Goal: Task Accomplishment & Management: Manage account settings

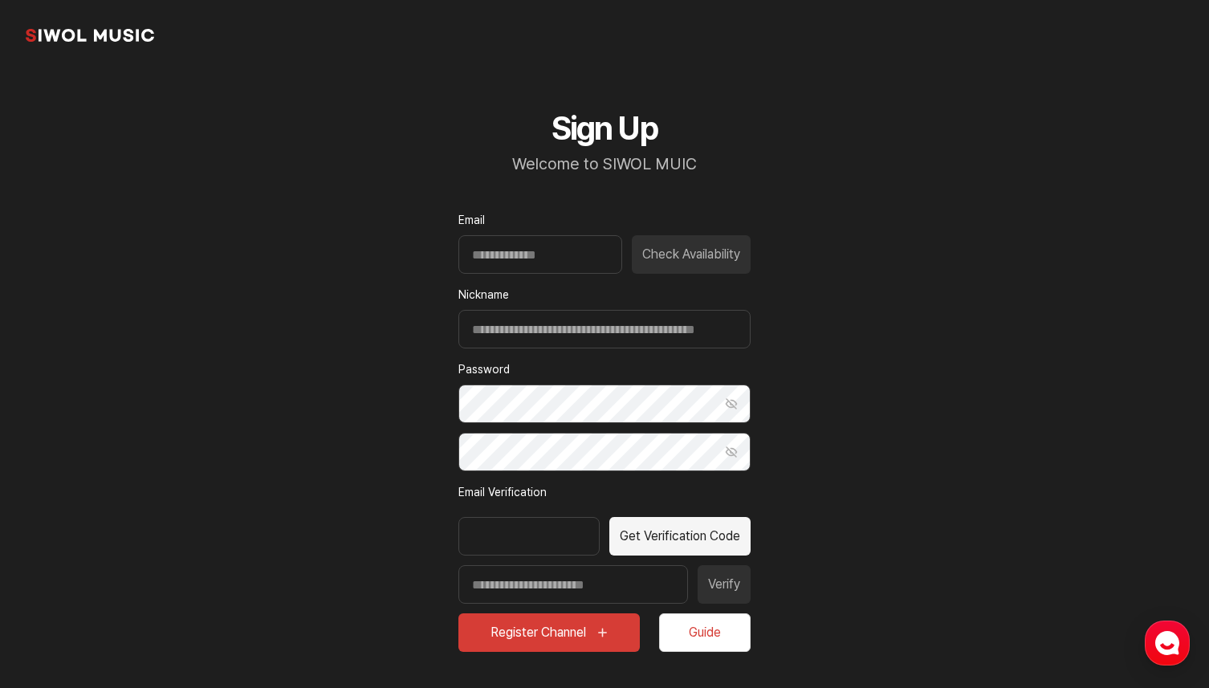
click at [132, 55] on div "common.brand" at bounding box center [604, 35] width 1209 height 71
click at [131, 50] on link "common.brand" at bounding box center [90, 35] width 128 height 32
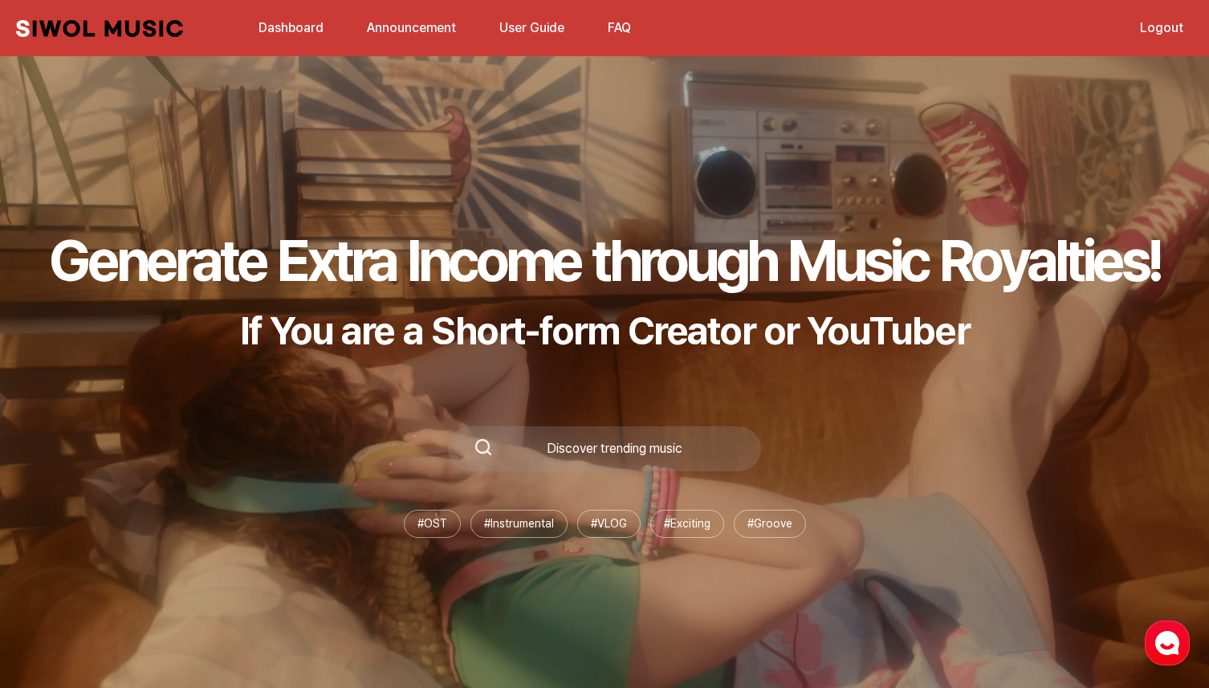
click at [145, 37] on div "Siwol Music Dashboard Announcement User Guide FAQ" at bounding box center [328, 28] width 624 height 39
click at [1170, 31] on link "Logout" at bounding box center [1161, 27] width 63 height 35
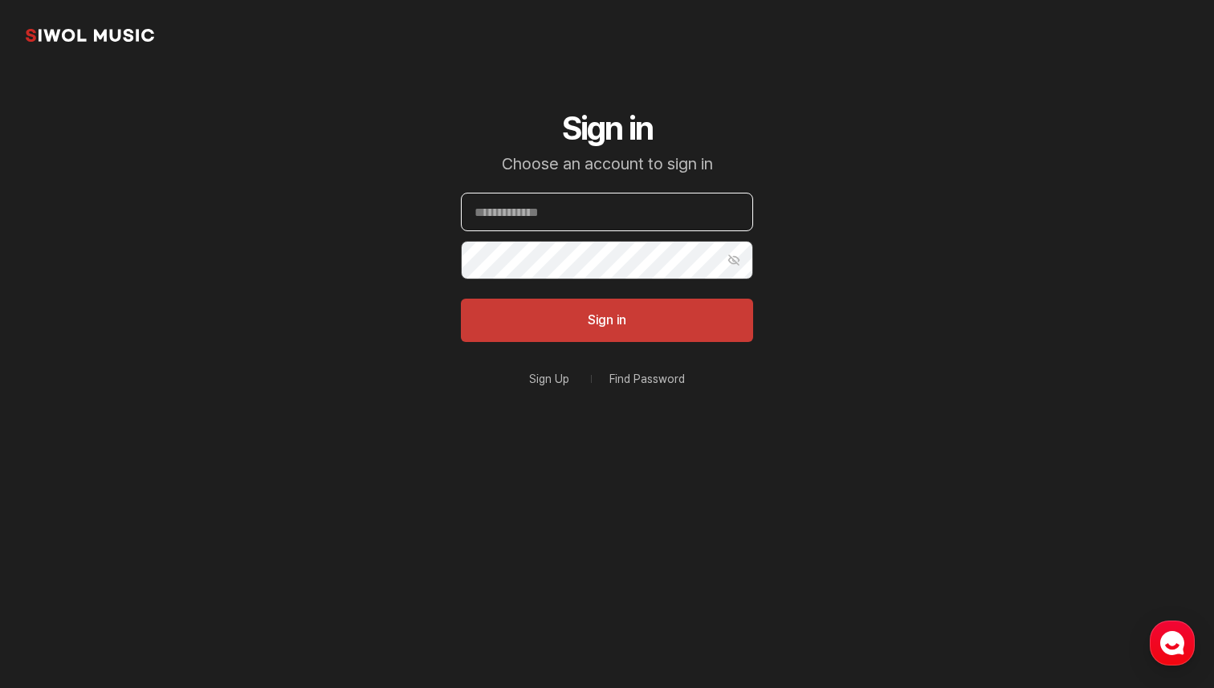
click at [667, 223] on input "Email" at bounding box center [607, 212] width 292 height 39
paste input "**********"
type input "**********"
click at [461, 299] on button "Sign in" at bounding box center [607, 320] width 292 height 43
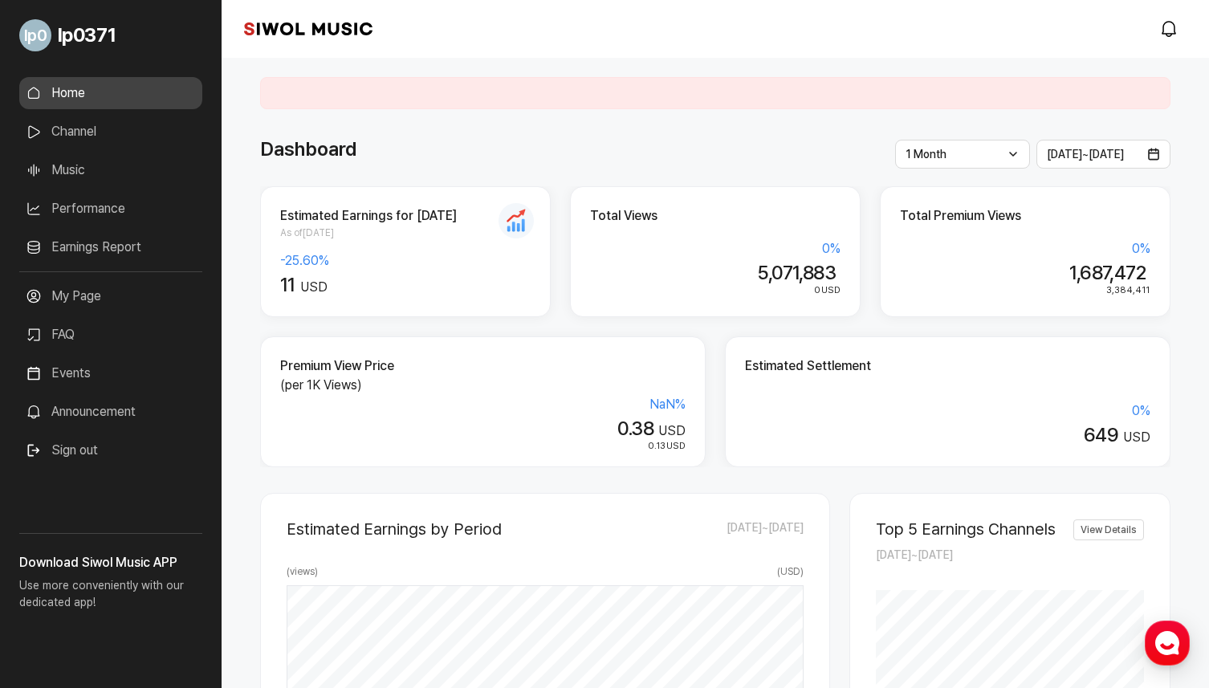
click at [141, 205] on link "Performance" at bounding box center [110, 209] width 183 height 32
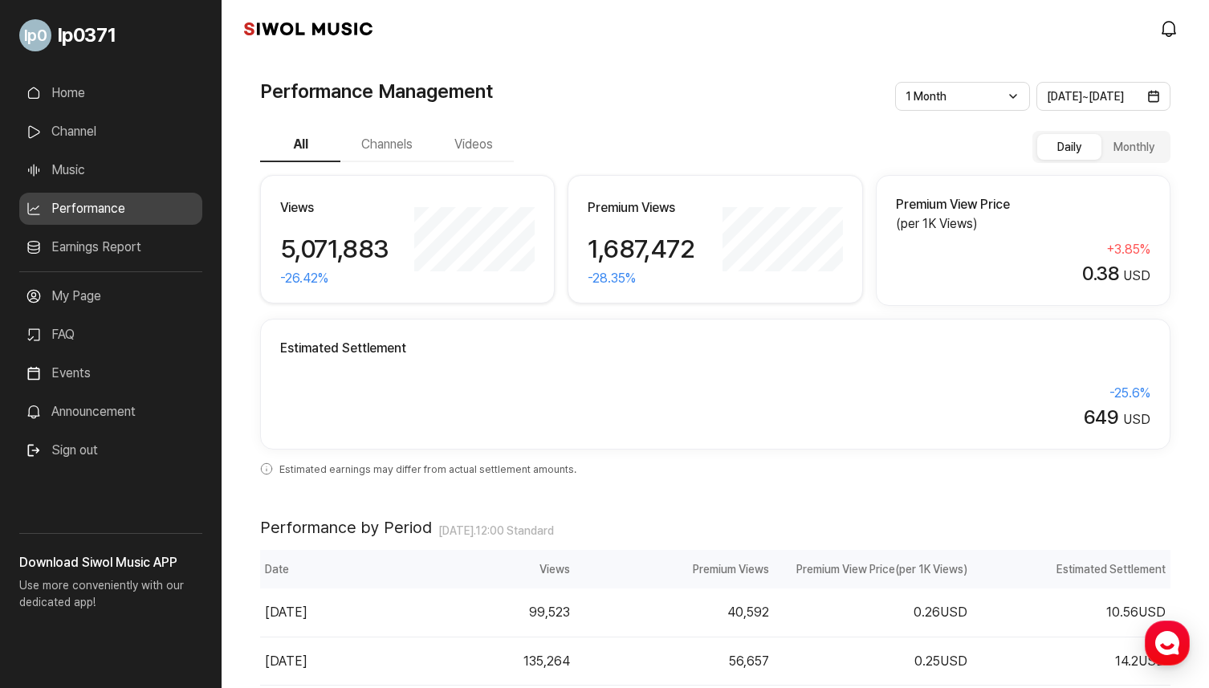
click at [138, 258] on link "Earnings Report" at bounding box center [110, 247] width 183 height 32
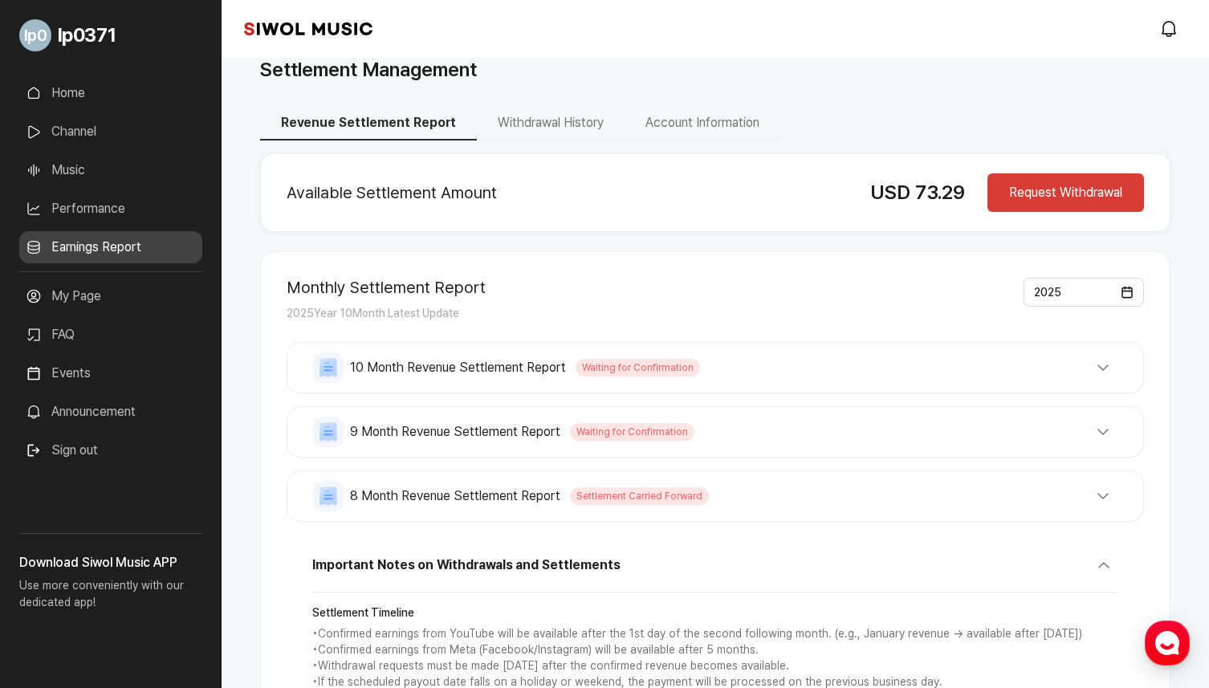
scroll to position [20, 0]
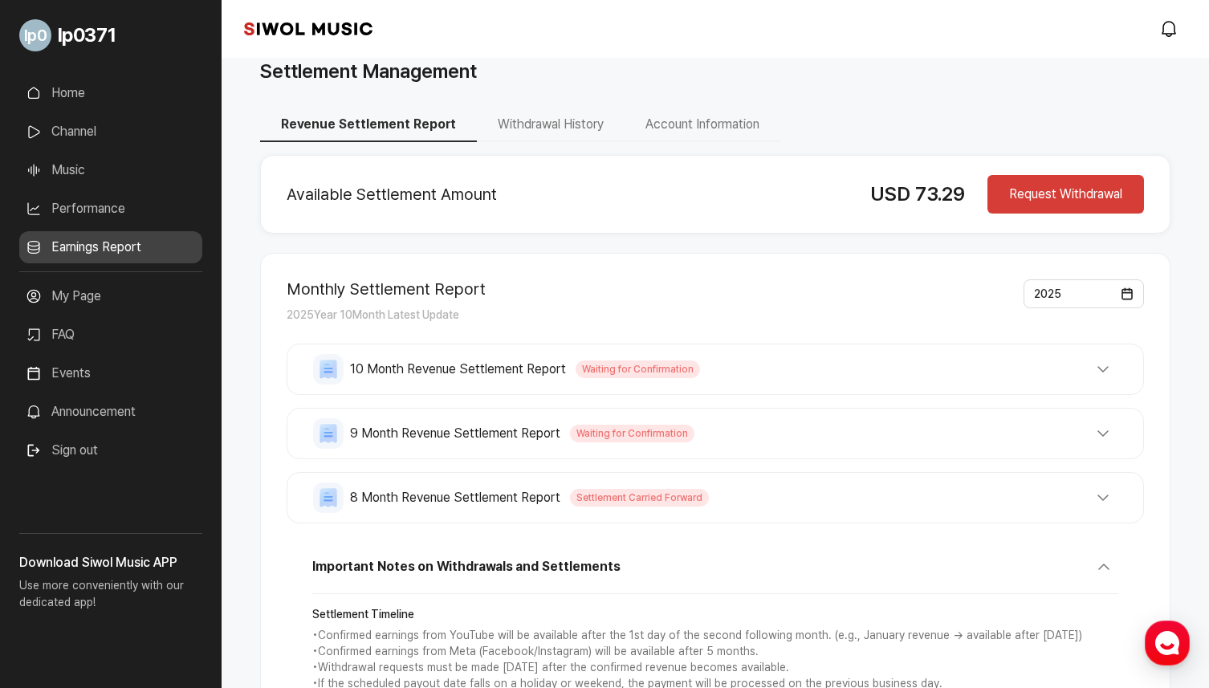
click at [721, 498] on button "8 Month Revenue Settlement Report Settlement Carried Forward" at bounding box center [715, 497] width 804 height 31
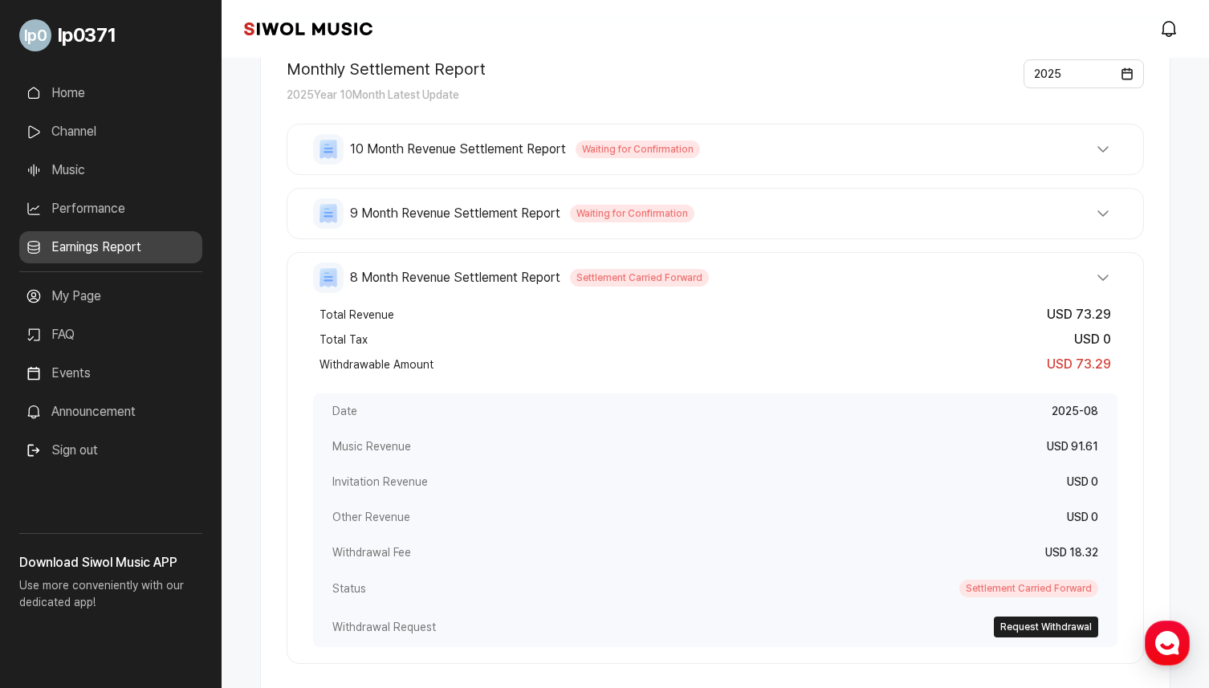
scroll to position [279, 0]
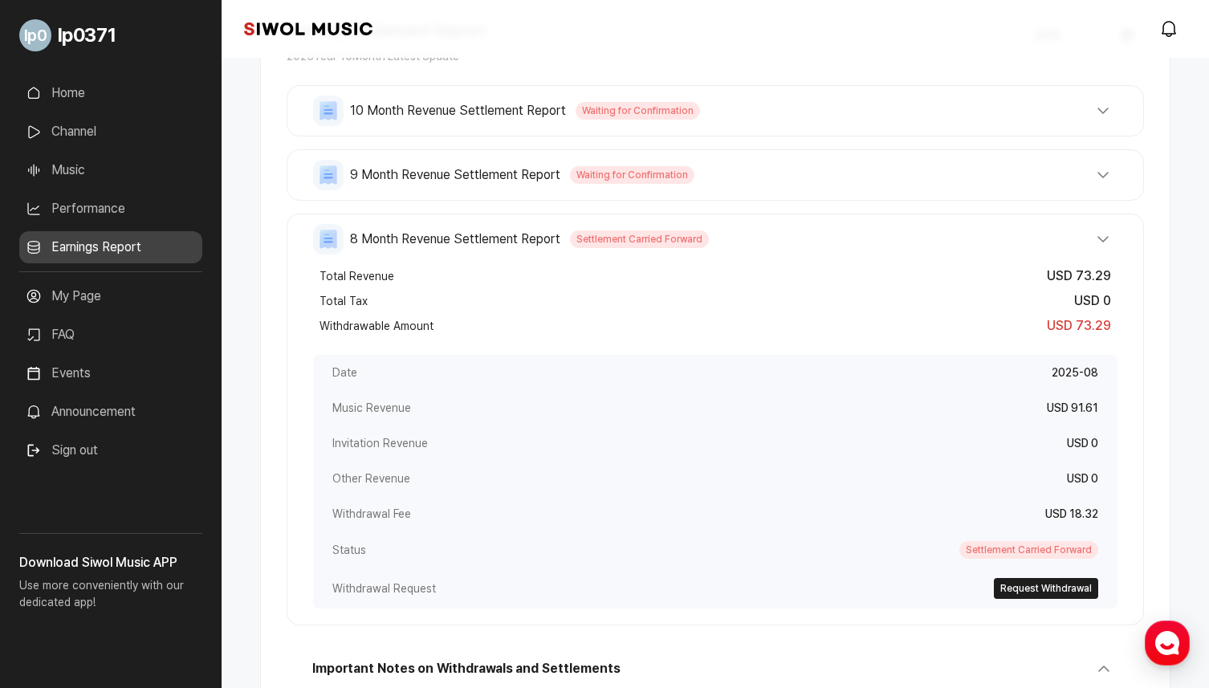
click at [677, 185] on button "9 Month Revenue Settlement Report Waiting for Confirmation" at bounding box center [715, 175] width 804 height 31
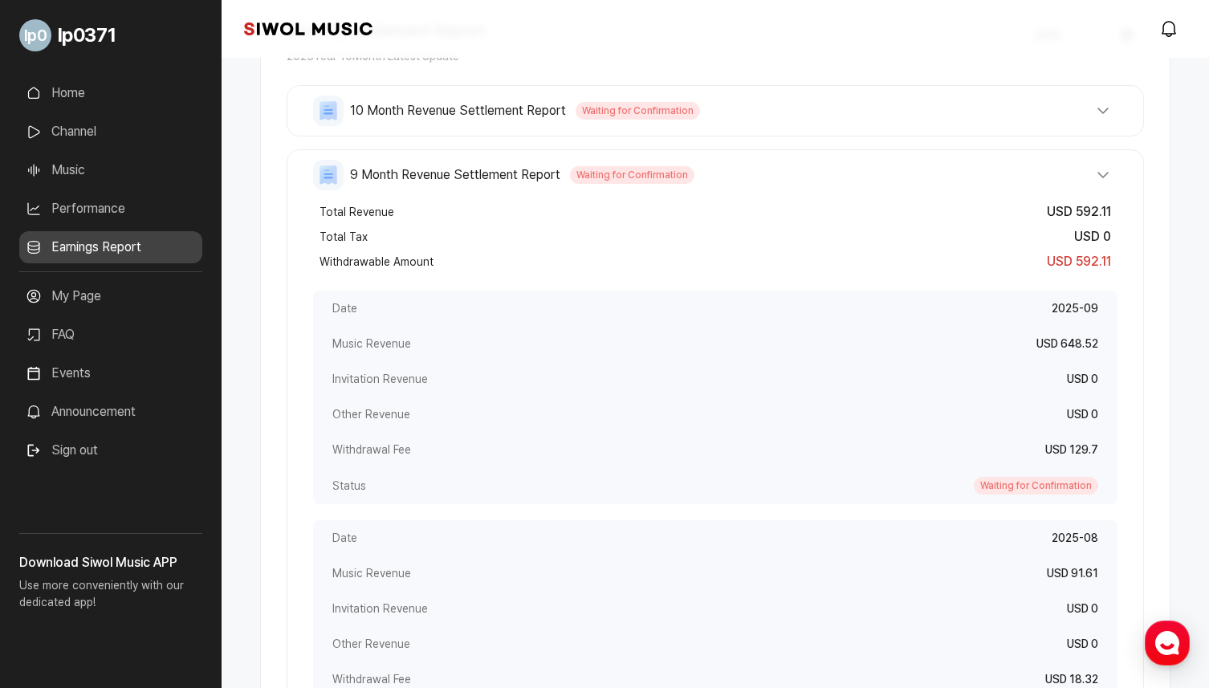
click at [718, 113] on button "10 Month Revenue Settlement Report Waiting for Confirmation" at bounding box center [715, 111] width 804 height 31
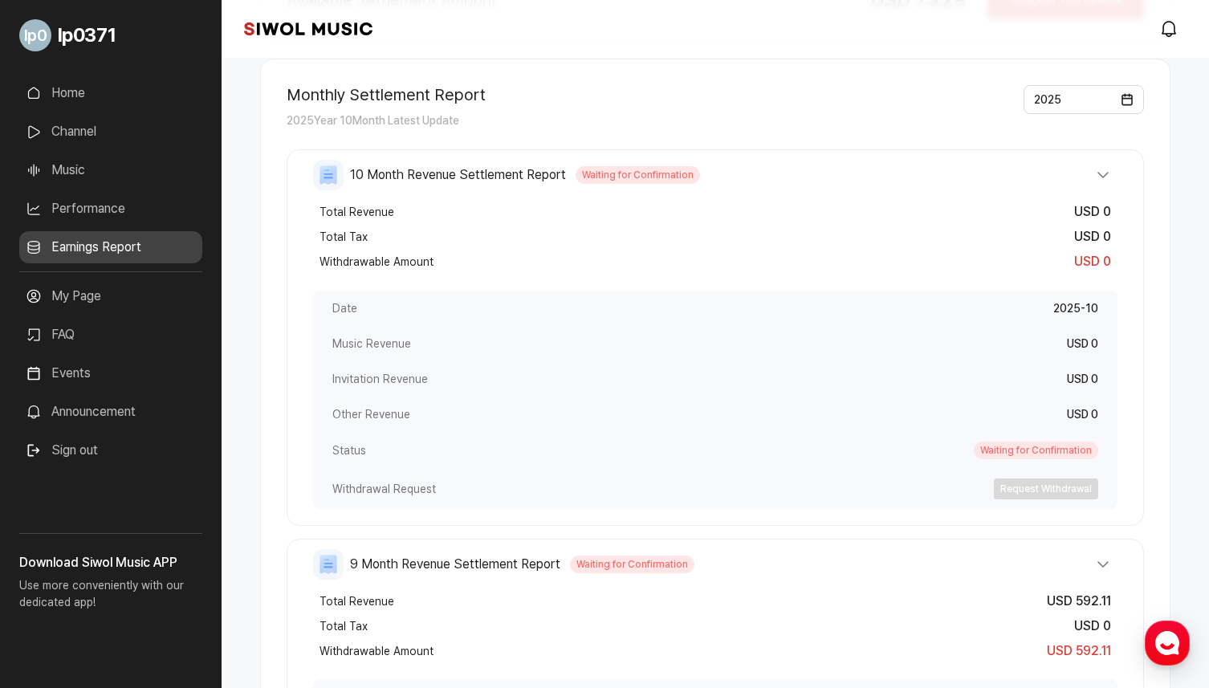
scroll to position [215, 0]
click at [145, 244] on link "Earnings Report" at bounding box center [110, 247] width 183 height 32
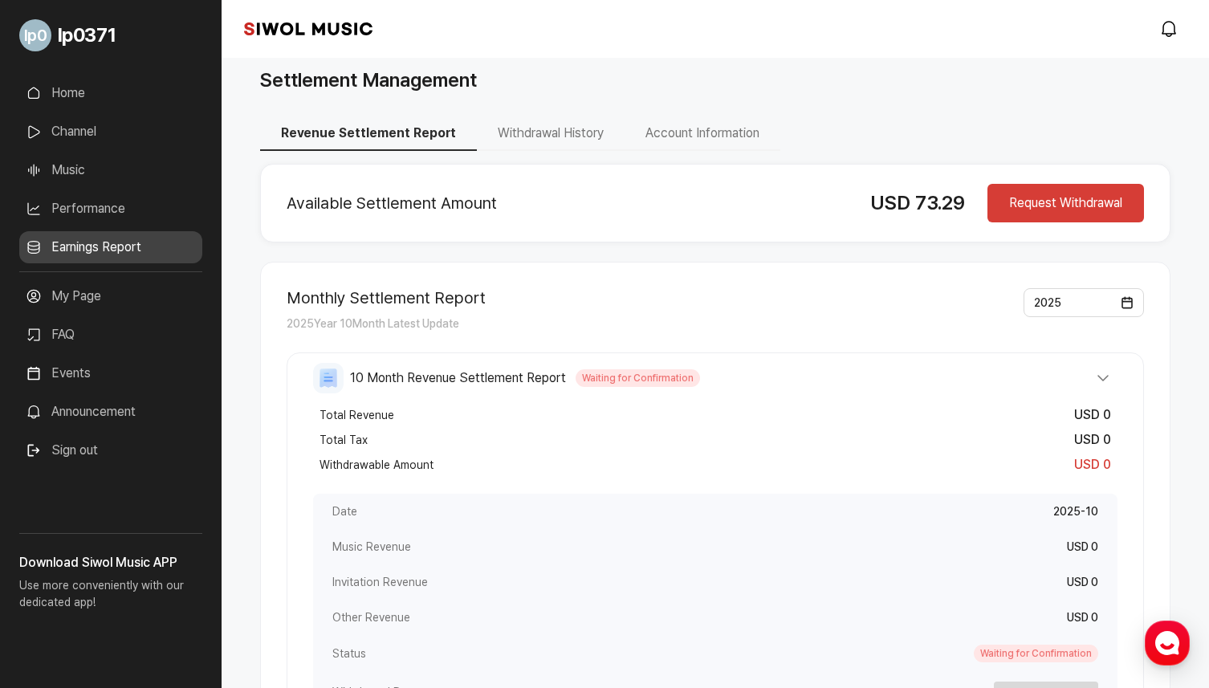
scroll to position [0, 0]
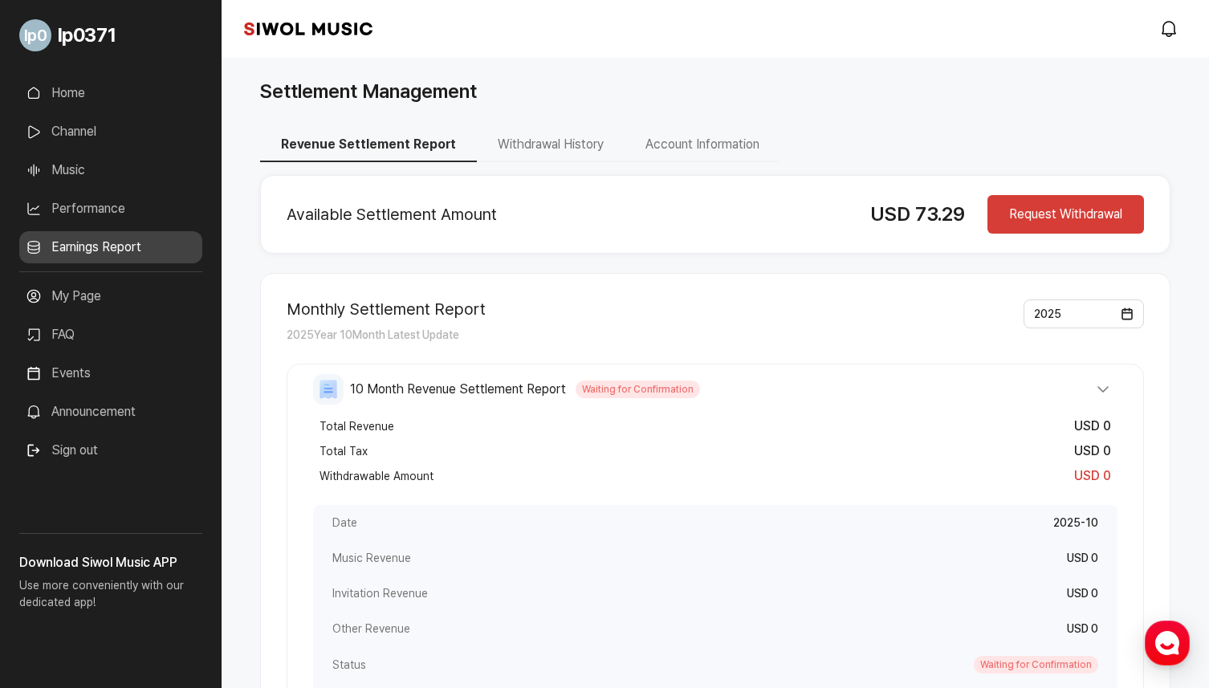
click at [527, 129] on button "Withdrawal History" at bounding box center [551, 145] width 148 height 34
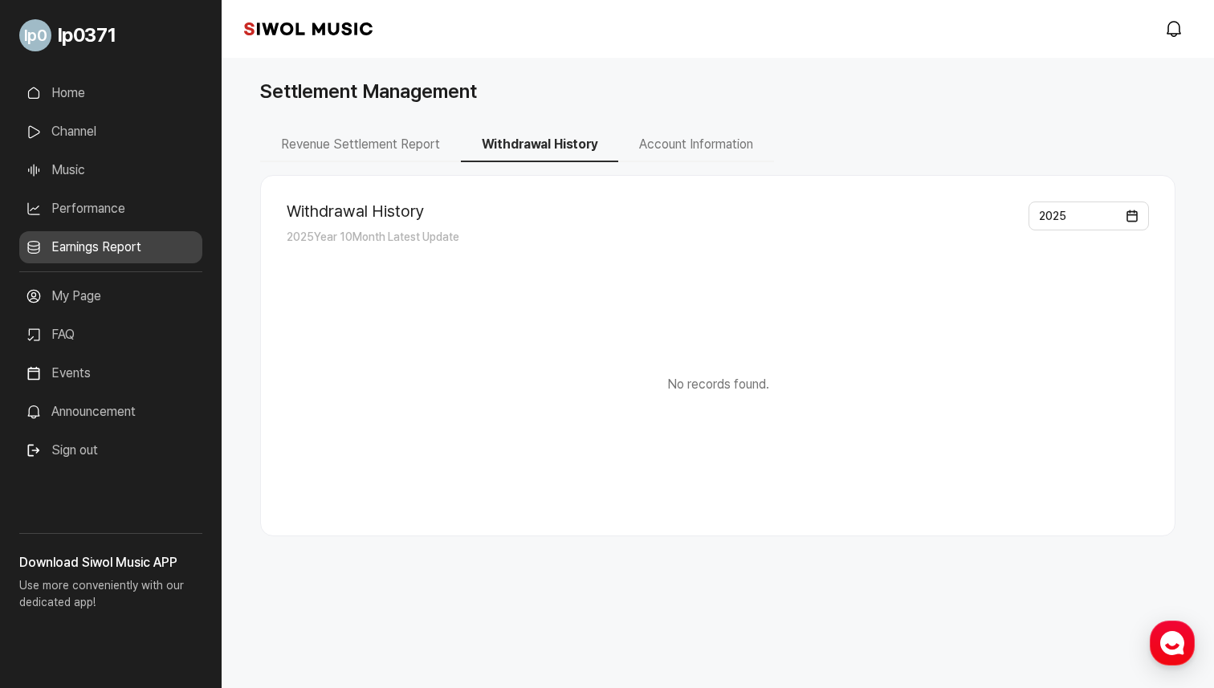
click at [703, 132] on button "Account Information" at bounding box center [696, 145] width 156 height 34
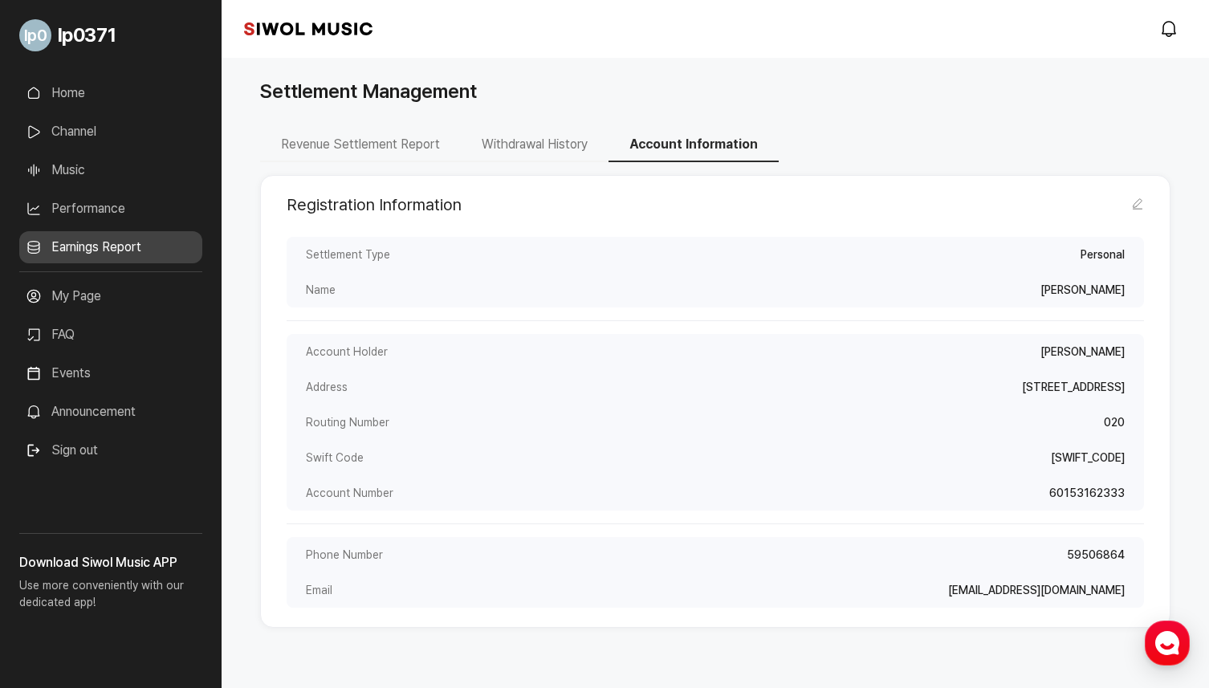
click at [500, 148] on button "Withdrawal History" at bounding box center [535, 145] width 148 height 34
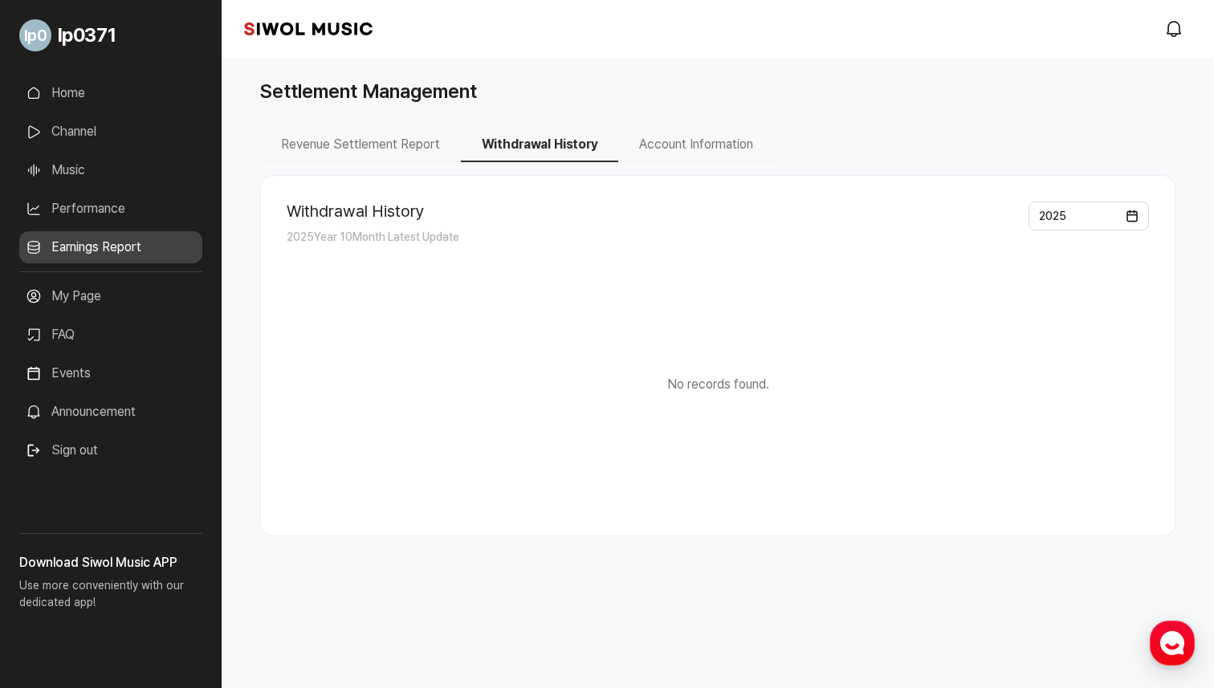
drag, startPoint x: 500, startPoint y: 148, endPoint x: 412, endPoint y: 150, distance: 88.3
click at [489, 148] on button "Withdrawal History" at bounding box center [539, 145] width 157 height 34
click at [409, 150] on button "Revenue Settlement Report" at bounding box center [360, 145] width 201 height 34
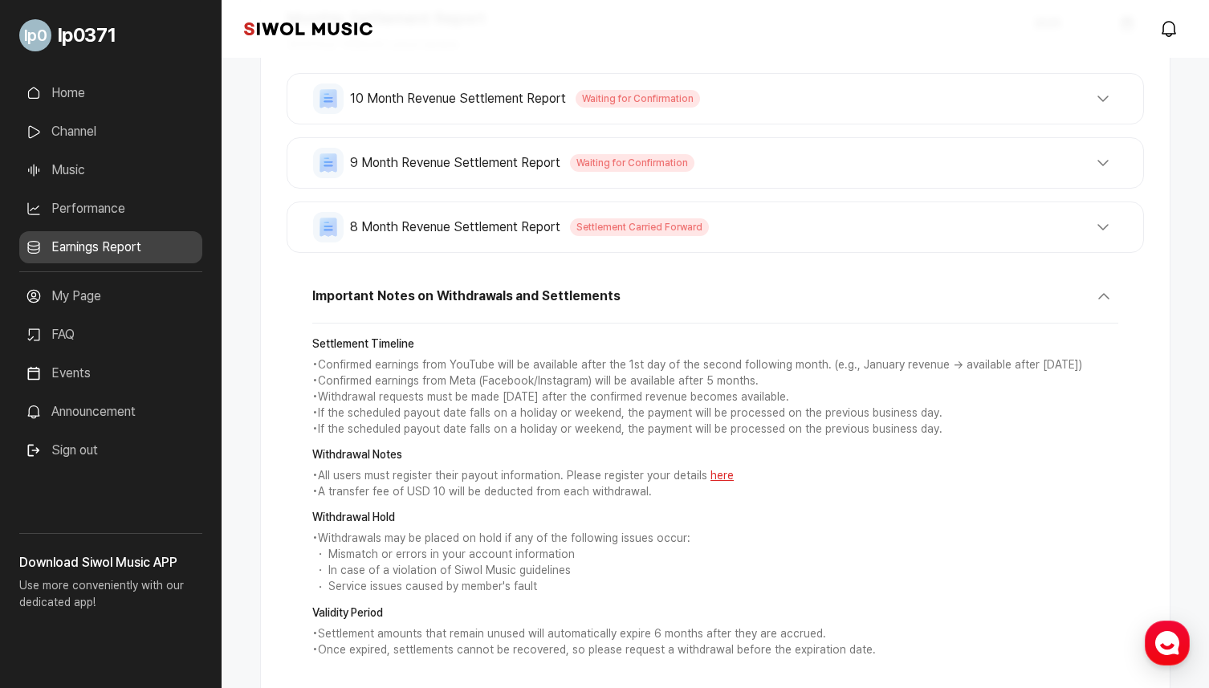
scroll to position [299, 0]
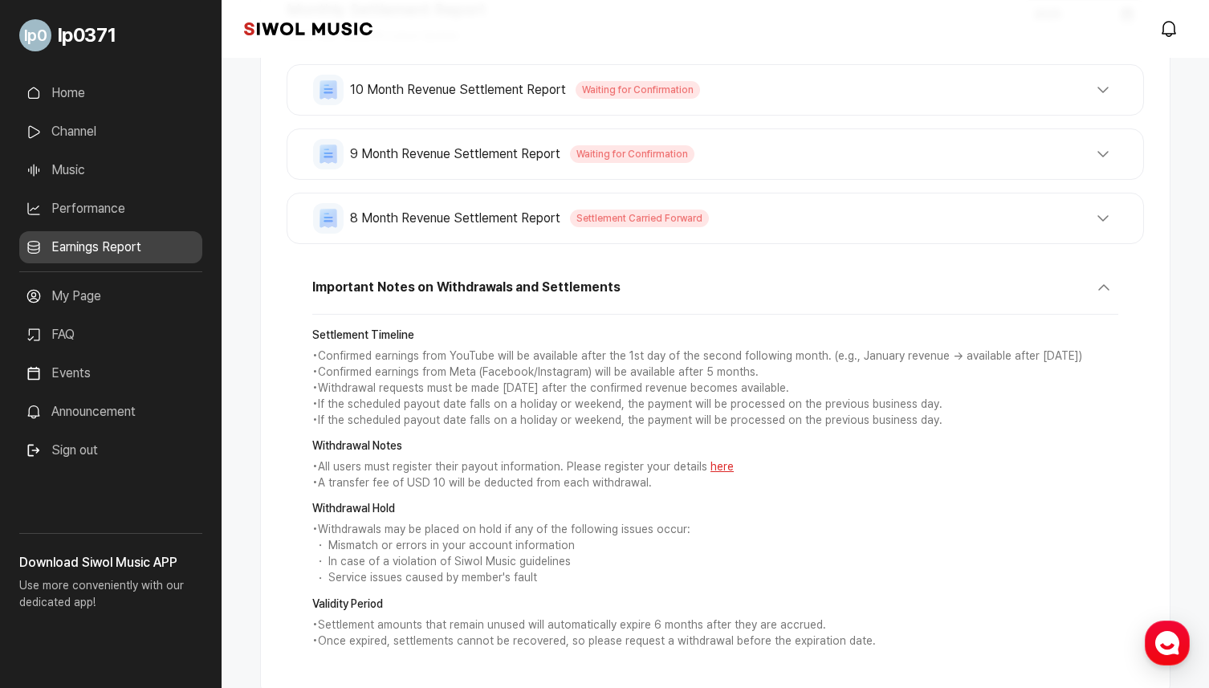
click at [662, 290] on button "Important Notes on Withdrawals and Settlements" at bounding box center [715, 294] width 806 height 42
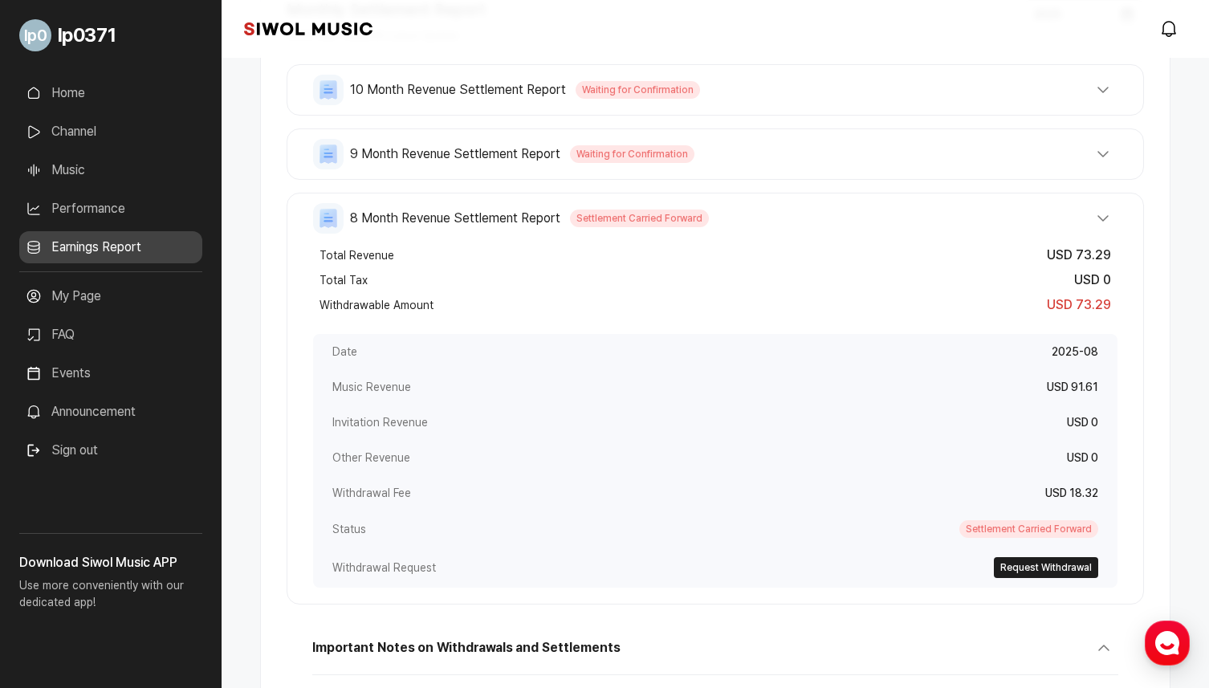
click at [691, 214] on span "Settlement Carried Forward" at bounding box center [639, 219] width 139 height 18
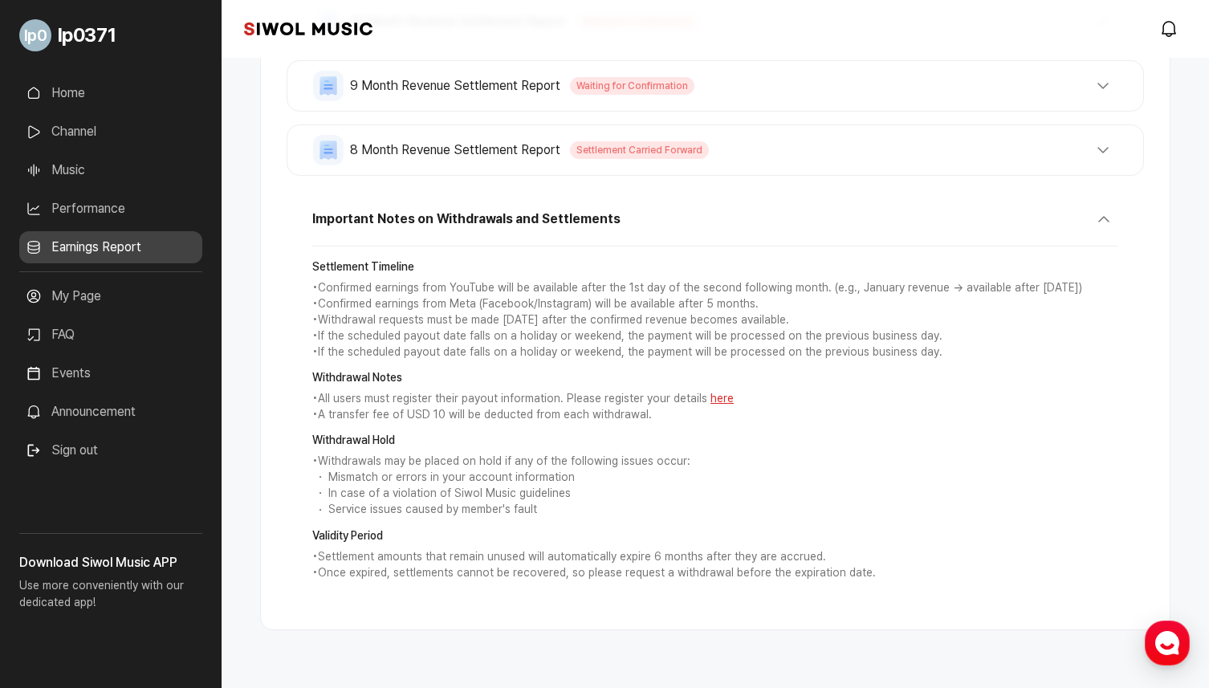
scroll to position [346, 0]
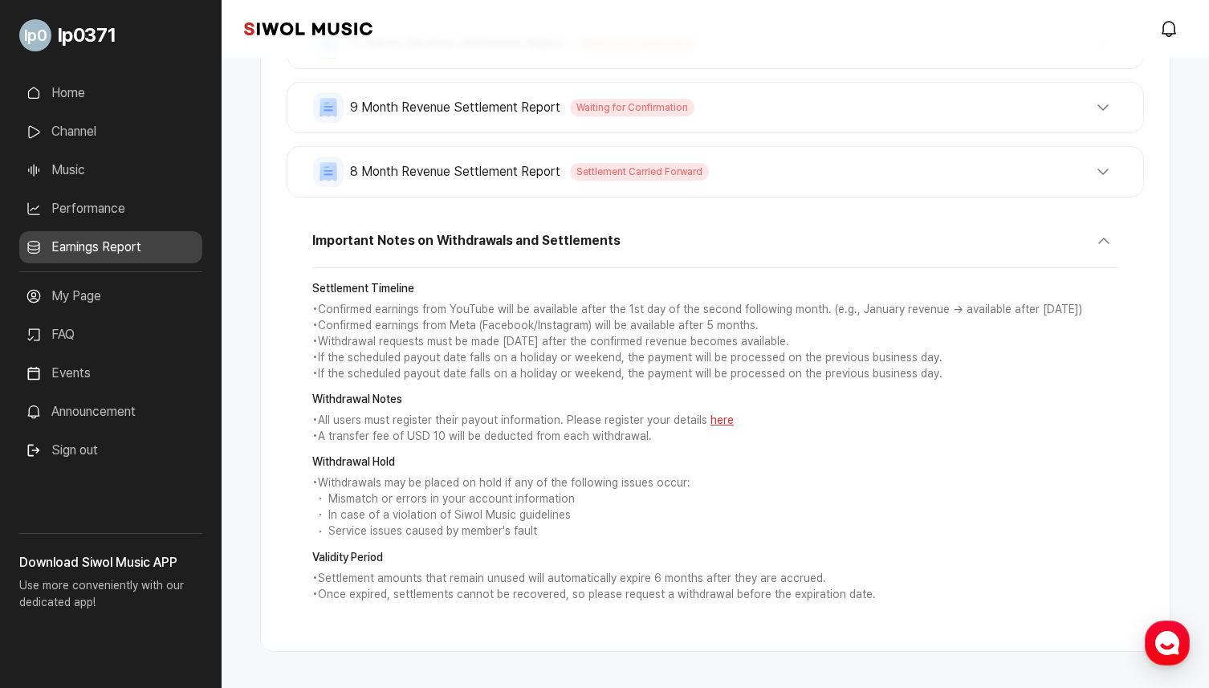
click at [707, 180] on button "8 Month Revenue Settlement Report Settlement Carried Forward" at bounding box center [715, 172] width 804 height 31
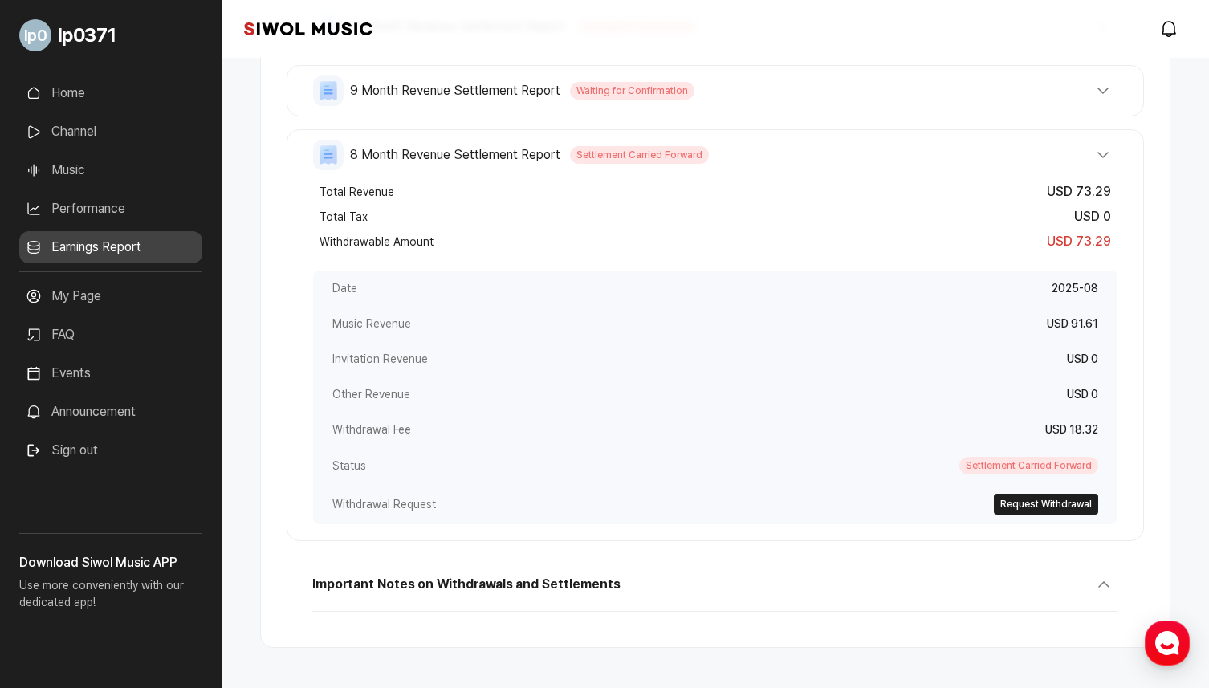
scroll to position [337, 0]
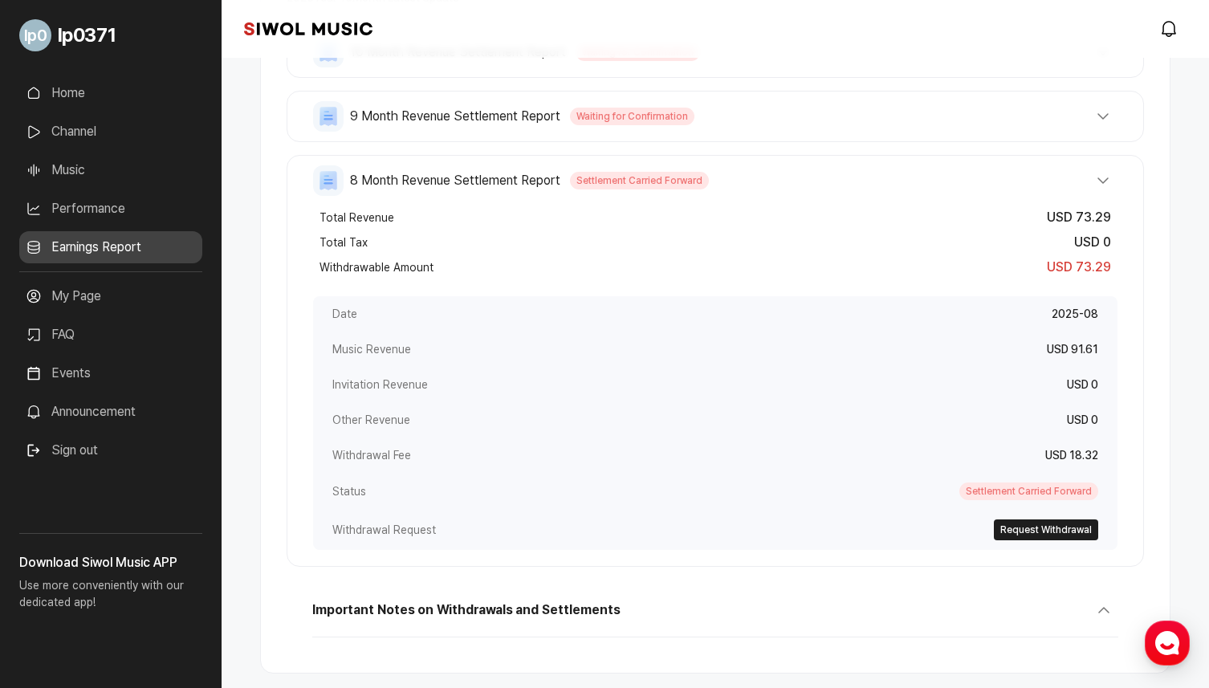
click at [866, 130] on button "9 Month Revenue Settlement Report Waiting for Confirmation" at bounding box center [715, 116] width 804 height 31
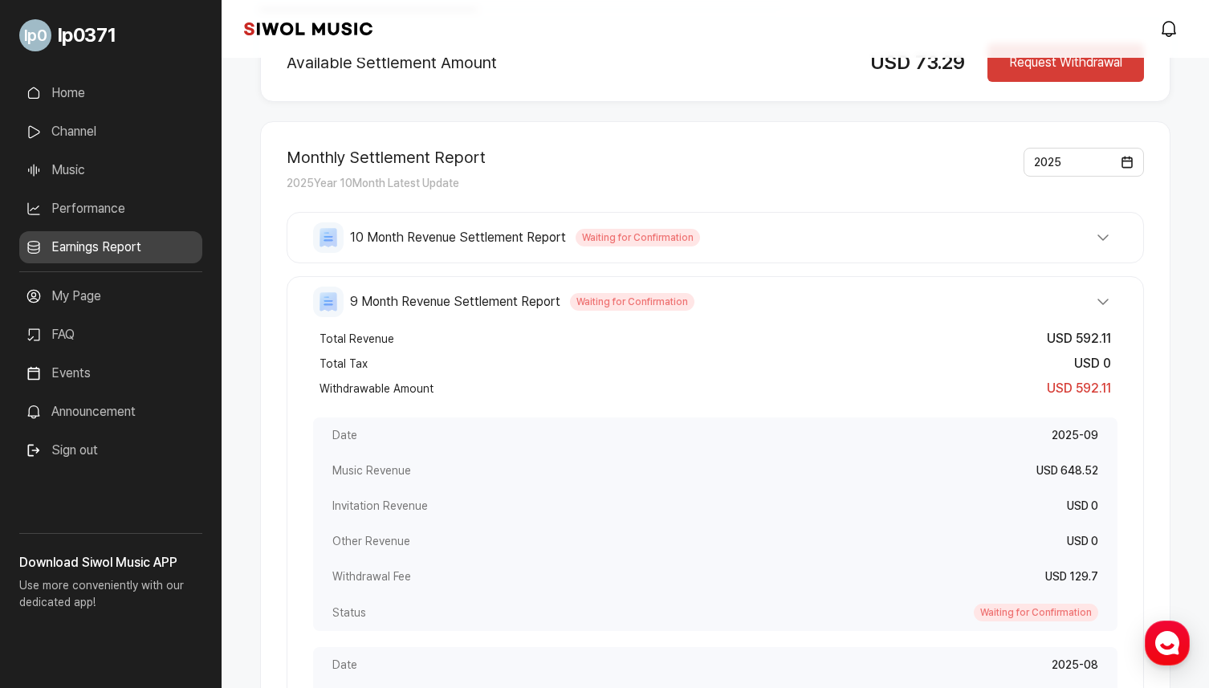
scroll to position [0, 0]
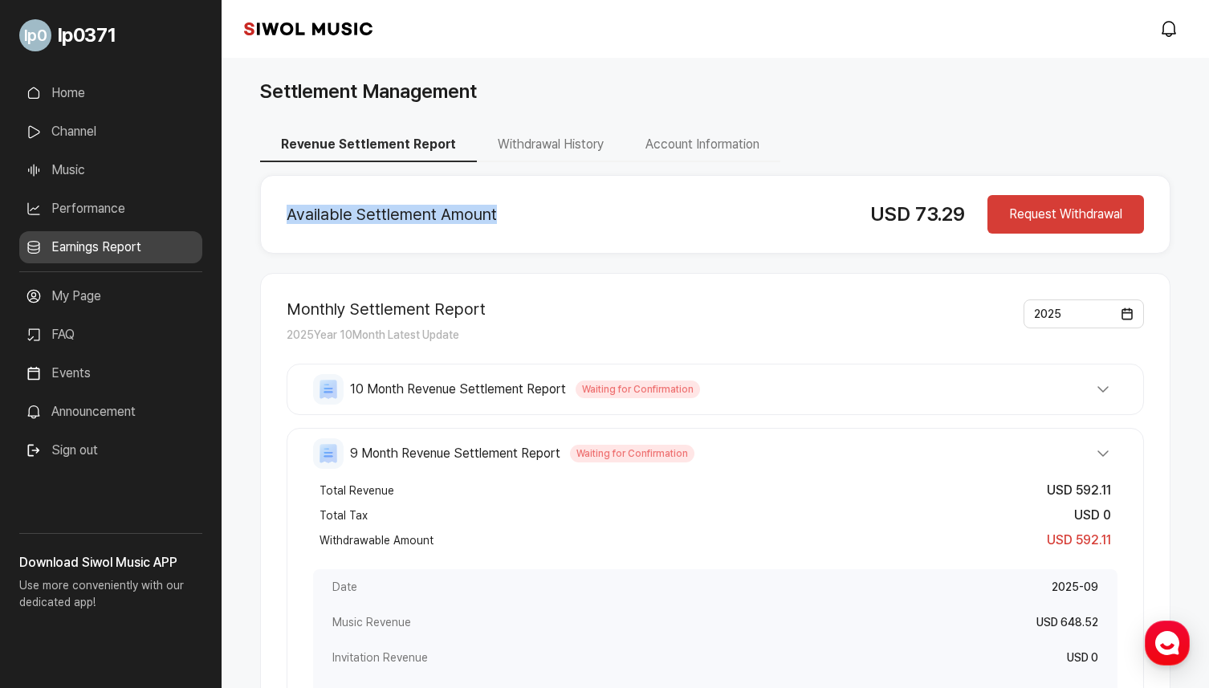
drag, startPoint x: 854, startPoint y: 196, endPoint x: 917, endPoint y: 196, distance: 63.4
click at [917, 196] on div "Available Settlement Amount USD 73.29 Request Withdrawal" at bounding box center [715, 214] width 857 height 39
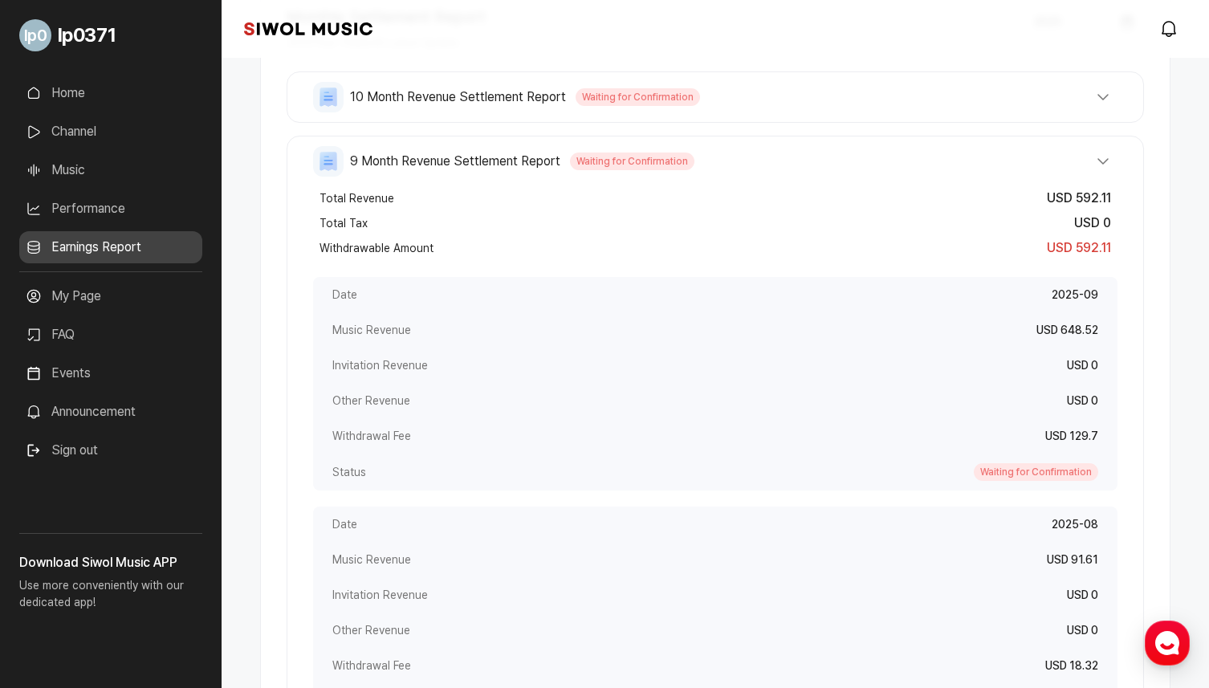
scroll to position [291, 0]
click at [509, 153] on span "9 Month Revenue Settlement Report" at bounding box center [455, 162] width 210 height 19
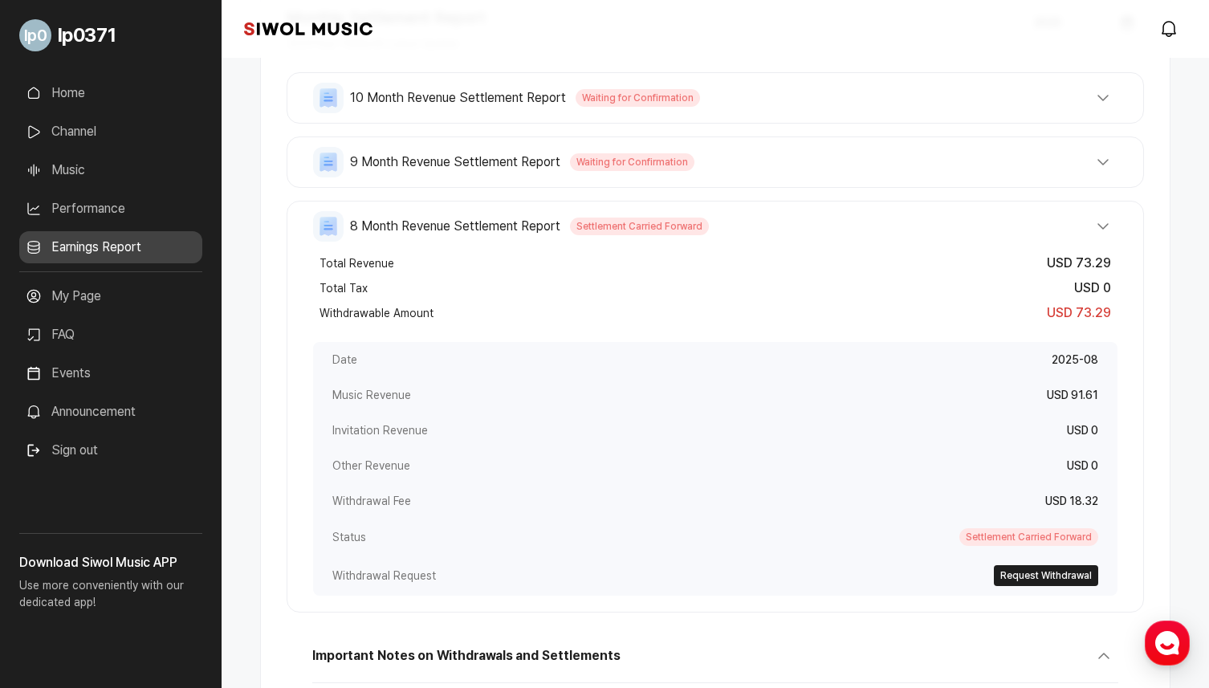
click at [628, 225] on span "Settlement Carried Forward" at bounding box center [639, 227] width 139 height 18
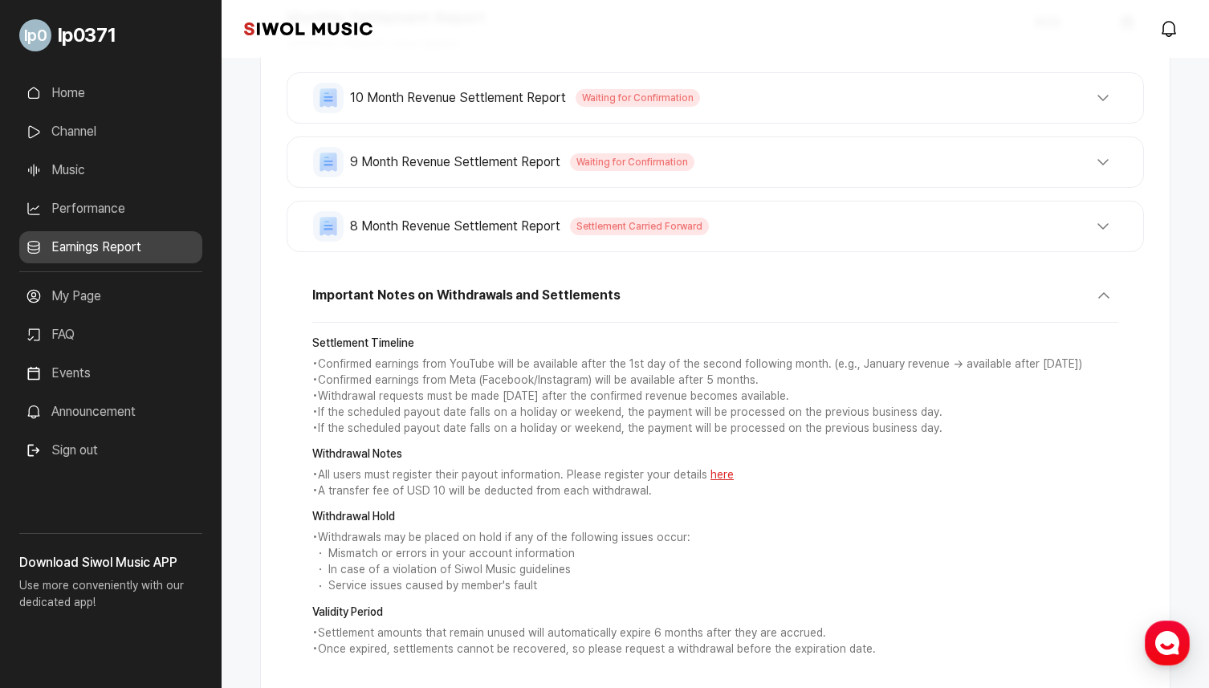
click at [572, 234] on button "8 Month Revenue Settlement Report Settlement Carried Forward" at bounding box center [715, 226] width 804 height 31
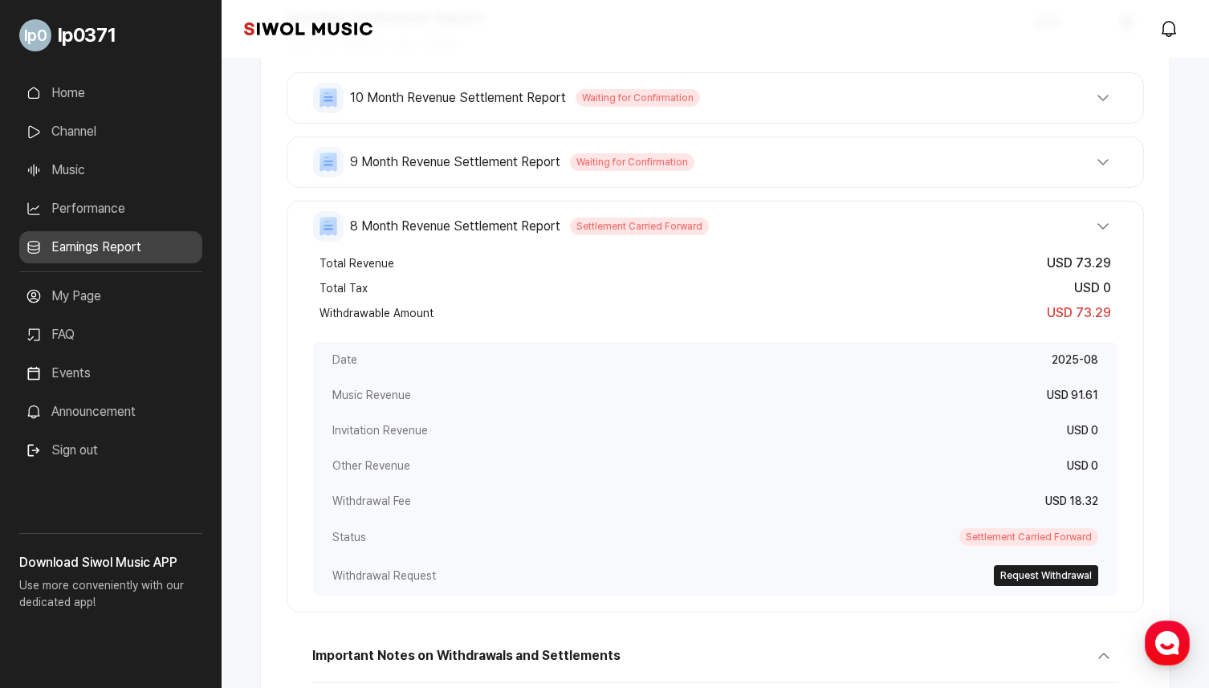
click at [1005, 230] on button "8 Month Revenue Settlement Report Settlement Carried Forward" at bounding box center [715, 226] width 804 height 31
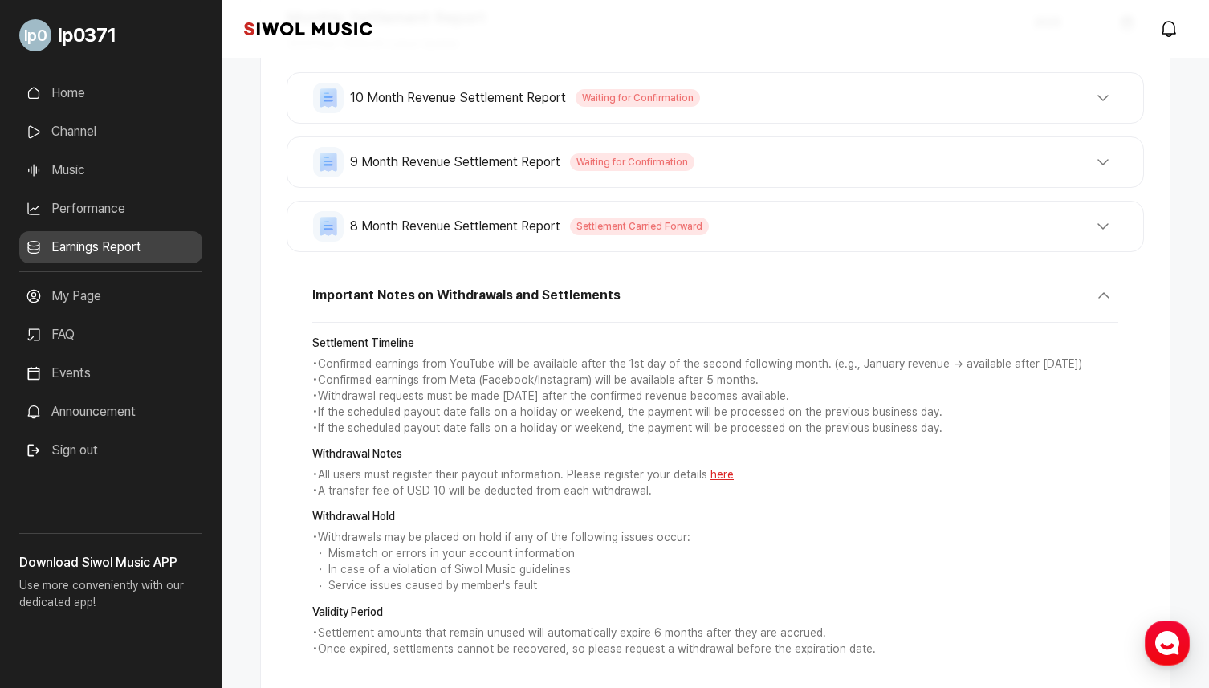
click at [737, 206] on div "8 Month Revenue Settlement Report Settlement Carried Forward Total Revenue USD …" at bounding box center [715, 226] width 857 height 51
click at [726, 224] on button "8 Month Revenue Settlement Report Settlement Carried Forward" at bounding box center [715, 226] width 804 height 31
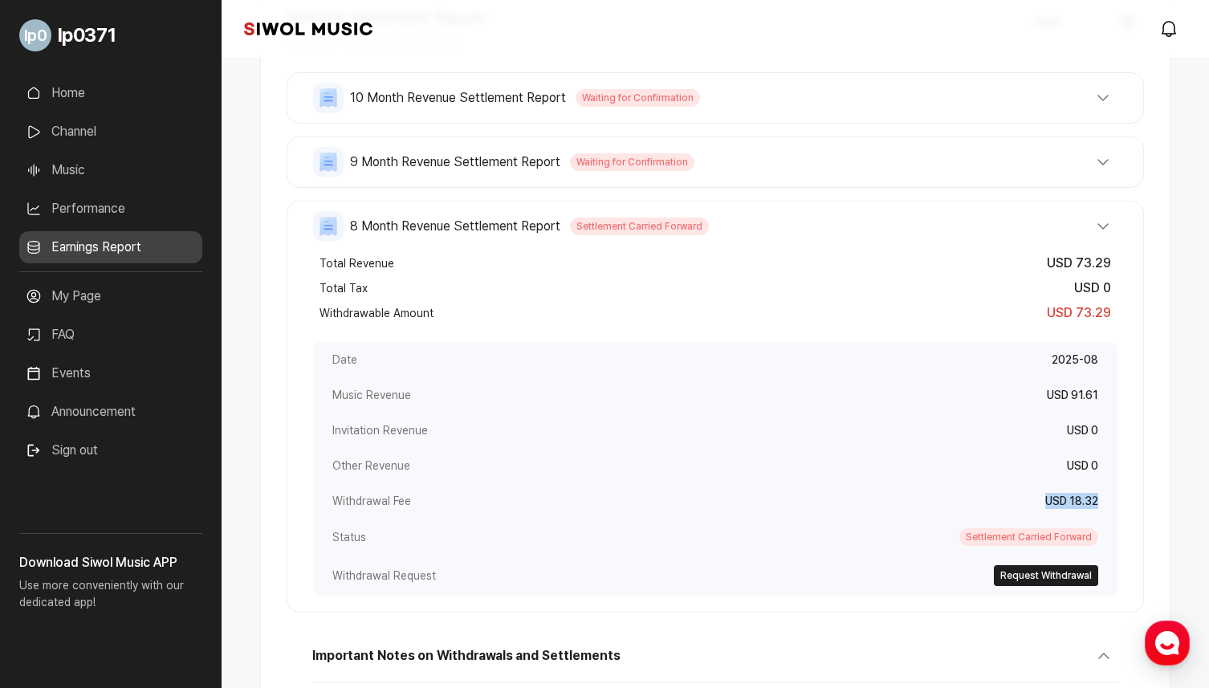
drag, startPoint x: 1035, startPoint y: 491, endPoint x: 1100, endPoint y: 498, distance: 65.3
click at [1100, 498] on div "Withdrawal Fee USD 18.32" at bounding box center [715, 500] width 804 height 35
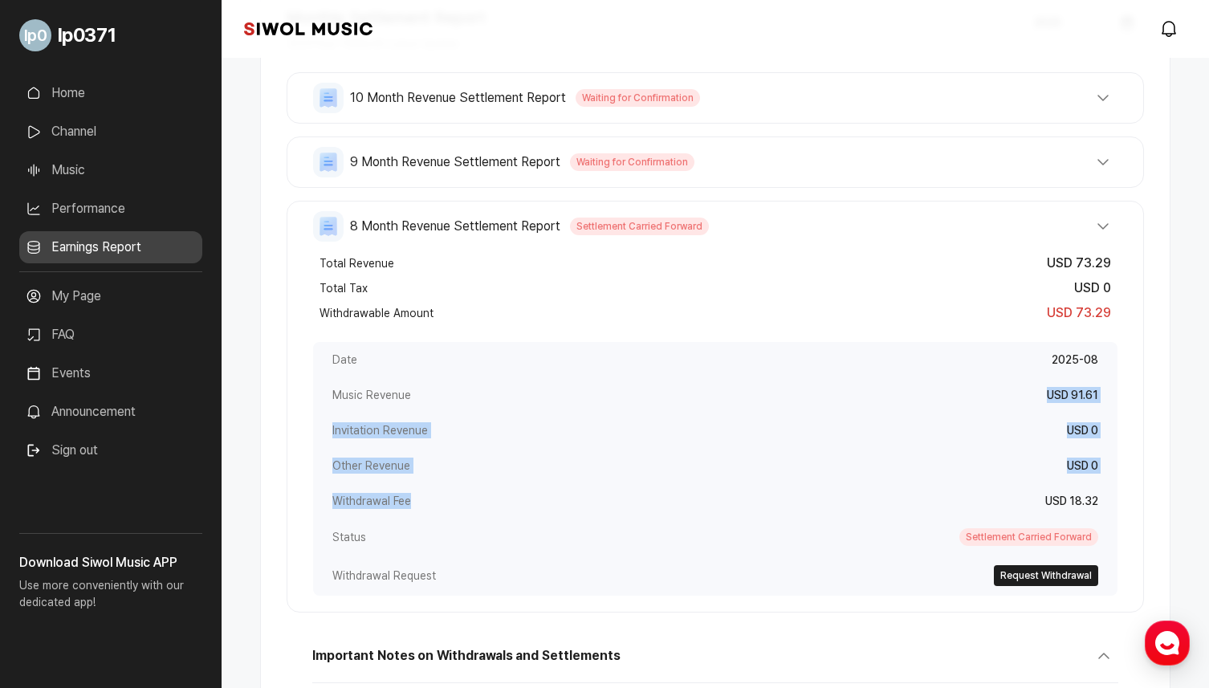
drag, startPoint x: 1056, startPoint y: 492, endPoint x: 982, endPoint y: 397, distance: 121.2
click at [982, 397] on div "Date 2025-08 Music Revenue USD 91.61 Invitation Revenue USD 0 Other Revenue USD…" at bounding box center [715, 469] width 804 height 254
click at [982, 397] on div "Music Revenue USD 91.61" at bounding box center [715, 394] width 804 height 35
drag, startPoint x: 970, startPoint y: 397, endPoint x: 1031, endPoint y: 460, distance: 88.6
click at [1031, 460] on div "Date 2025-08 Music Revenue USD 91.61 Invitation Revenue USD 0 Other Revenue USD…" at bounding box center [715, 469] width 804 height 254
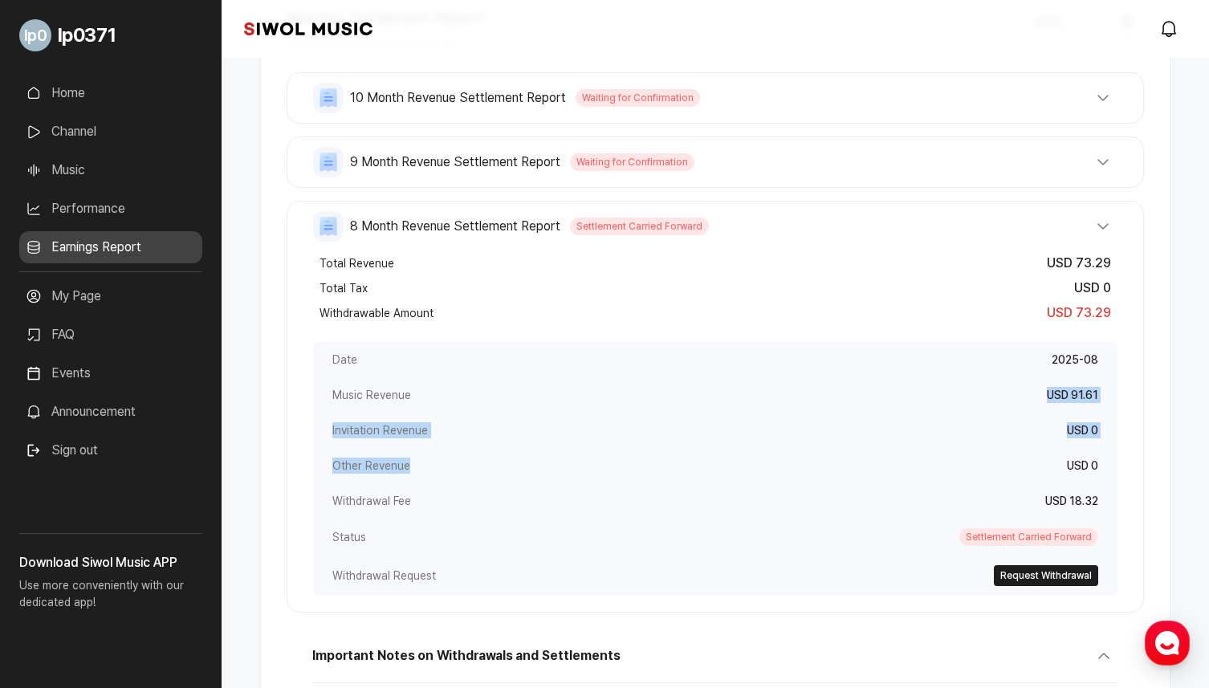
click at [1031, 460] on div "Other Revenue USD 0" at bounding box center [715, 465] width 804 height 35
click at [970, 465] on div "Other Revenue USD 0" at bounding box center [715, 465] width 804 height 35
click at [610, 179] on div "9 Month Revenue Settlement Report Waiting for Confirmation Total Revenue USD 59…" at bounding box center [715, 161] width 857 height 51
click at [1064, 155] on button "9 Month Revenue Settlement Report Waiting for Confirmation" at bounding box center [715, 162] width 804 height 31
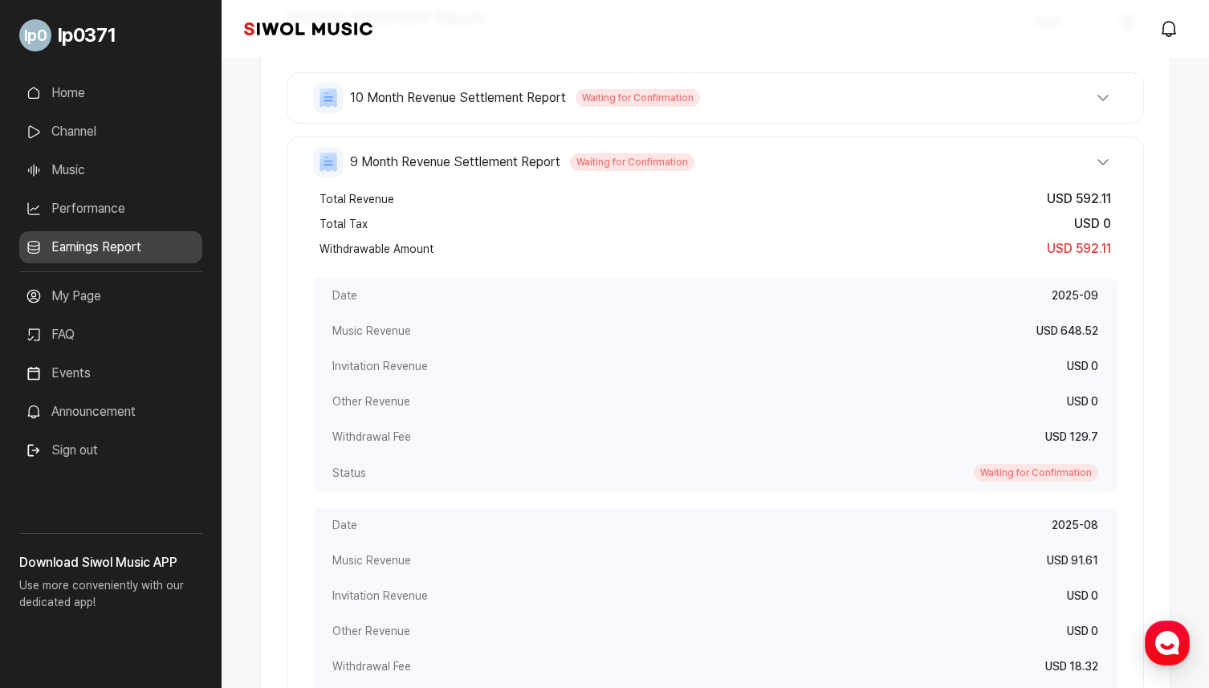
click at [1064, 191] on span "USD 592.11" at bounding box center [1079, 198] width 64 height 15
click at [1011, 449] on div "Withdrawal Fee USD 129.7" at bounding box center [715, 436] width 804 height 35
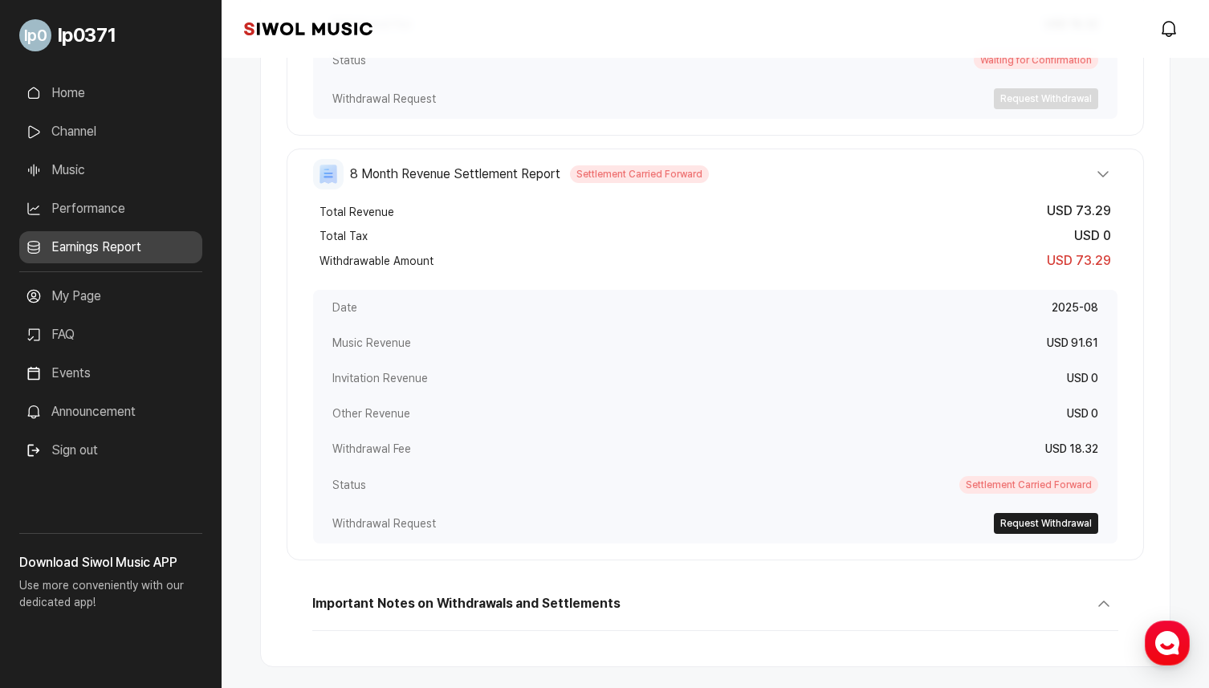
scroll to position [995, 0]
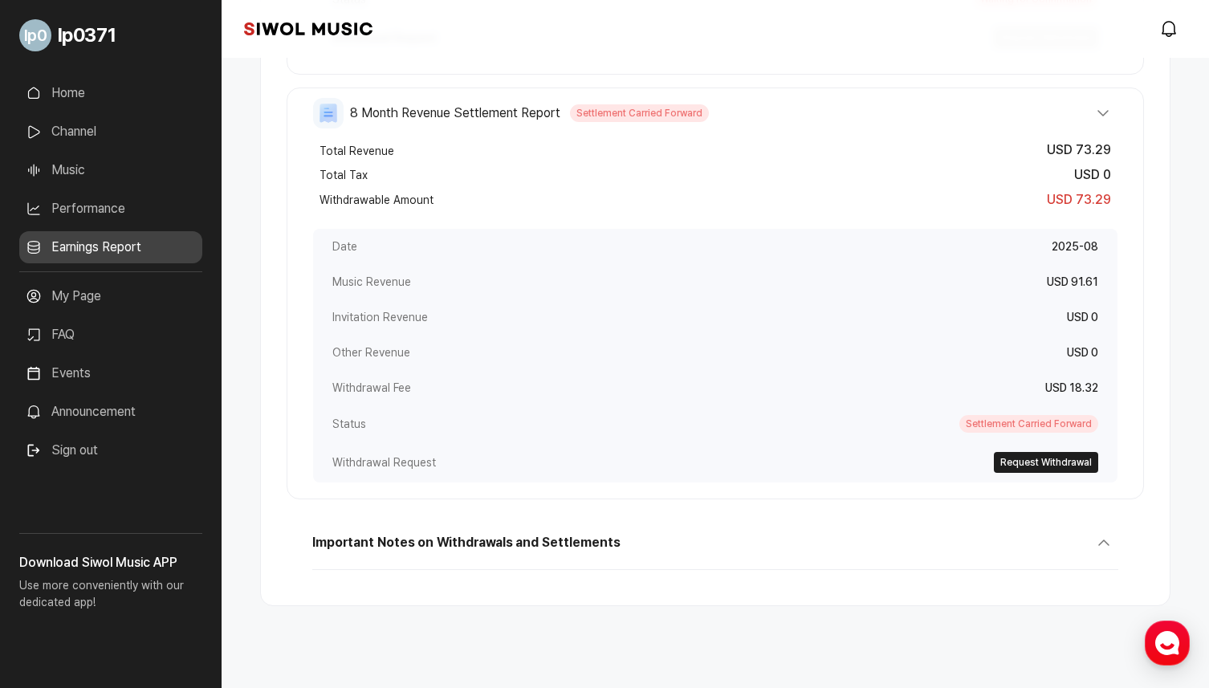
click at [471, 539] on span "Important Notes on Withdrawals and Settlements" at bounding box center [465, 542] width 307 height 19
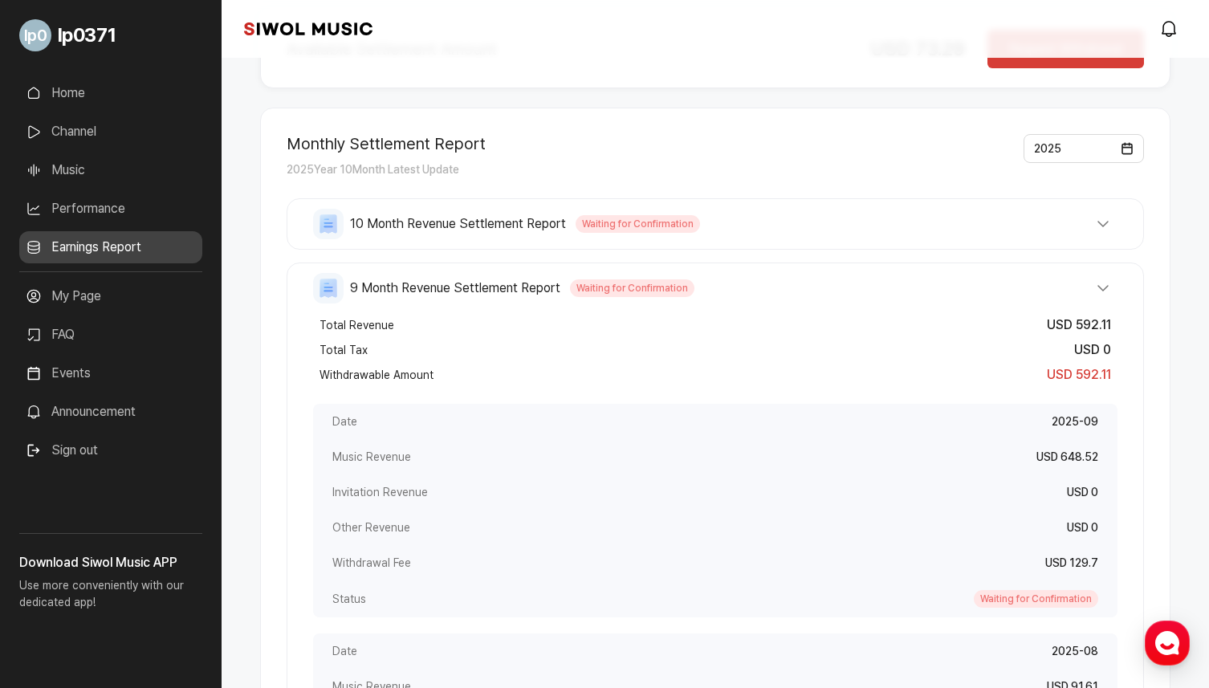
scroll to position [0, 0]
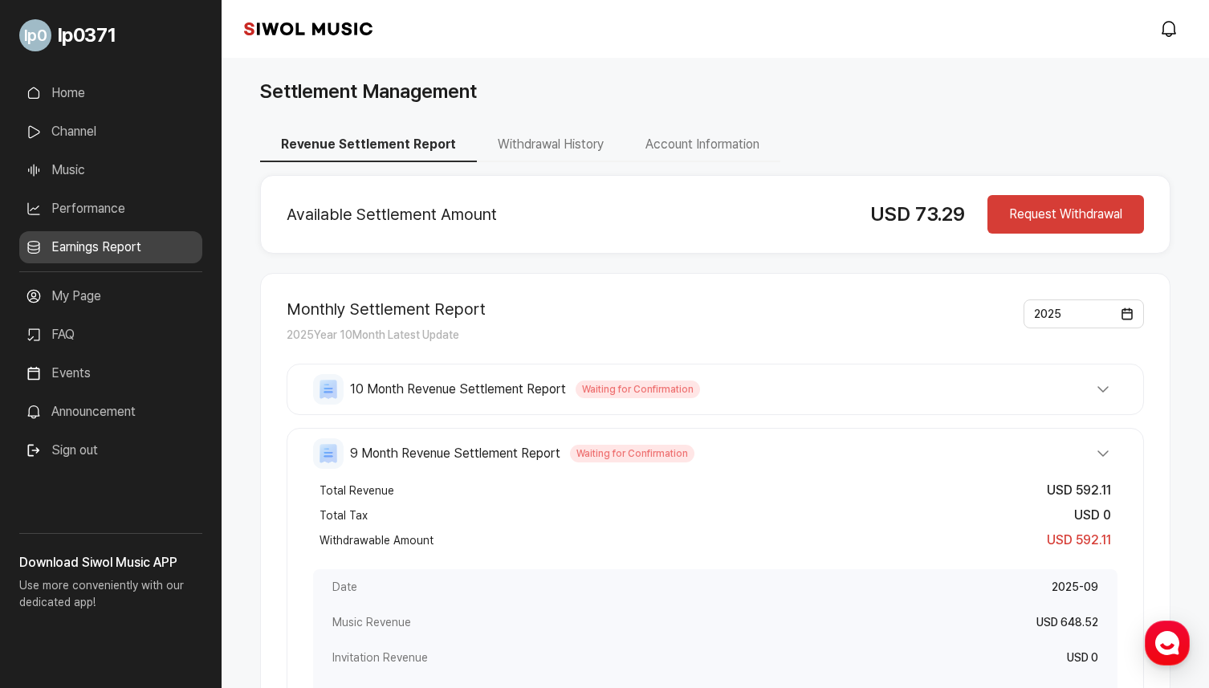
click at [545, 144] on button "Withdrawal History" at bounding box center [551, 145] width 148 height 34
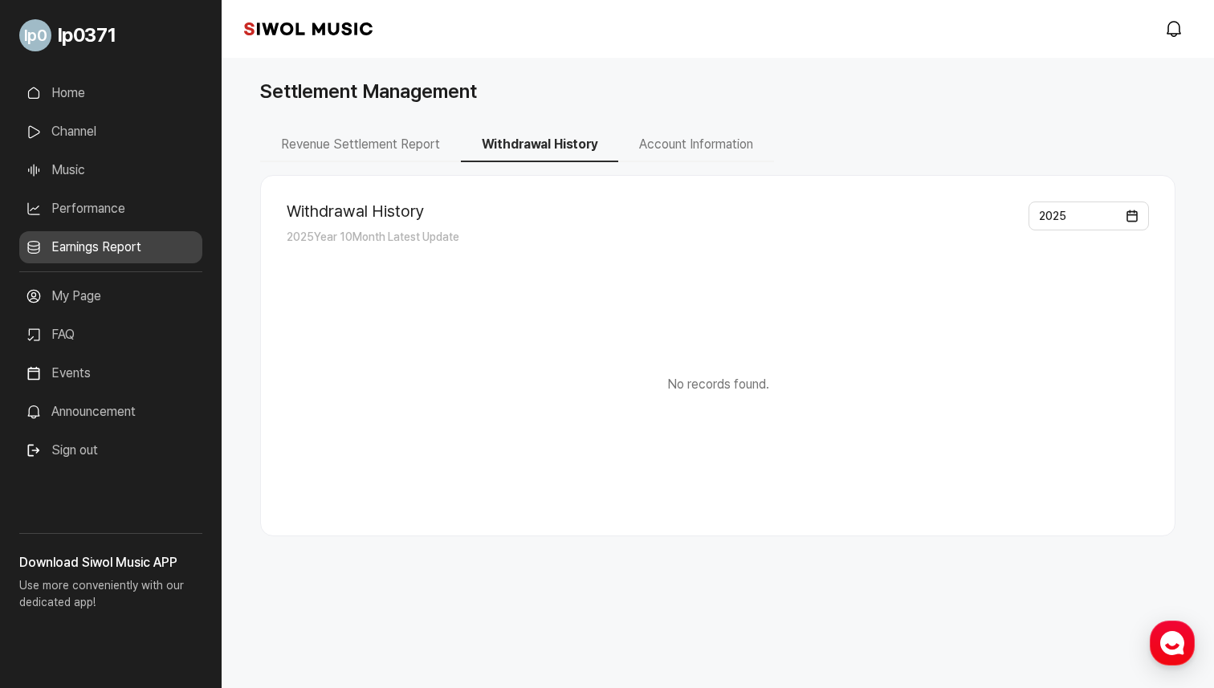
click at [738, 161] on button "Account Information" at bounding box center [696, 145] width 156 height 34
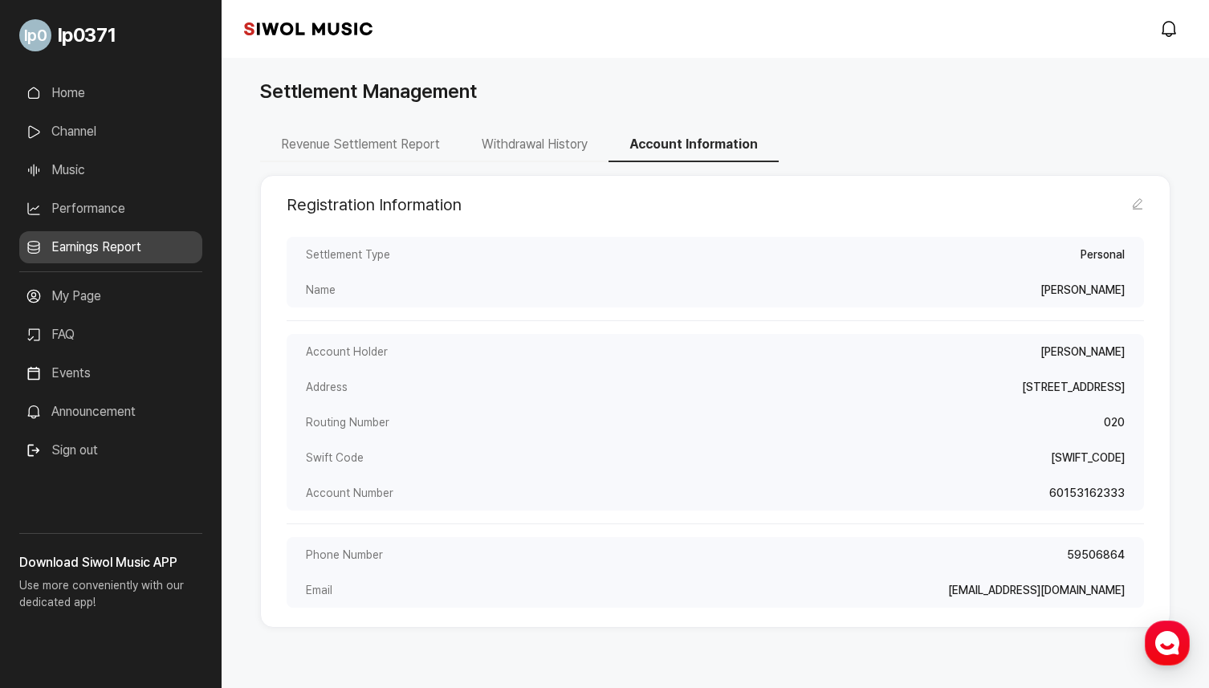
click at [534, 160] on button "Withdrawal History" at bounding box center [535, 145] width 148 height 34
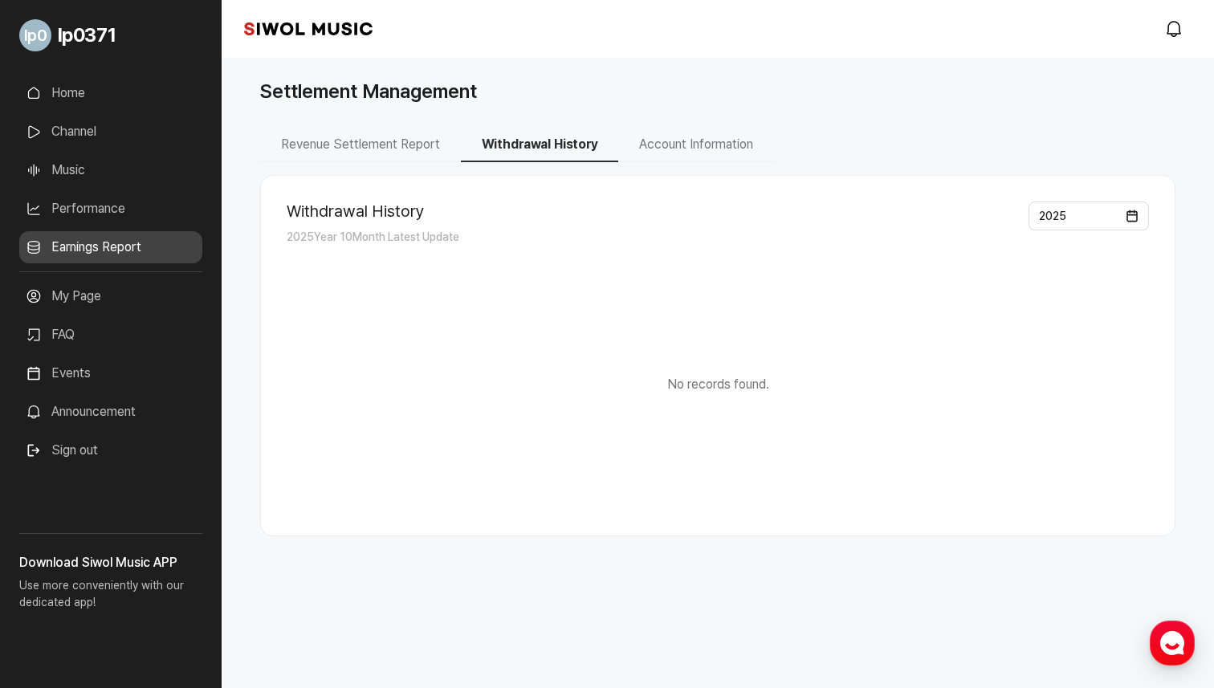
click at [368, 136] on button "Revenue Settlement Report" at bounding box center [360, 145] width 201 height 34
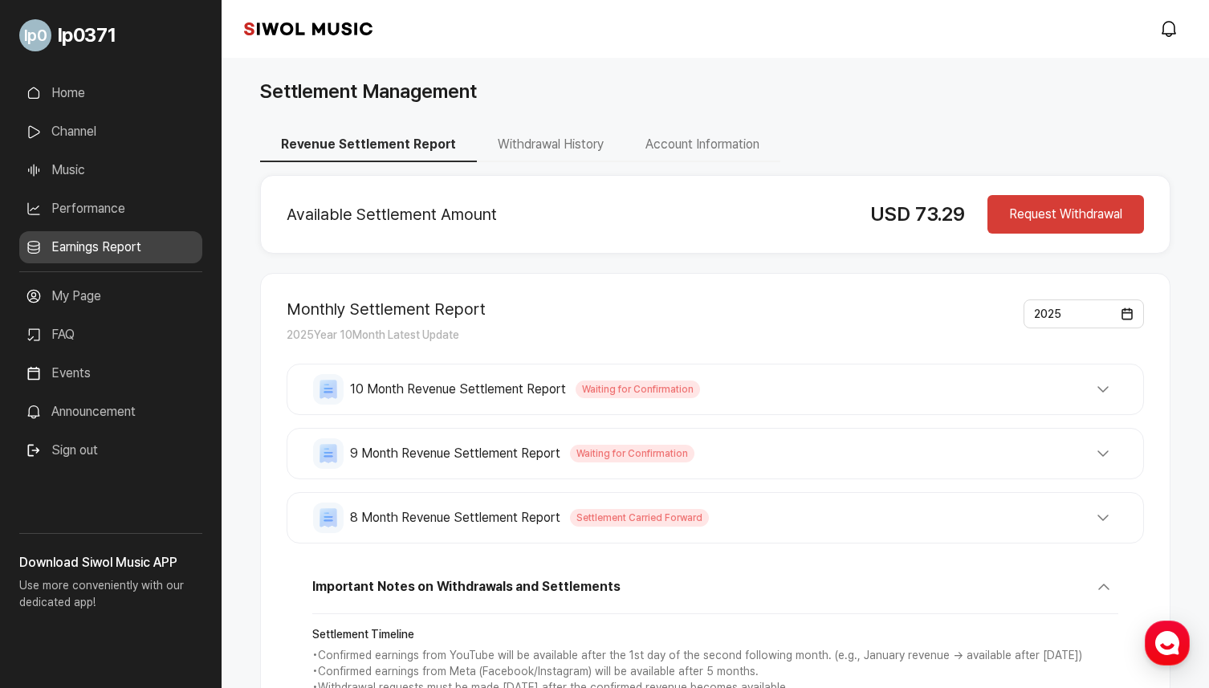
click at [763, 214] on h2 "Available Settlement Amount" at bounding box center [566, 214] width 558 height 19
drag, startPoint x: 763, startPoint y: 198, endPoint x: 877, endPoint y: 208, distance: 114.4
click at [877, 208] on div "Available Settlement Amount USD 73.29 Request Withdrawal" at bounding box center [715, 214] width 857 height 39
click at [877, 208] on span "USD 73.29" at bounding box center [917, 213] width 95 height 23
drag, startPoint x: 840, startPoint y: 209, endPoint x: 939, endPoint y: 215, distance: 98.9
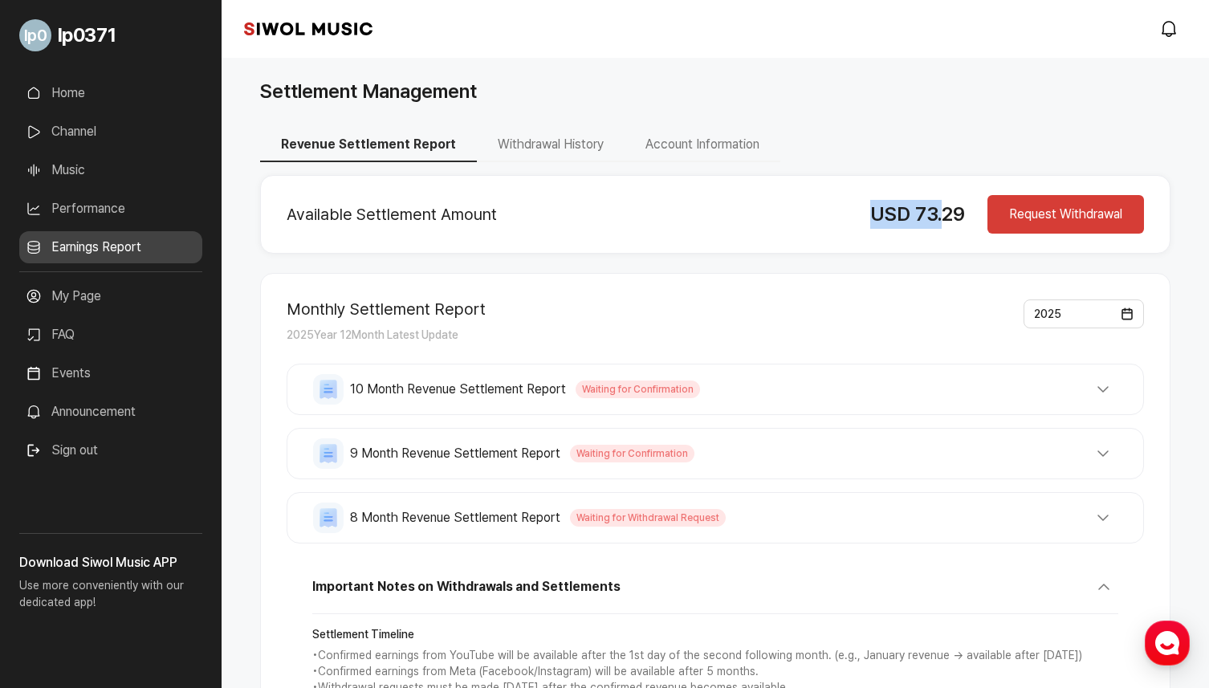
click at [939, 215] on div "Available Settlement Amount USD 73.29 Request Withdrawal" at bounding box center [715, 214] width 857 height 39
click at [939, 215] on span "USD 73.29" at bounding box center [917, 213] width 95 height 23
drag, startPoint x: 882, startPoint y: 217, endPoint x: 942, endPoint y: 218, distance: 59.4
click at [942, 218] on span "USD 73.29" at bounding box center [917, 213] width 95 height 23
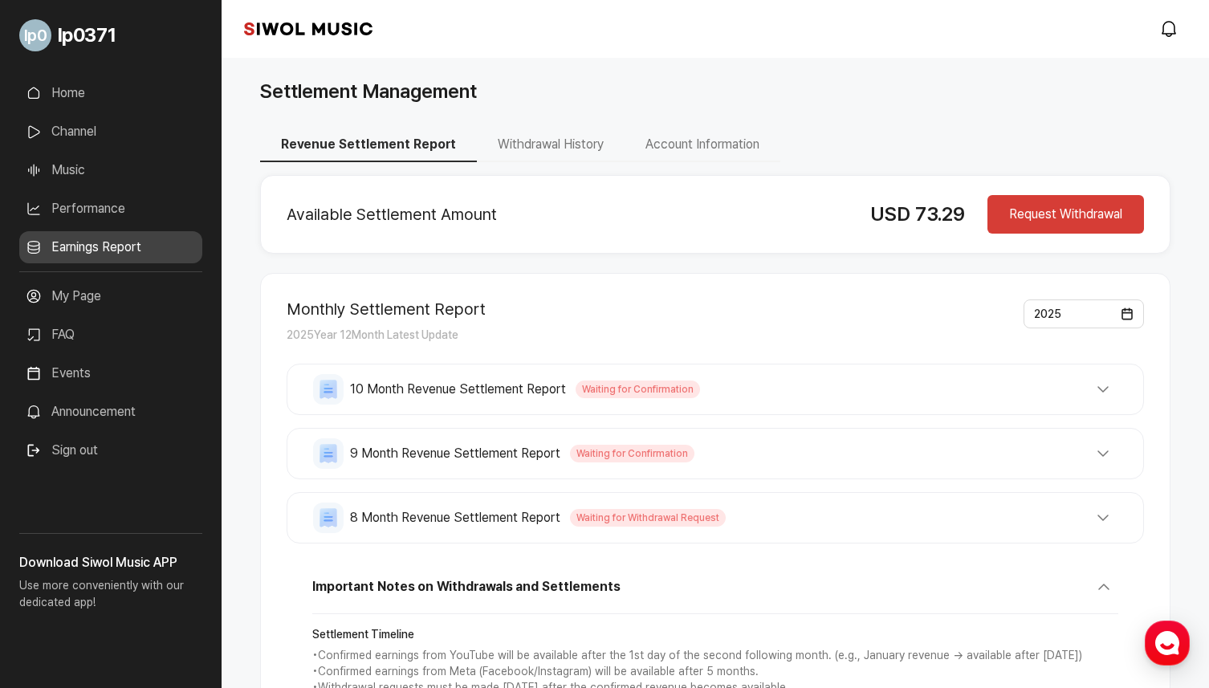
click at [832, 220] on h2 "Available Settlement Amount" at bounding box center [566, 214] width 558 height 19
click at [720, 185] on div "Available Settlement Amount USD 73.29 Request Withdrawal" at bounding box center [715, 214] width 910 height 79
click at [669, 157] on button "Account Information" at bounding box center [702, 145] width 156 height 34
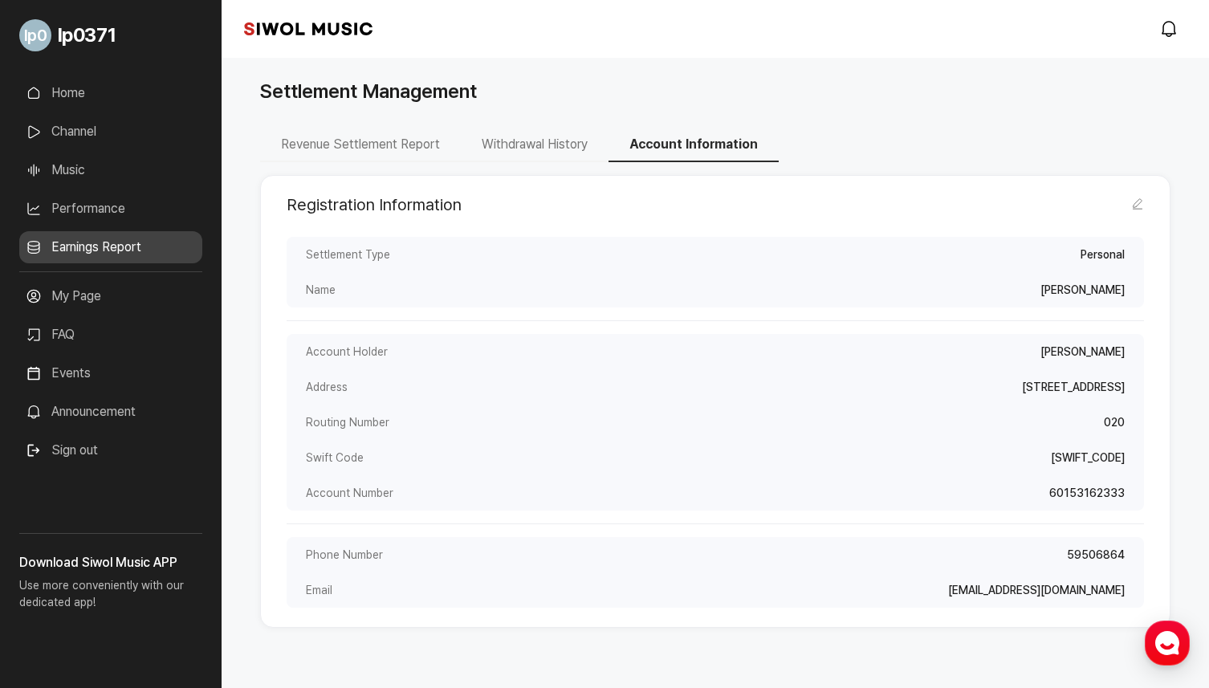
click at [531, 152] on button "Withdrawal History" at bounding box center [535, 145] width 148 height 34
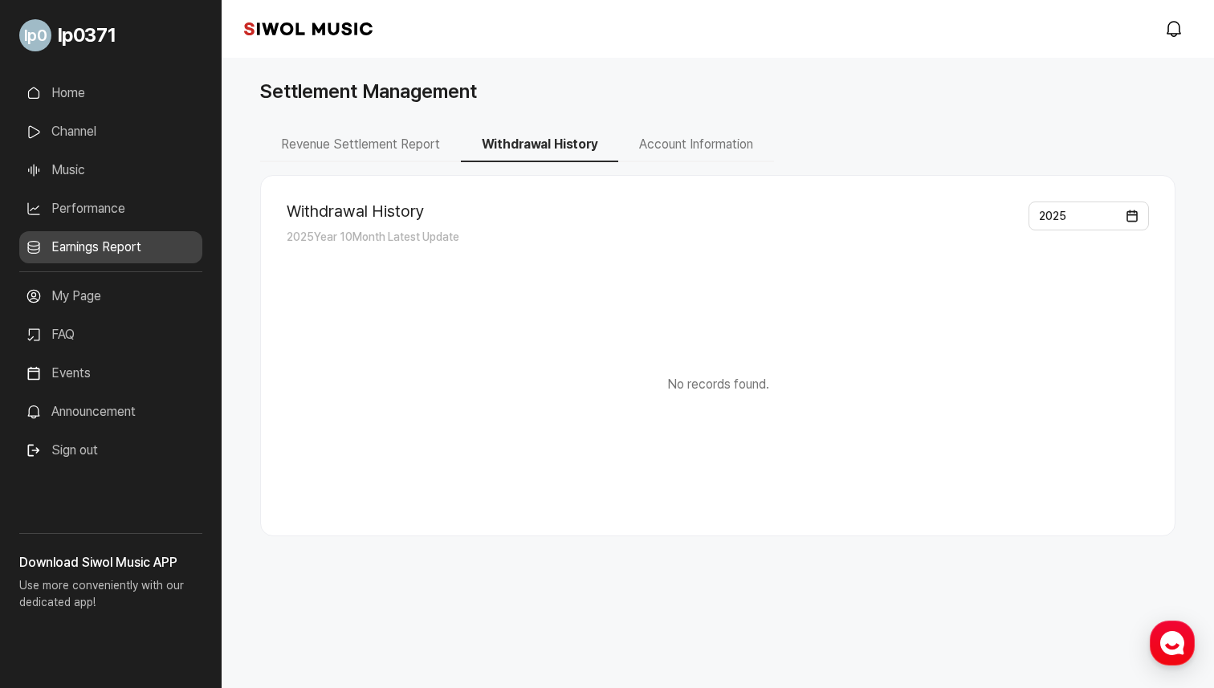
click at [374, 157] on button "Revenue Settlement Report" at bounding box center [360, 145] width 201 height 34
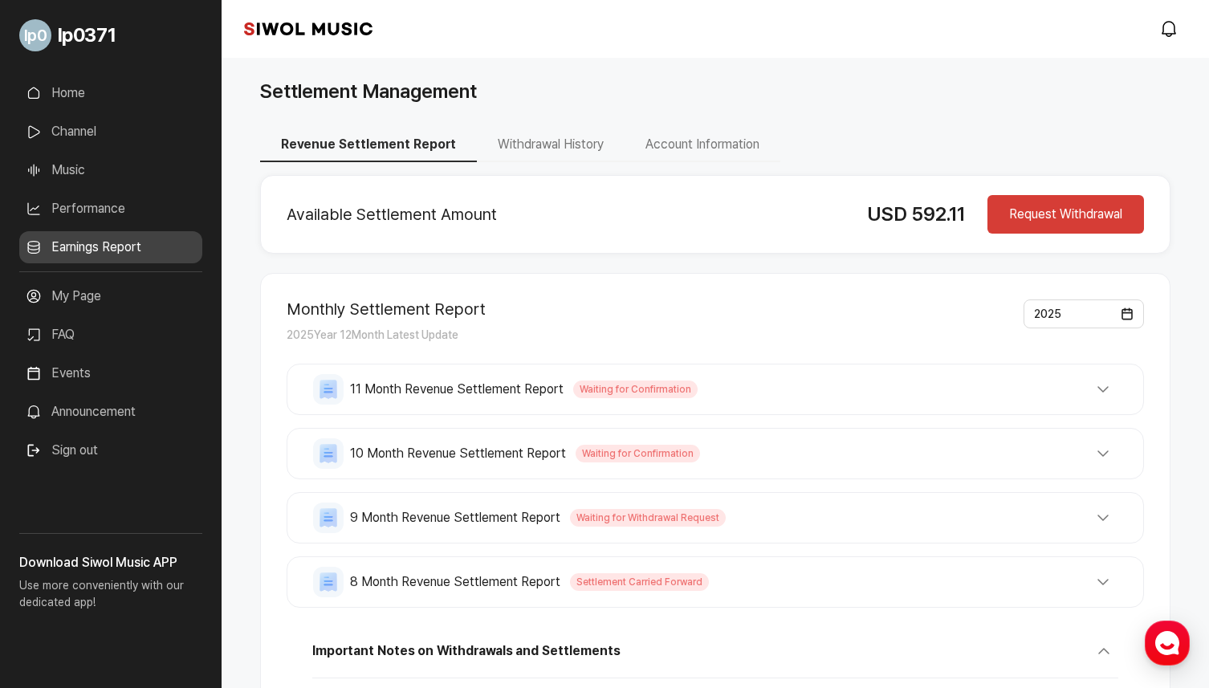
click at [740, 266] on div "Available Settlement Amount USD 592.11 Request Withdrawal Monthly Settlement Re…" at bounding box center [715, 618] width 910 height 887
click at [659, 583] on span "Settlement Carried Forward" at bounding box center [639, 582] width 139 height 18
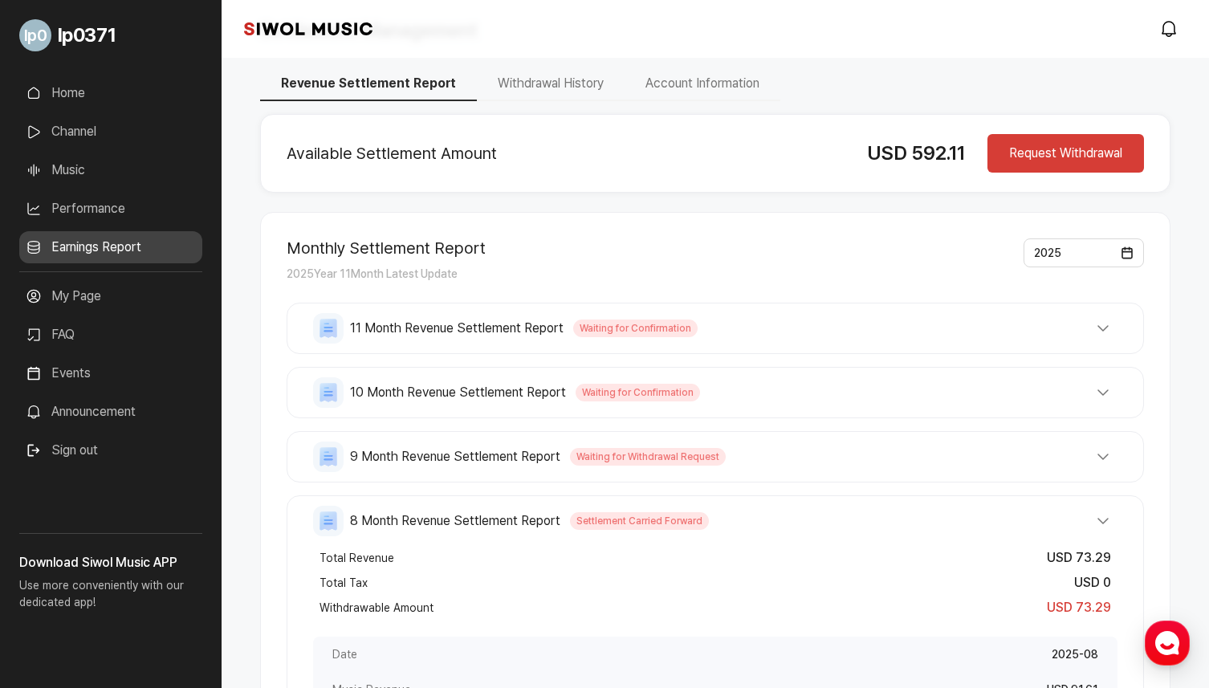
click at [779, 461] on button "9 Month Revenue Settlement Report Waiting for Withdrawal Request" at bounding box center [715, 456] width 804 height 31
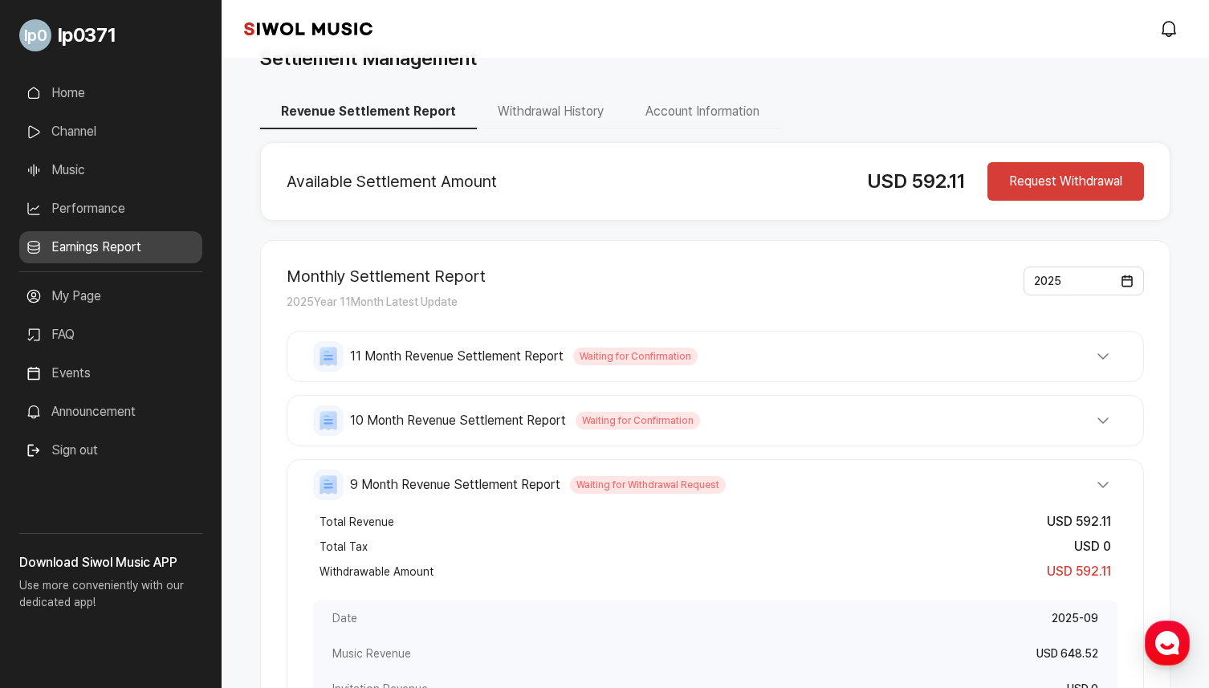
scroll to position [31, 0]
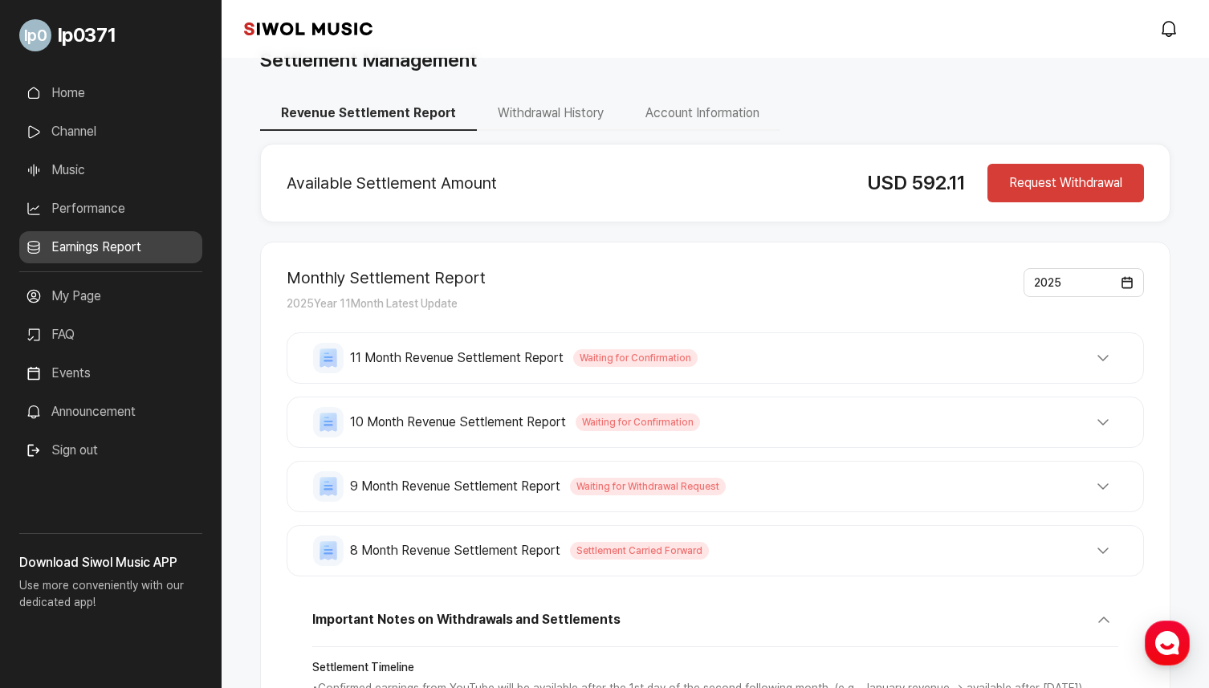
click at [973, 468] on div "9 Month Revenue Settlement Report Waiting for Withdrawal Request Total Revenue …" at bounding box center [715, 486] width 857 height 51
click at [983, 482] on button "9 Month Revenue Settlement Report Waiting for Withdrawal Request" at bounding box center [715, 486] width 804 height 31
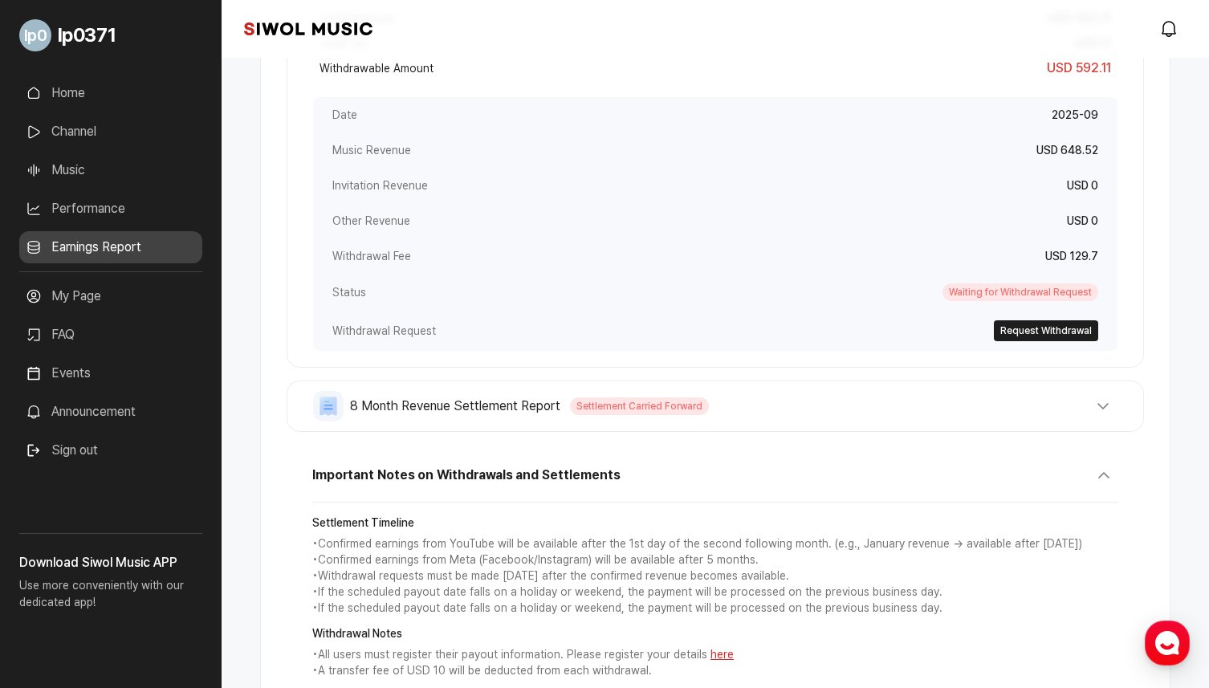
scroll to position [562, 0]
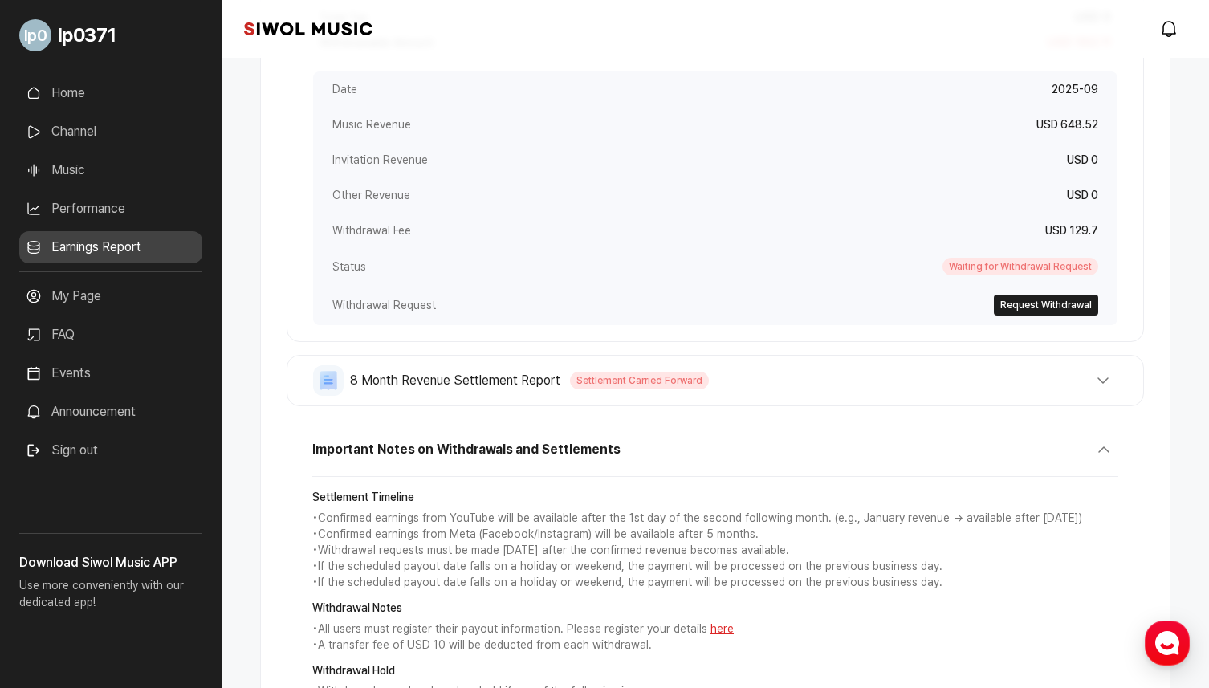
click at [1013, 383] on button "8 Month Revenue Settlement Report Settlement Carried Forward" at bounding box center [715, 380] width 804 height 31
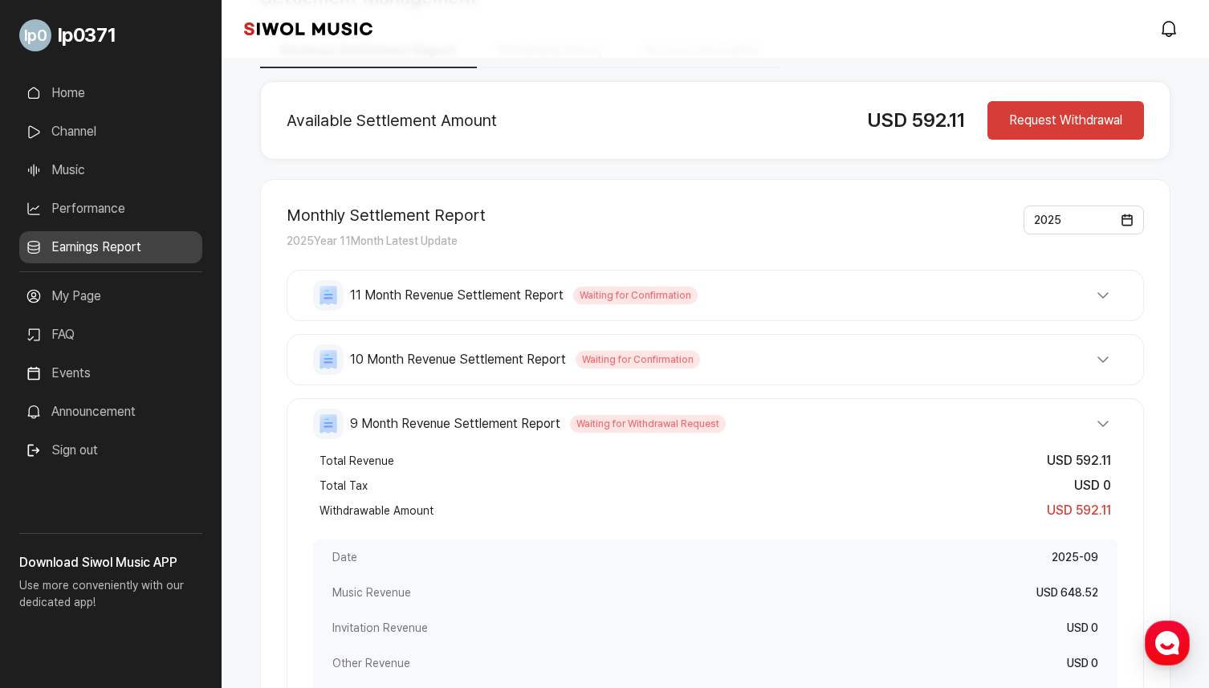
scroll to position [76, 0]
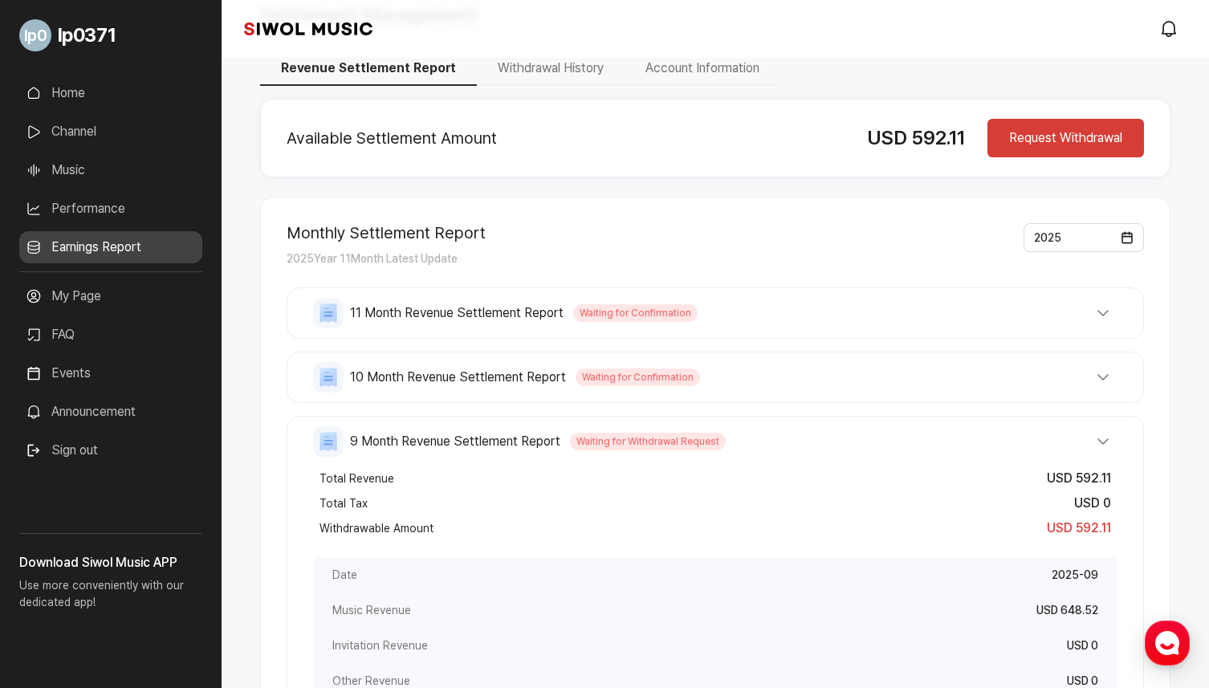
click at [1025, 387] on button "10 Month Revenue Settlement Report Waiting for Confirmation" at bounding box center [715, 377] width 804 height 31
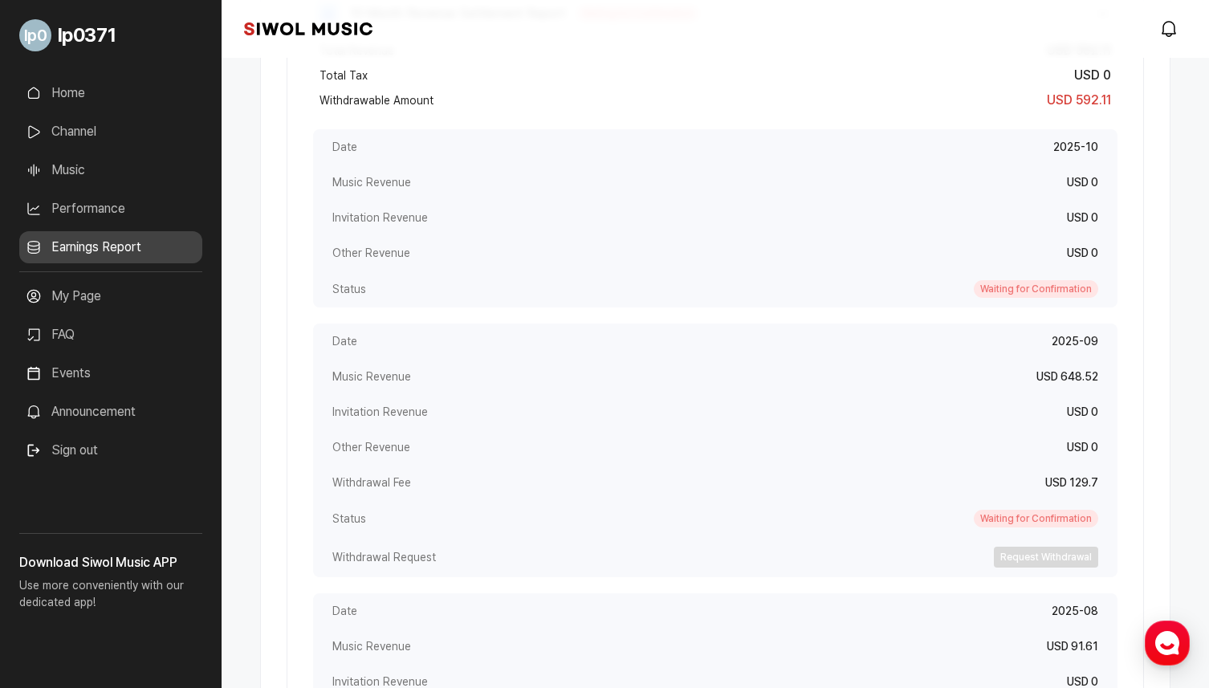
scroll to position [465, 0]
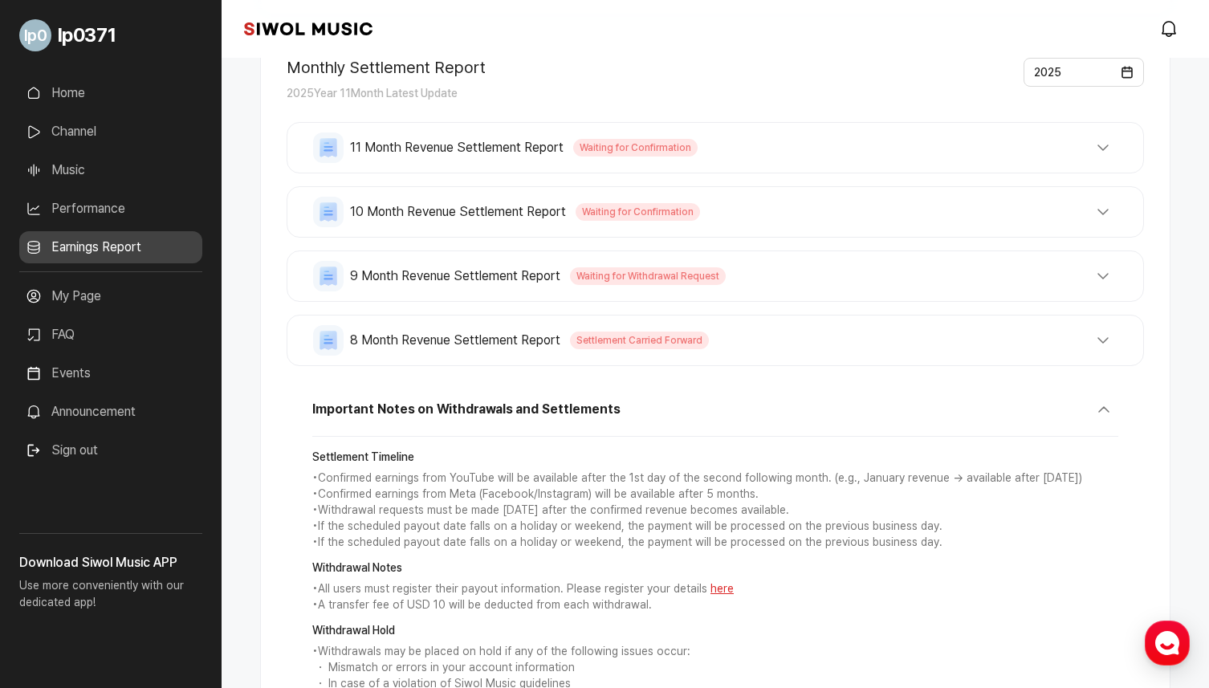
scroll to position [322, 0]
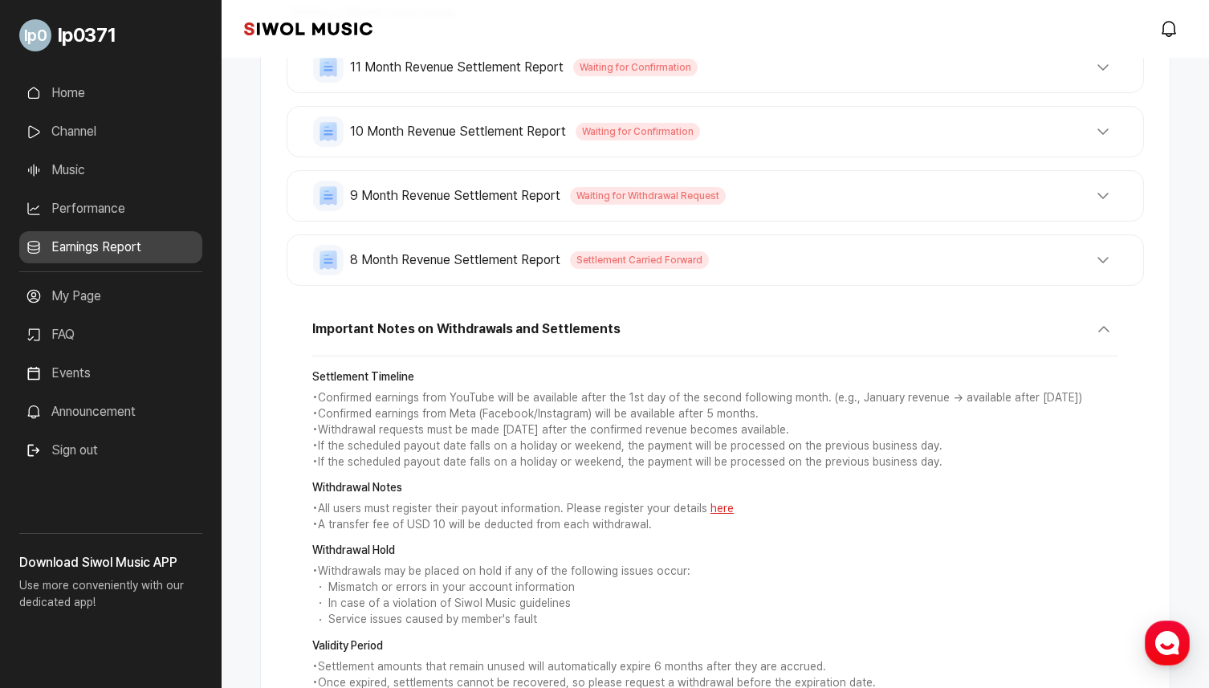
click at [825, 272] on button "8 Month Revenue Settlement Report Settlement Carried Forward" at bounding box center [715, 260] width 804 height 31
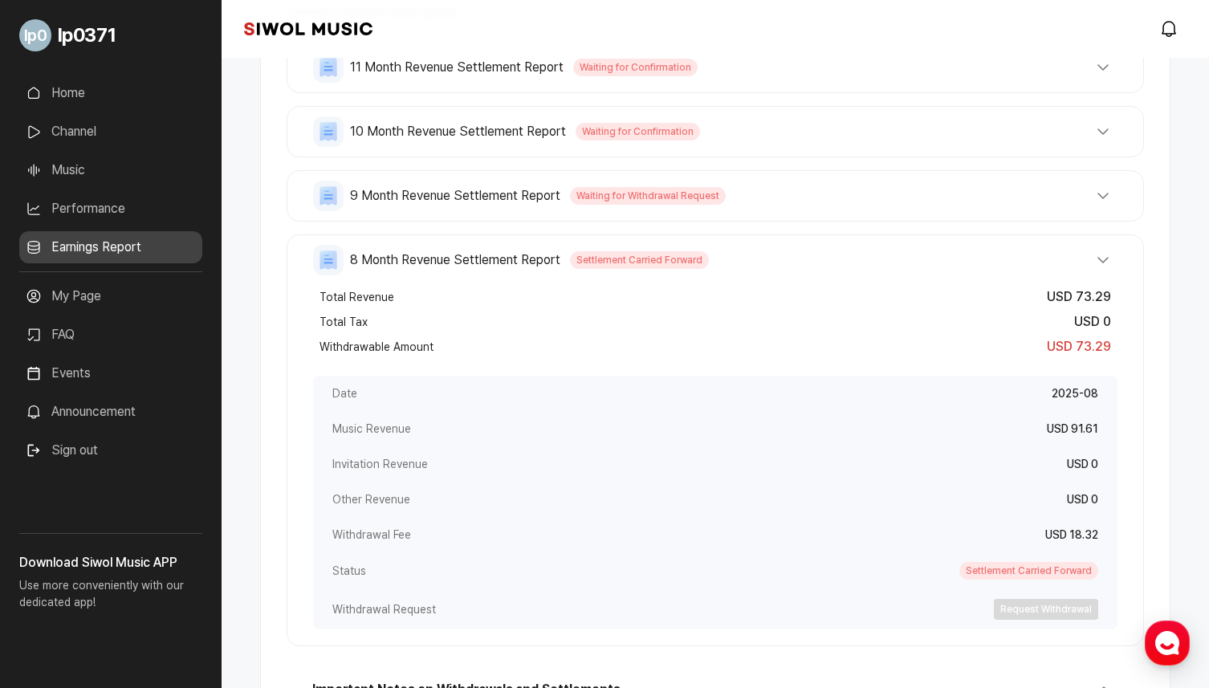
click at [961, 185] on button "9 Month Revenue Settlement Report Waiting for Withdrawal Request" at bounding box center [715, 196] width 804 height 31
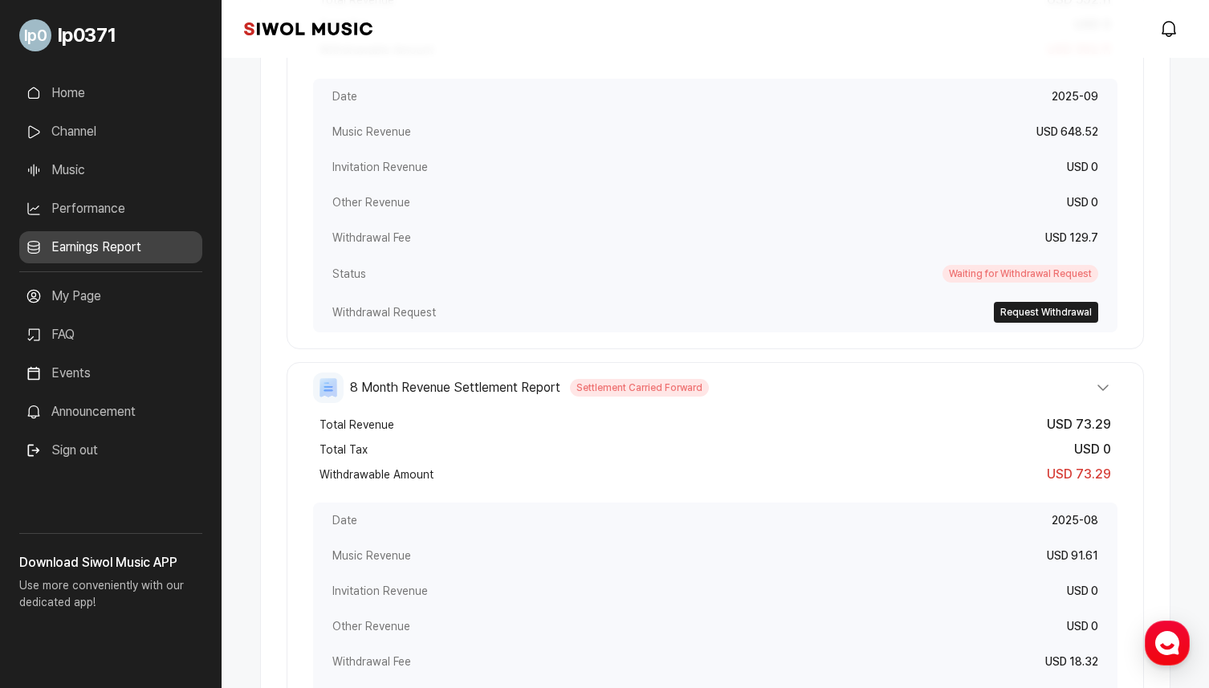
scroll to position [559, 0]
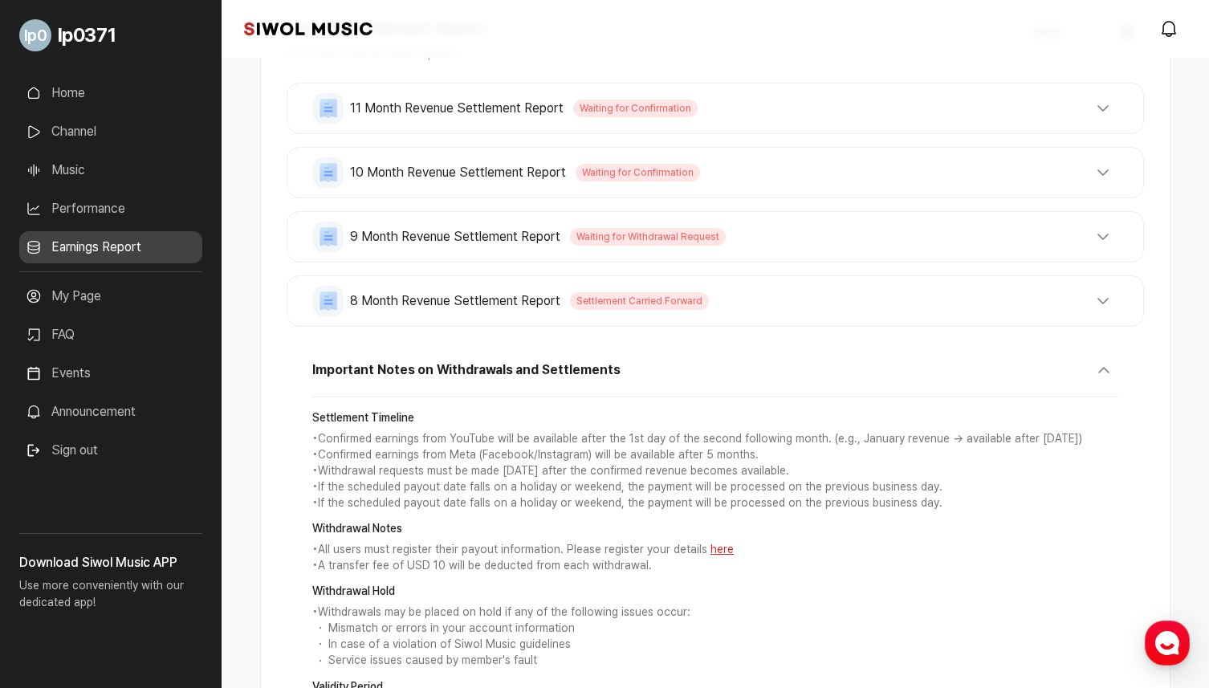
scroll to position [457, 0]
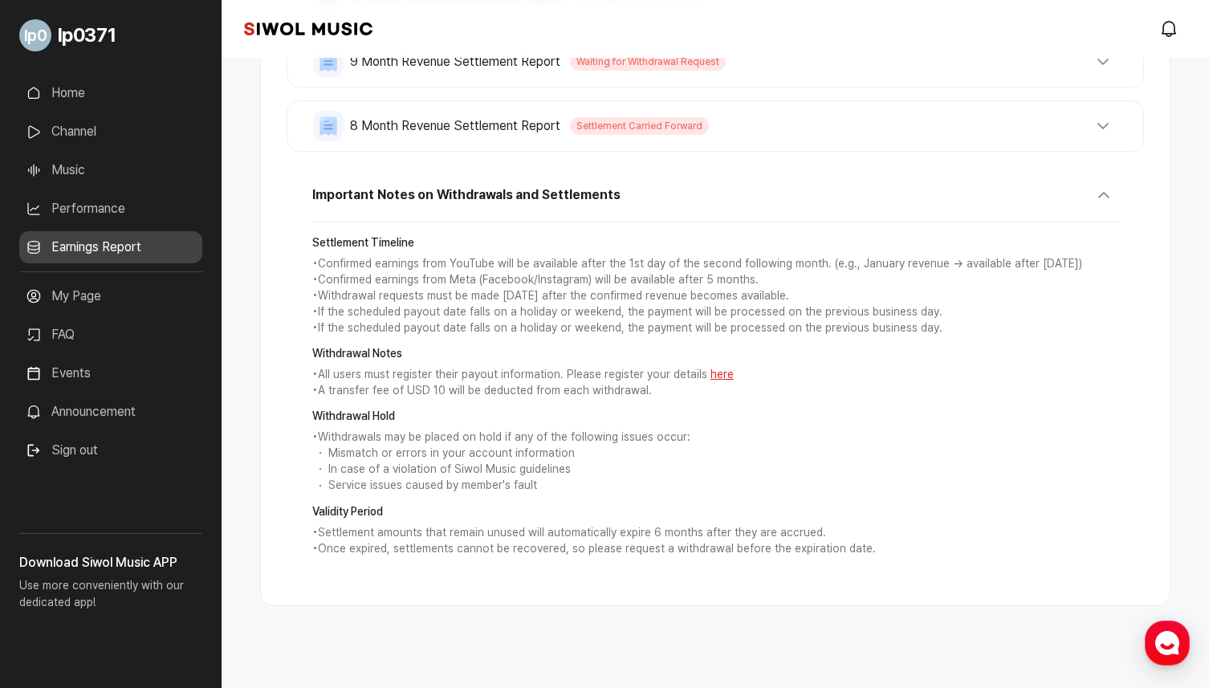
click at [1045, 330] on p "• If the scheduled payout date falls on a holiday or weekend, the payment will …" at bounding box center [715, 328] width 806 height 16
click at [1064, 212] on button "Important Notes on Withdrawals and Settlements" at bounding box center [715, 202] width 806 height 42
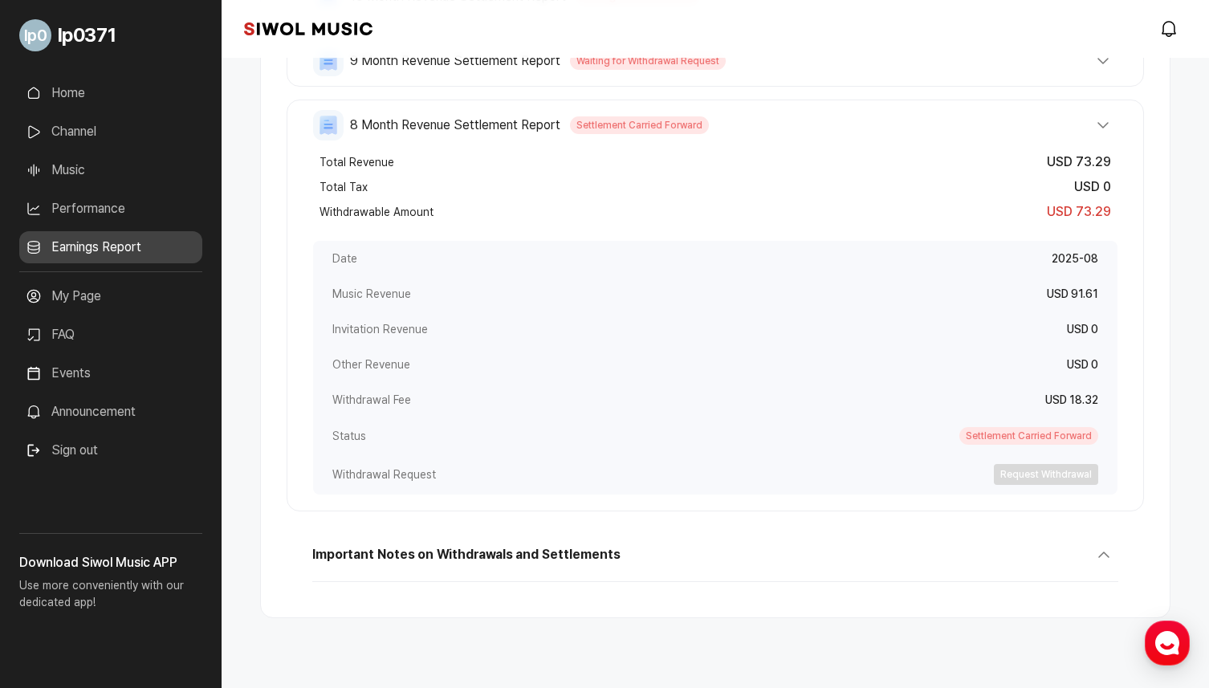
click at [1040, 127] on button "8 Month Revenue Settlement Report Settlement Carried Forward" at bounding box center [715, 125] width 804 height 31
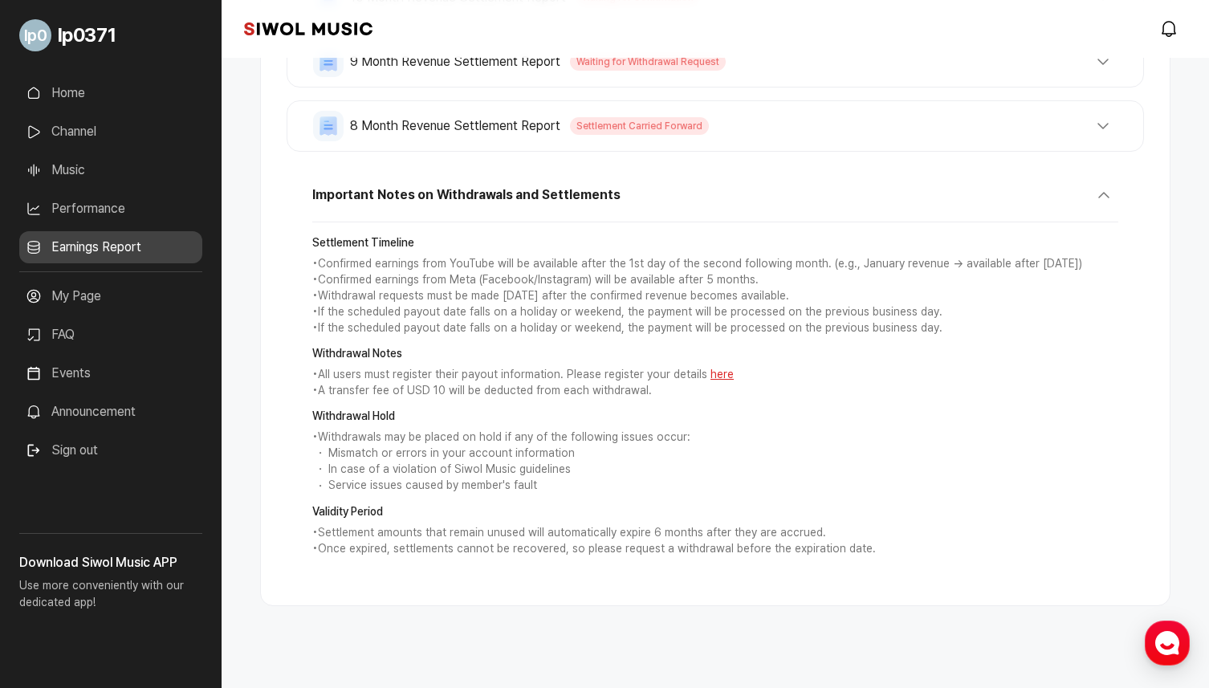
click at [1074, 192] on button "Important Notes on Withdrawals and Settlements" at bounding box center [715, 202] width 806 height 42
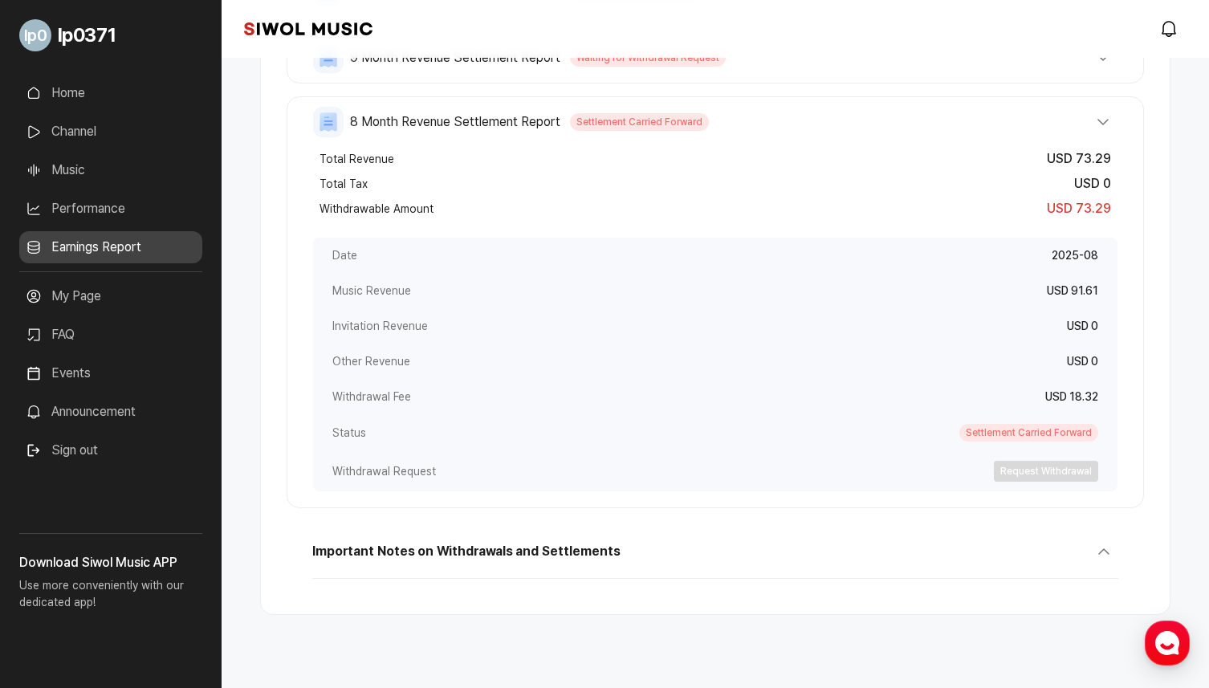
scroll to position [469, 0]
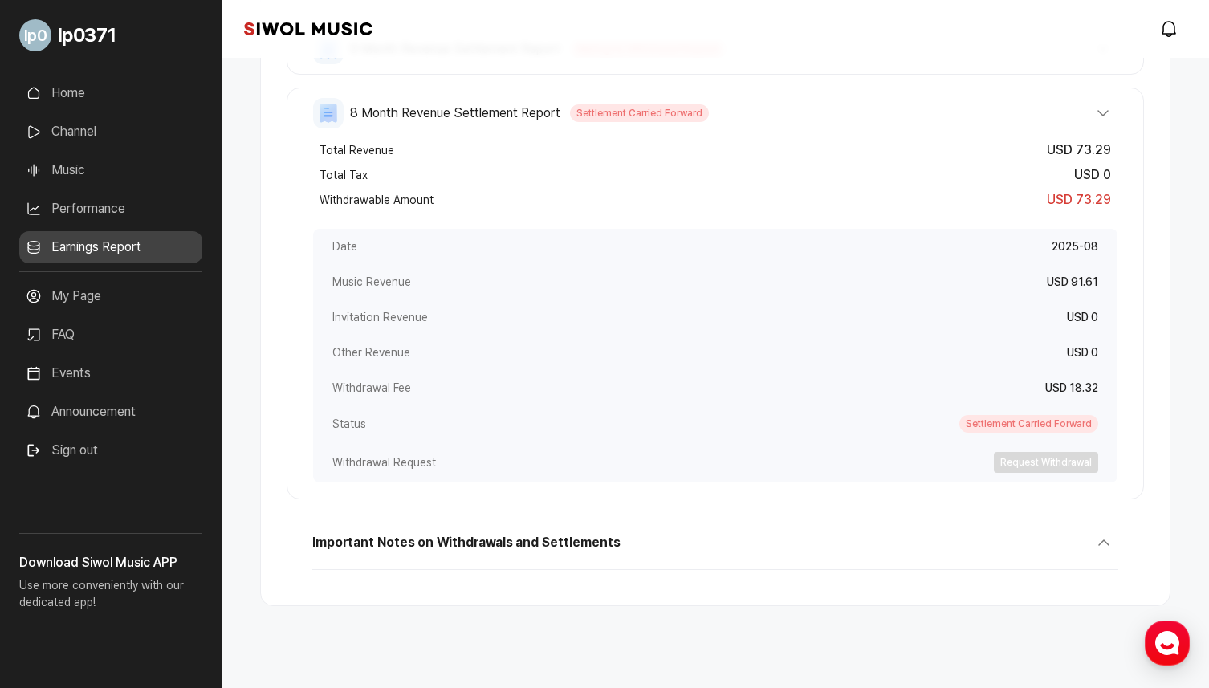
click at [1058, 537] on button "Important Notes on Withdrawals and Settlements" at bounding box center [715, 549] width 806 height 42
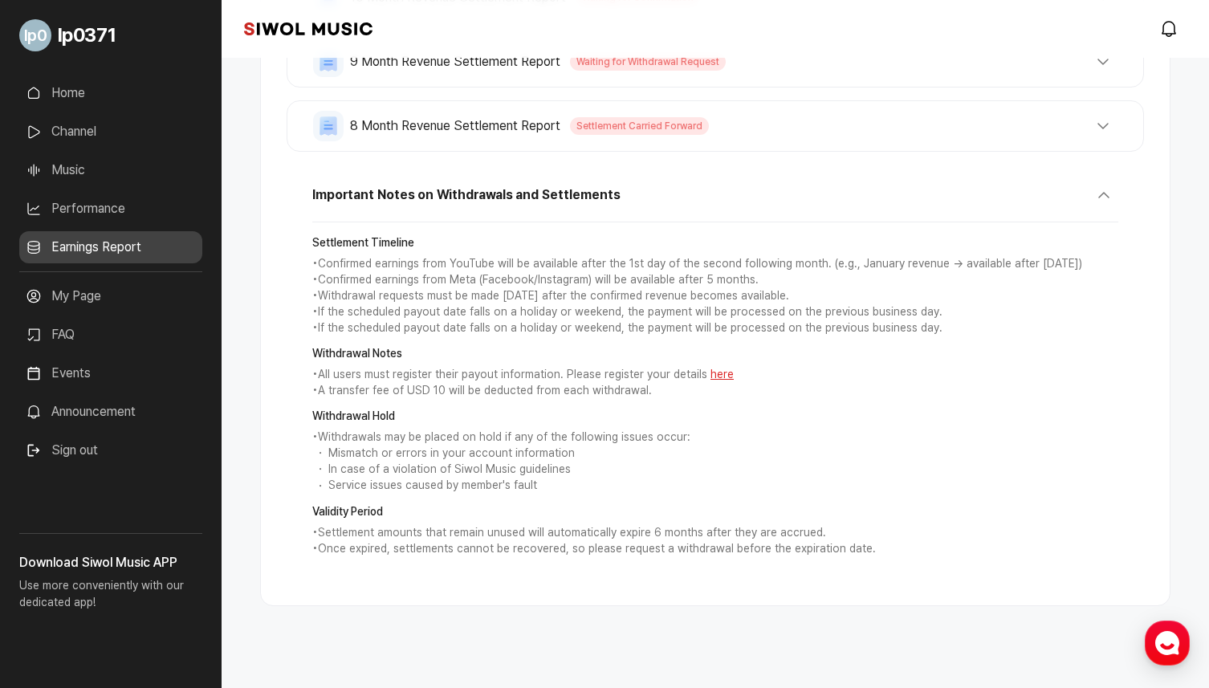
scroll to position [457, 0]
click at [1079, 124] on button "8 Month Revenue Settlement Report Settlement Carried Forward" at bounding box center [715, 126] width 804 height 31
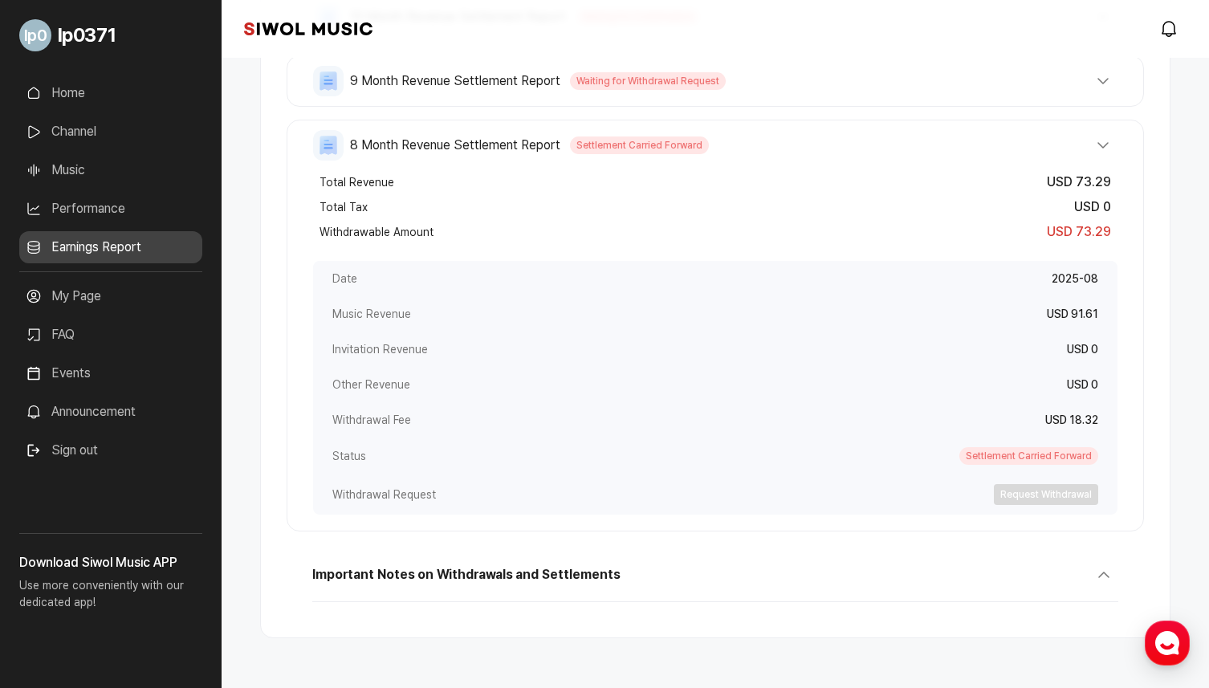
scroll to position [426, 0]
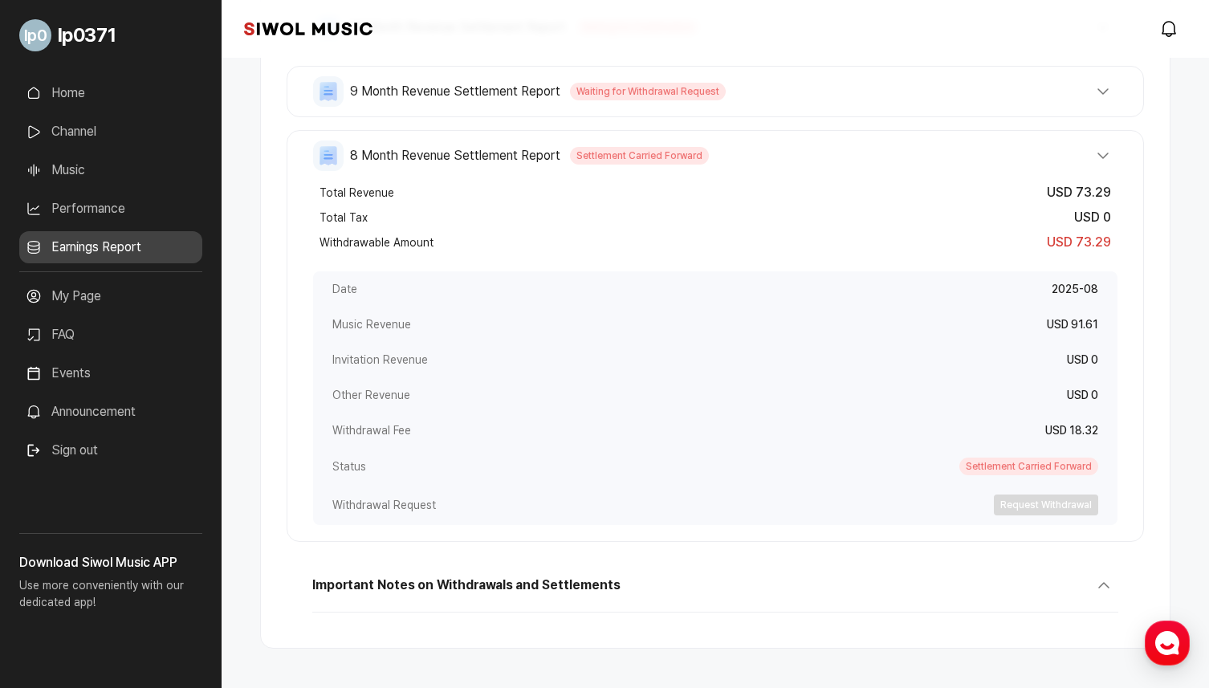
click at [1080, 101] on button "9 Month Revenue Settlement Report Waiting for Withdrawal Request" at bounding box center [715, 91] width 804 height 31
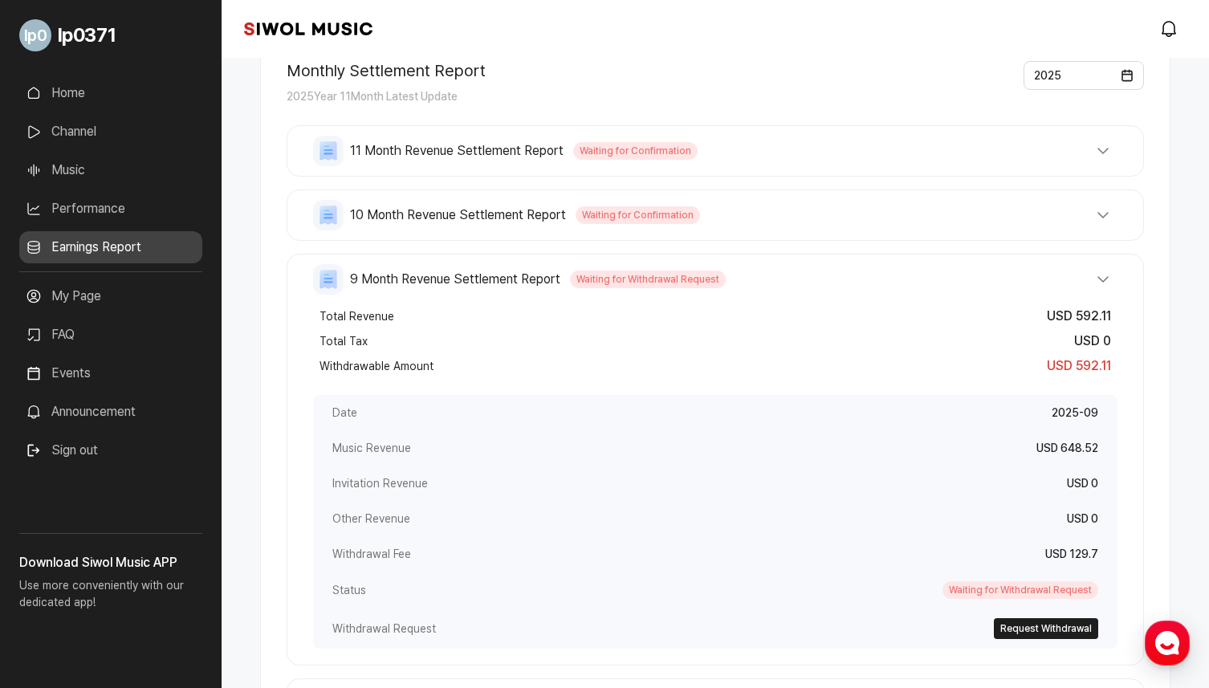
scroll to position [234, 0]
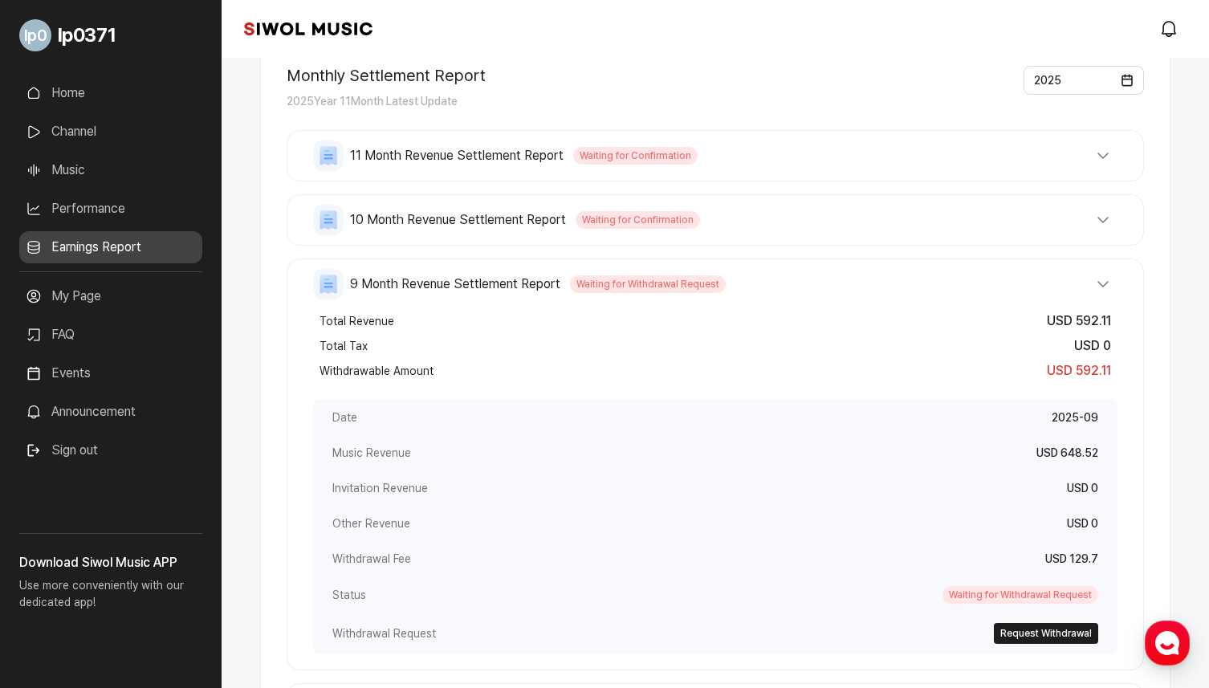
click at [962, 119] on div "Monthly Settlement Report 2025 Year 11 Month Latest Update 2025 11 Month Revenu…" at bounding box center [715, 620] width 910 height 1162
click at [1007, 48] on div "Siwol Music modal.notifications" at bounding box center [715, 29] width 987 height 58
click at [905, 24] on div "Siwol Music modal.notifications" at bounding box center [715, 29] width 987 height 58
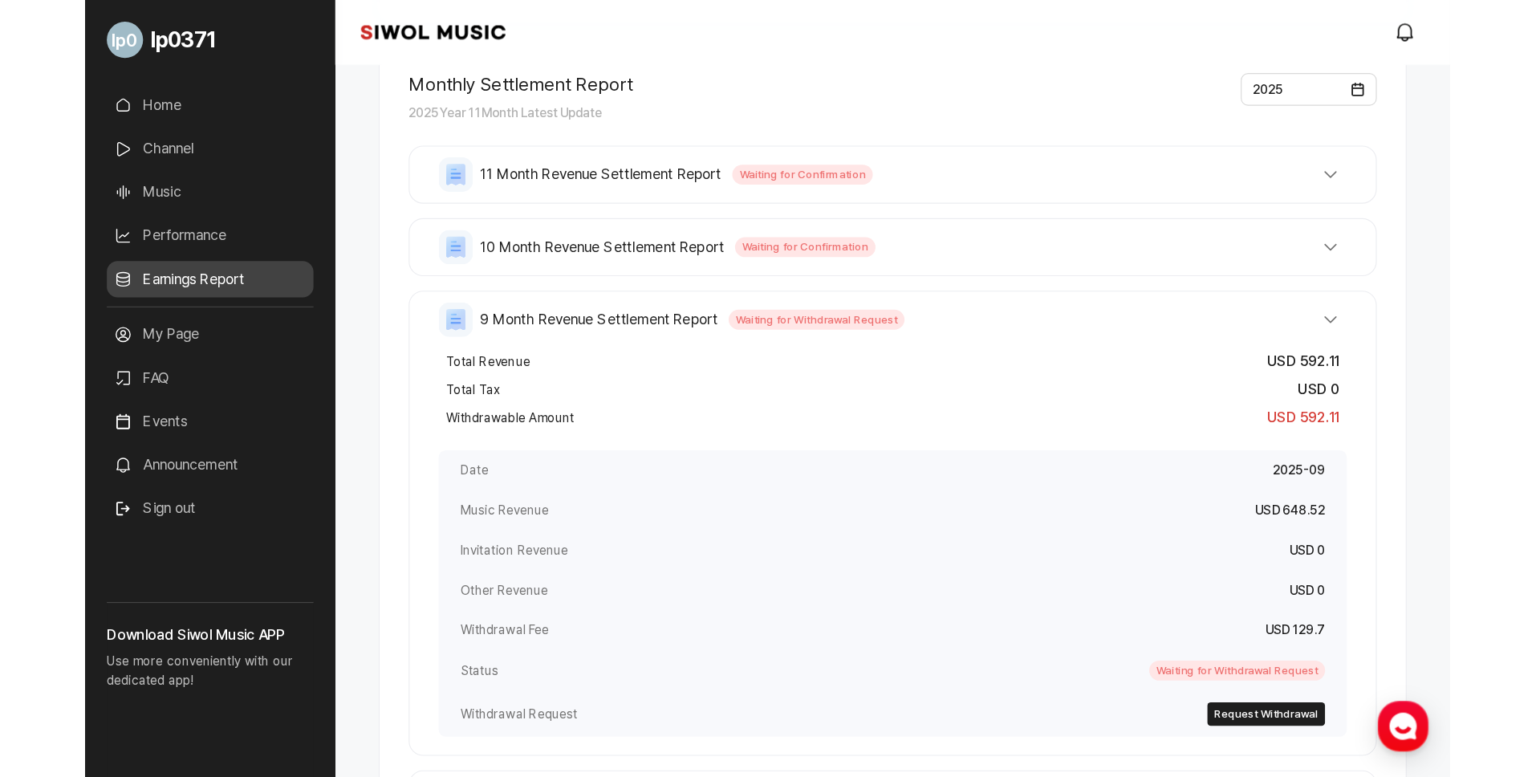
scroll to position [232, 0]
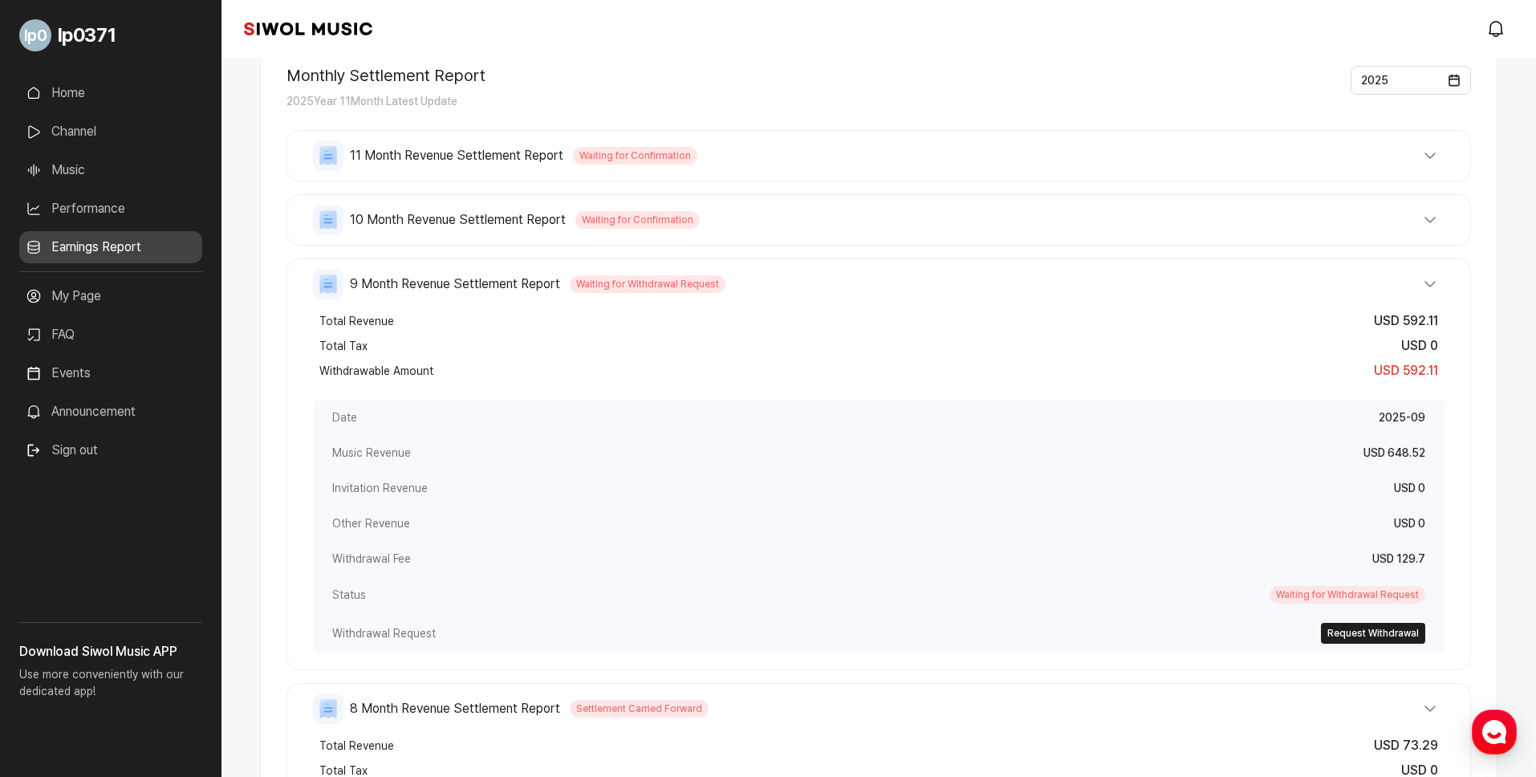
click at [744, 404] on div "Date 2025-09" at bounding box center [879, 417] width 1132 height 35
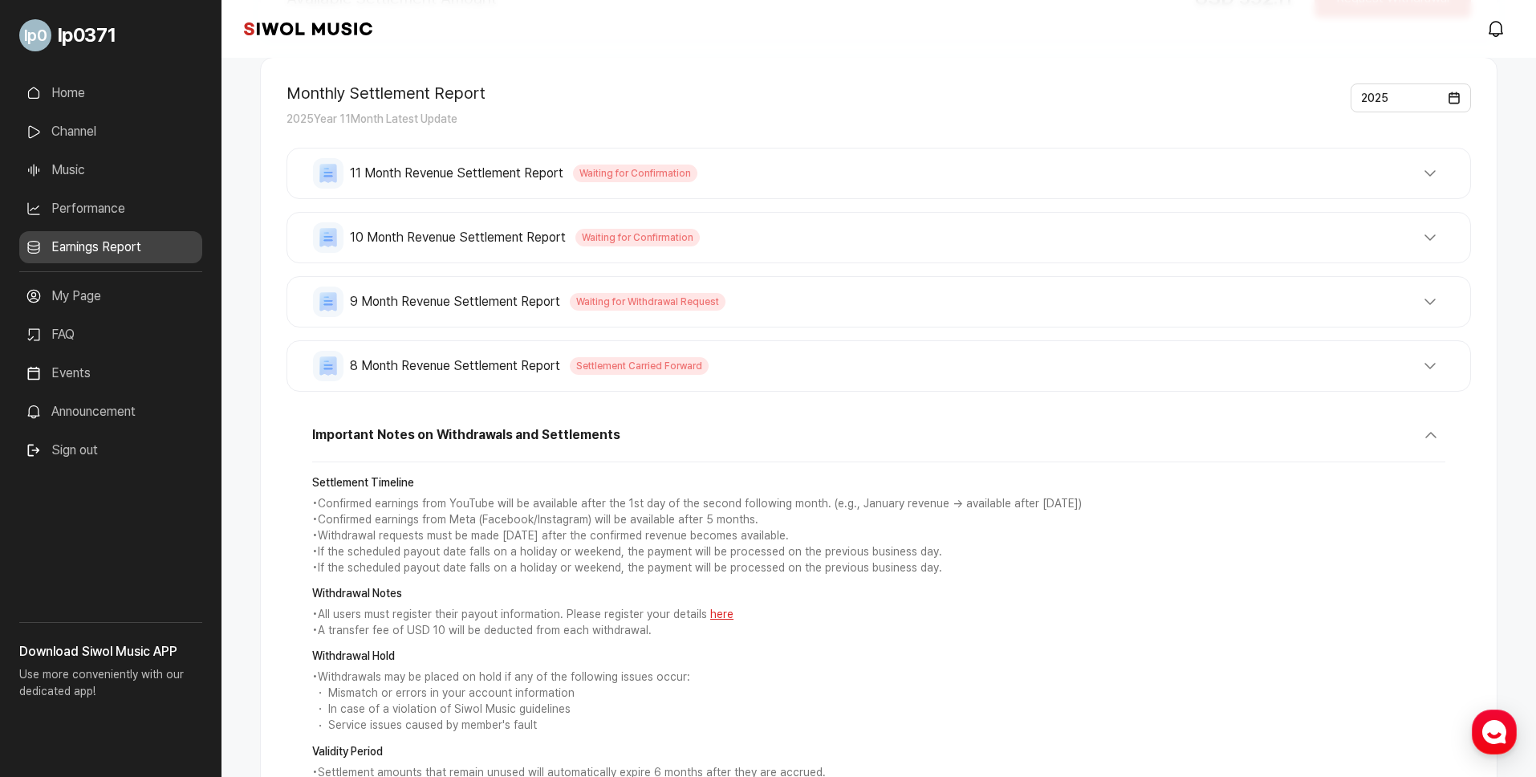
scroll to position [338, 0]
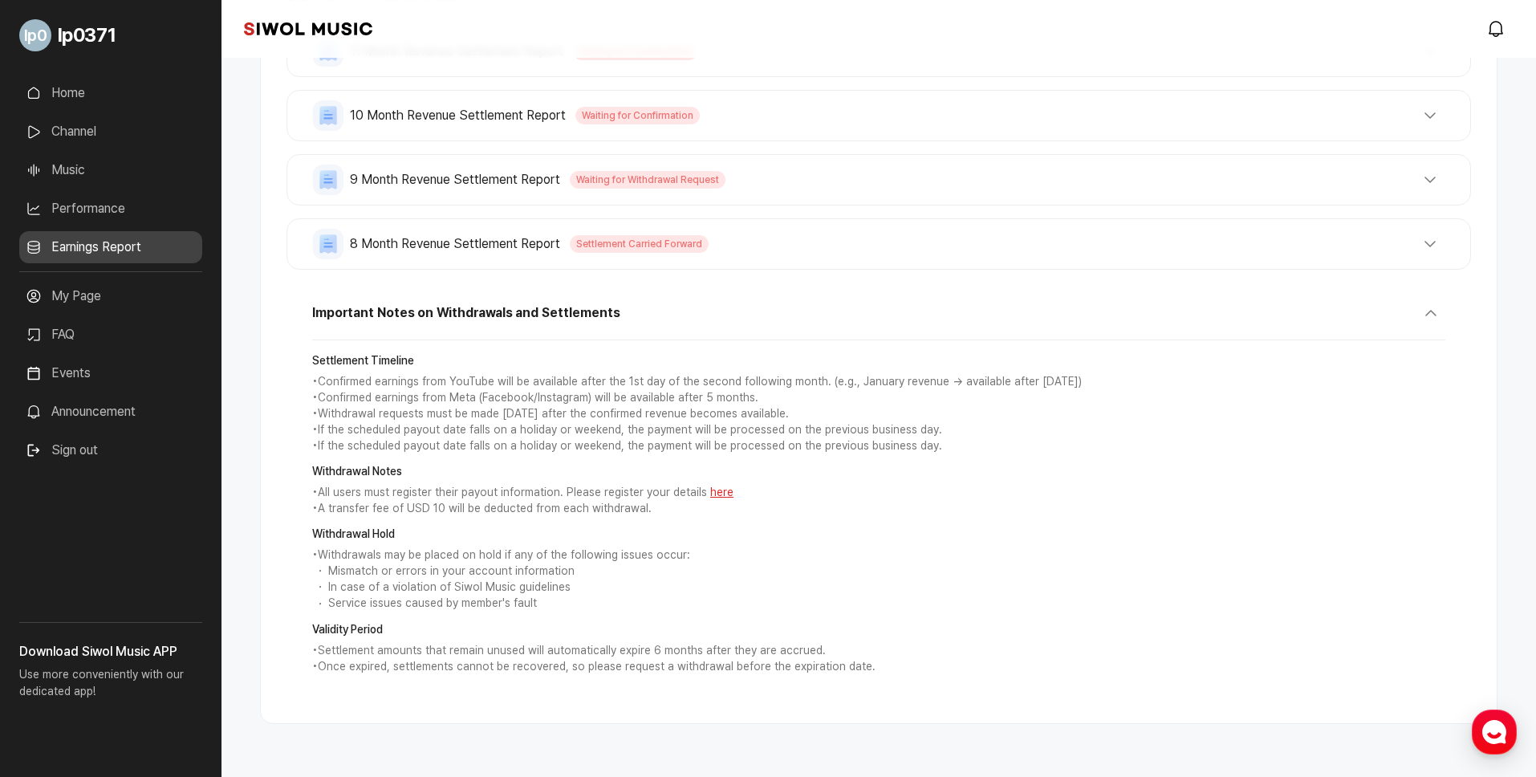
click at [799, 260] on div "8 Month Revenue Settlement Report Settlement Carried Forward Total Revenue USD …" at bounding box center [879, 243] width 1185 height 51
click at [787, 242] on button "8 Month Revenue Settlement Report Settlement Carried Forward" at bounding box center [879, 244] width 1132 height 31
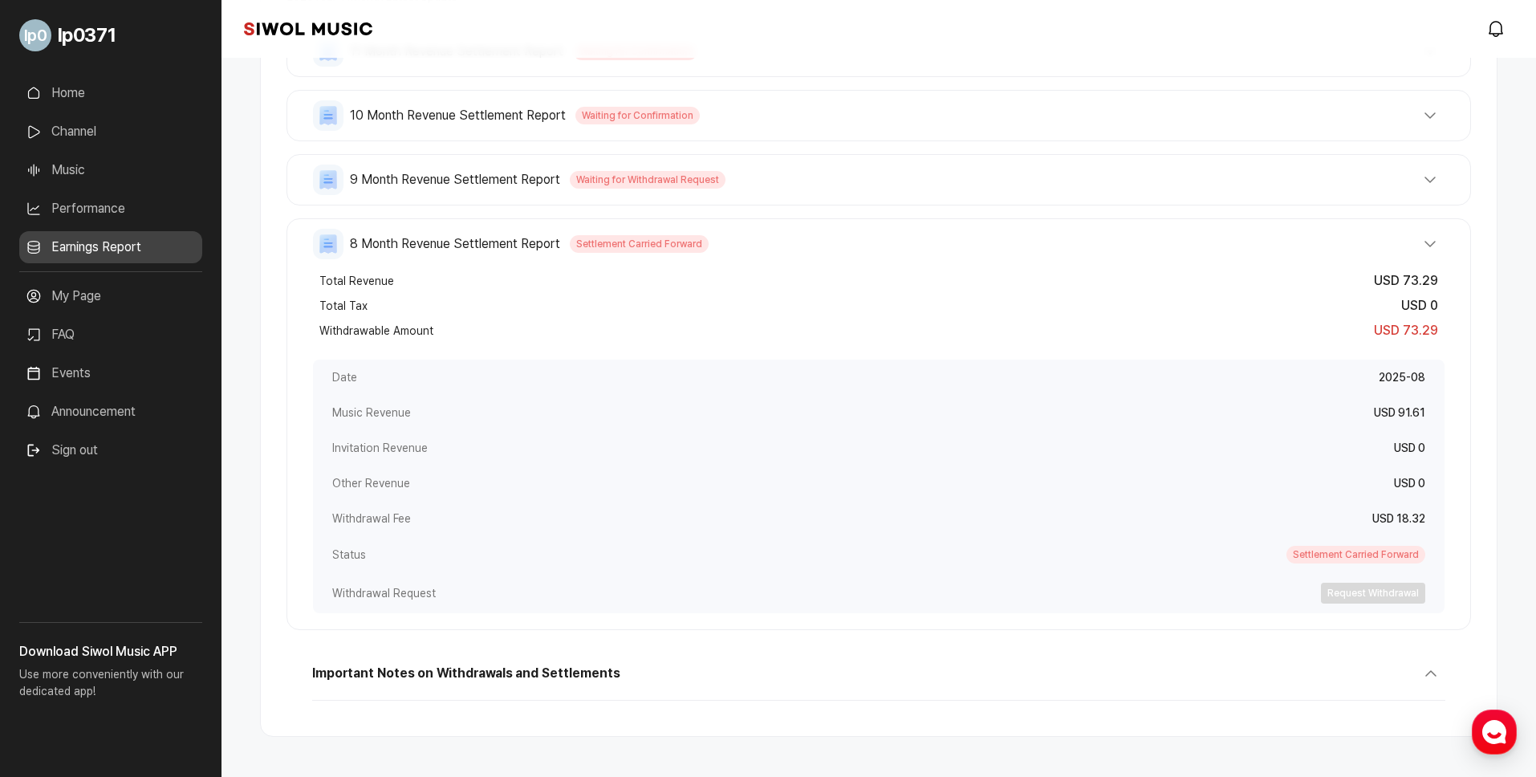
click at [833, 165] on button "9 Month Revenue Settlement Report Waiting for Withdrawal Request" at bounding box center [879, 180] width 1132 height 31
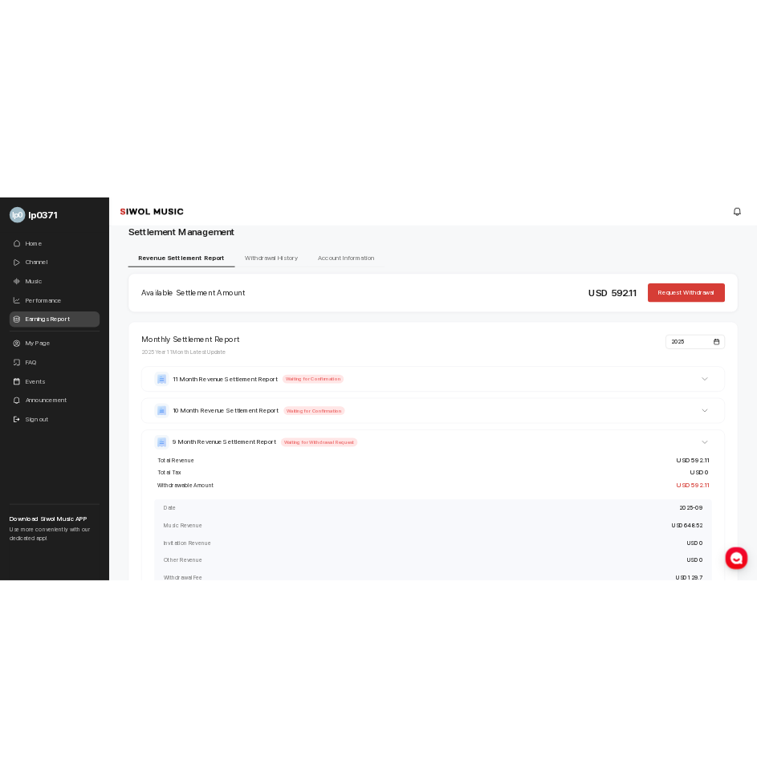
scroll to position [31, 0]
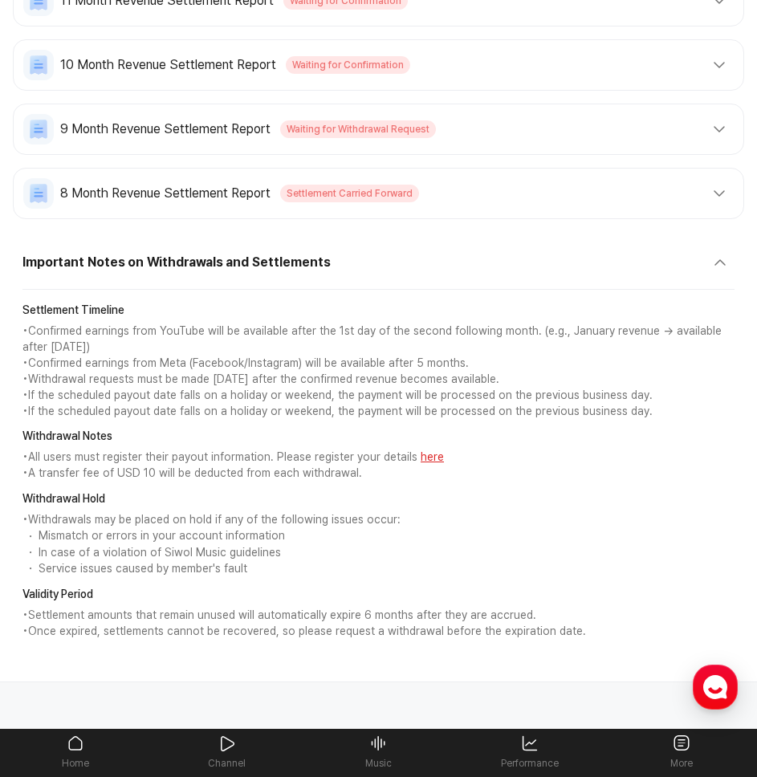
click at [346, 195] on span "Settlement Carried Forward" at bounding box center [349, 194] width 139 height 18
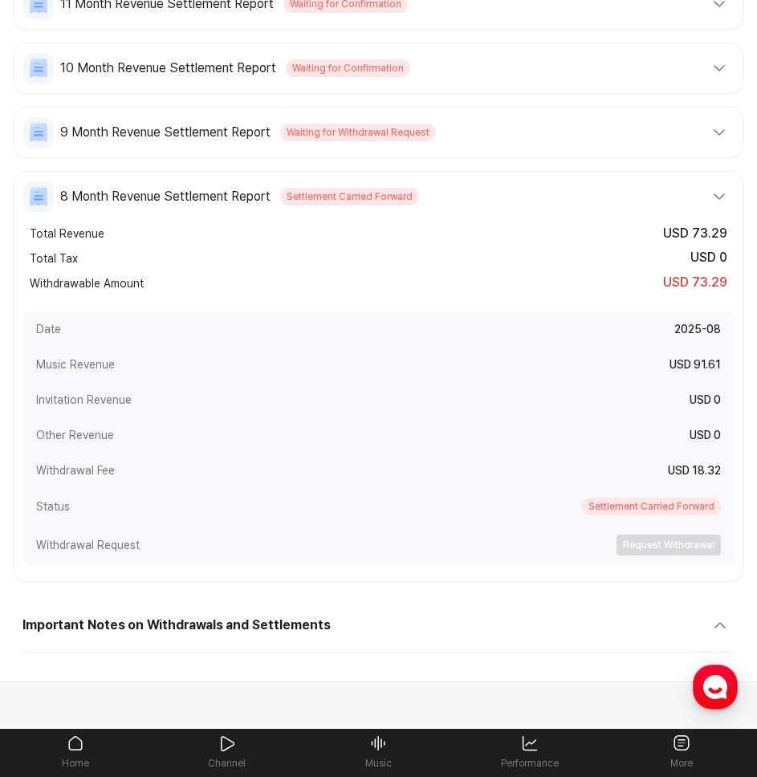
scroll to position [405, 0]
click at [409, 140] on button "9 Month Revenue Settlement Report Waiting for Withdrawal Request" at bounding box center [378, 132] width 710 height 31
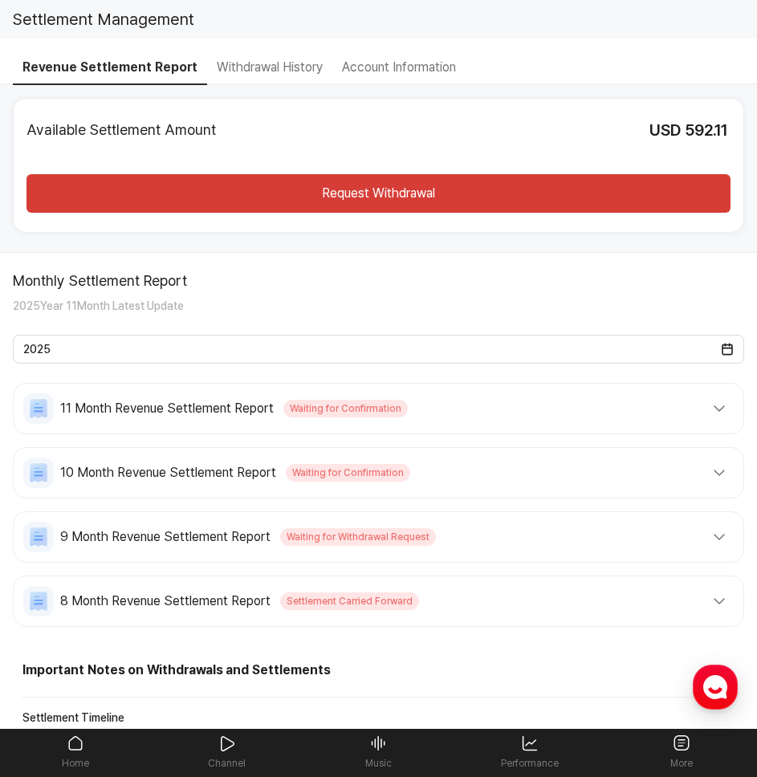
click at [319, 67] on button "Withdrawal History" at bounding box center [269, 68] width 125 height 34
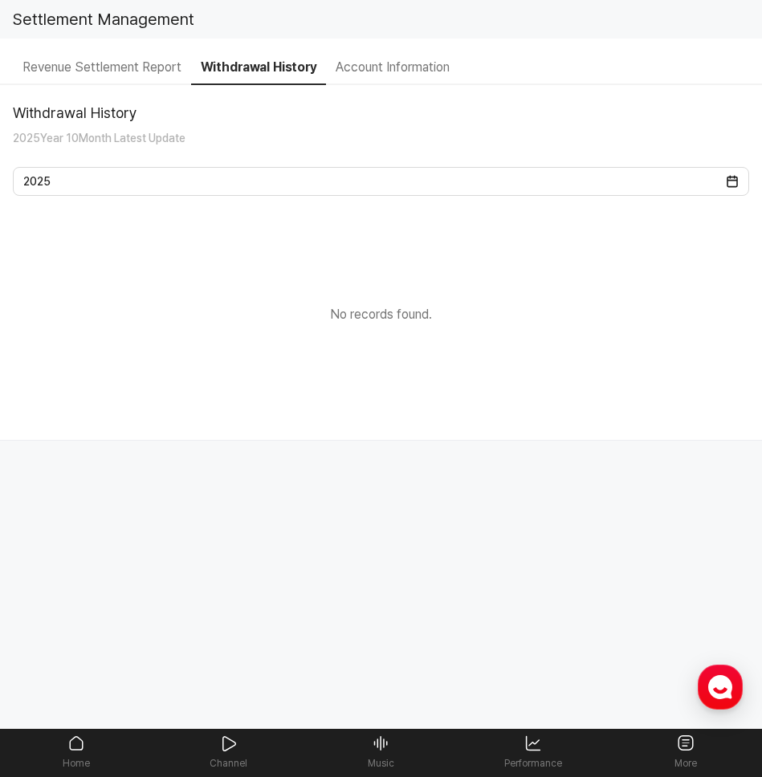
click at [383, 75] on button "Account Information" at bounding box center [392, 68] width 133 height 34
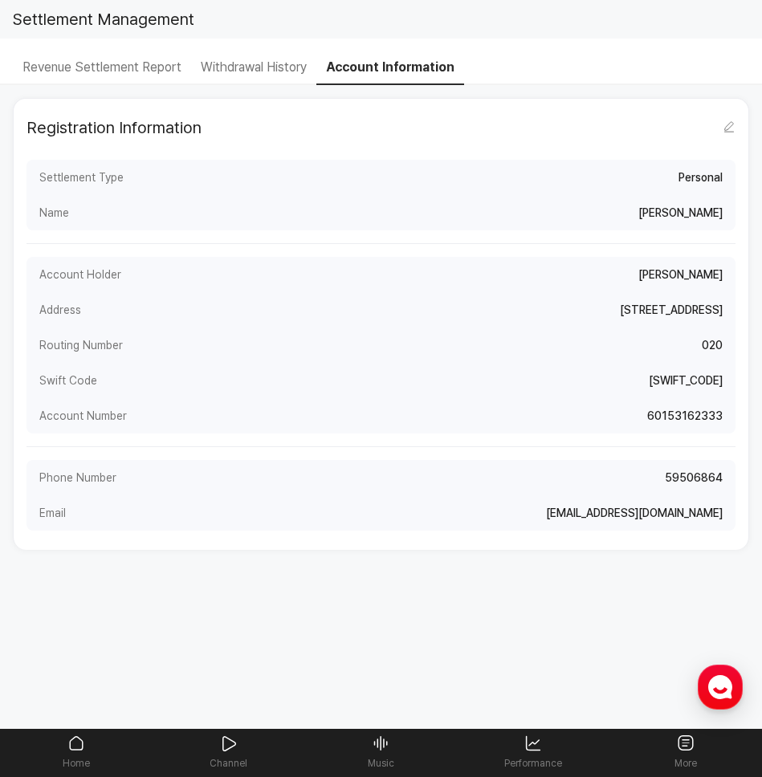
click at [226, 64] on button "Withdrawal History" at bounding box center [253, 68] width 125 height 34
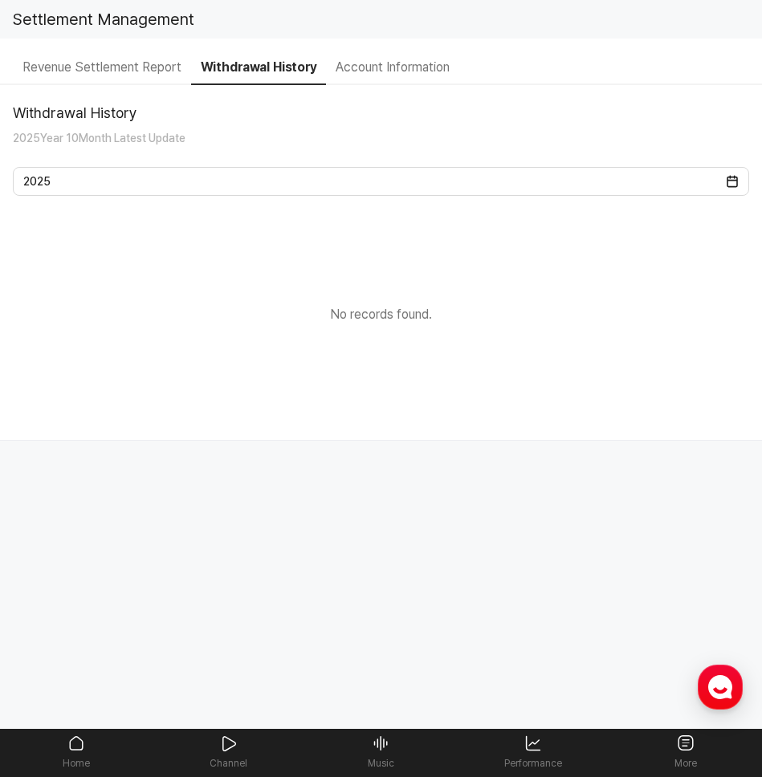
click at [141, 60] on button "Revenue Settlement Report" at bounding box center [102, 68] width 178 height 34
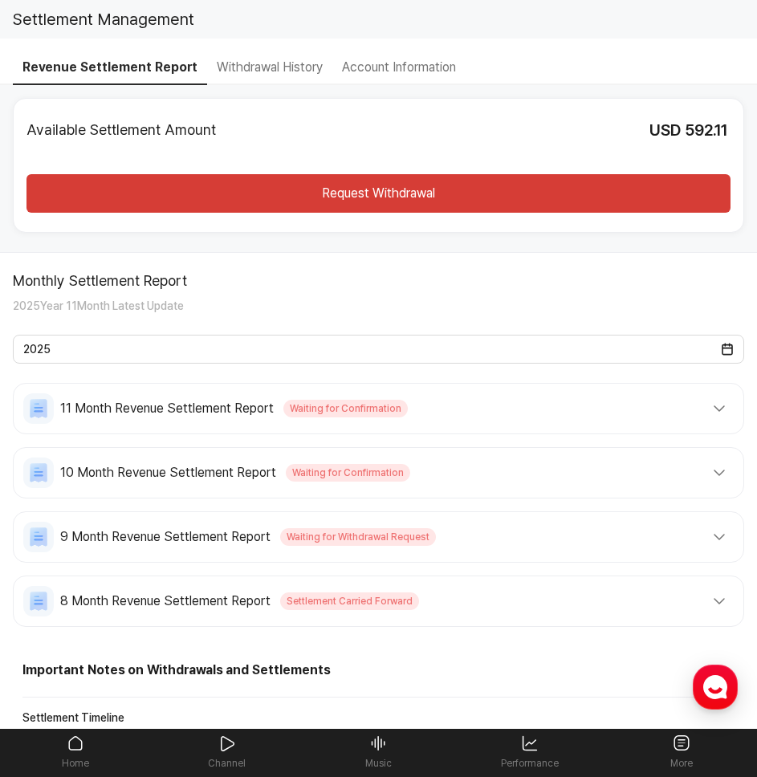
click at [255, 595] on span "8 Month Revenue Settlement Report" at bounding box center [165, 601] width 210 height 19
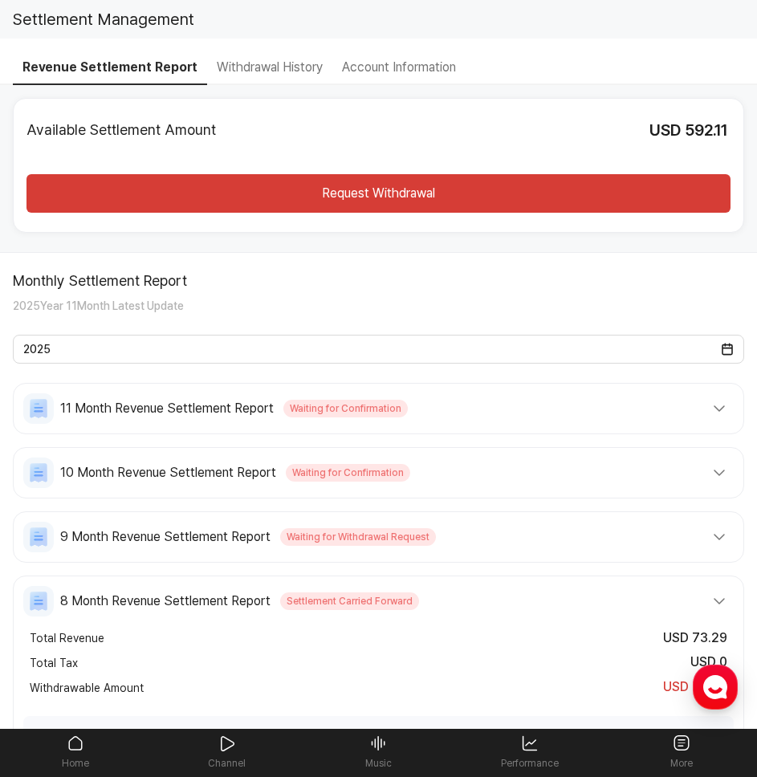
click at [271, 551] on button "9 Month Revenue Settlement Report Waiting for Withdrawal Request" at bounding box center [378, 537] width 710 height 31
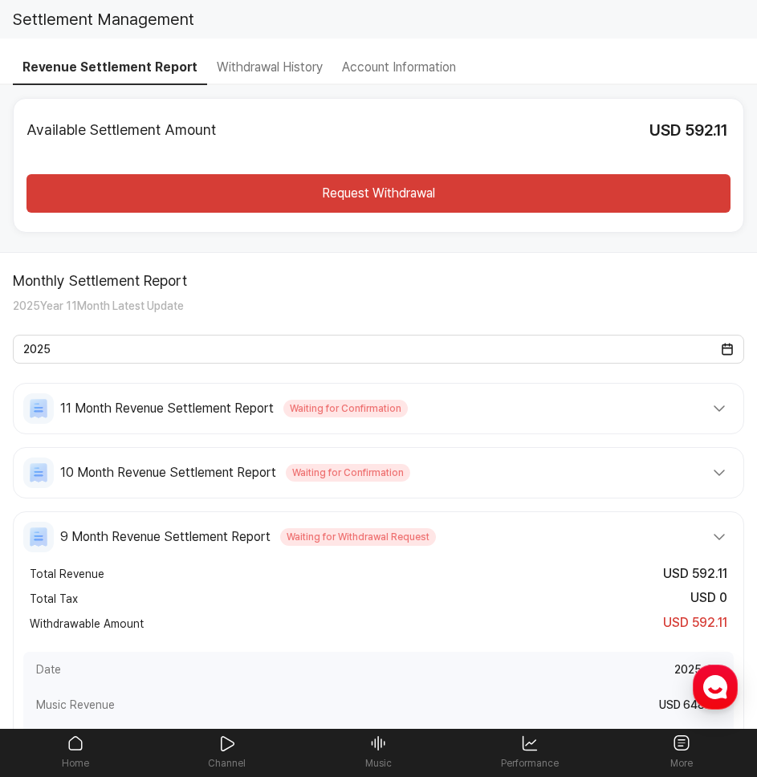
click at [433, 143] on div "Available Settlement Amount USD 592.11 Request Withdrawal" at bounding box center [378, 165] width 704 height 95
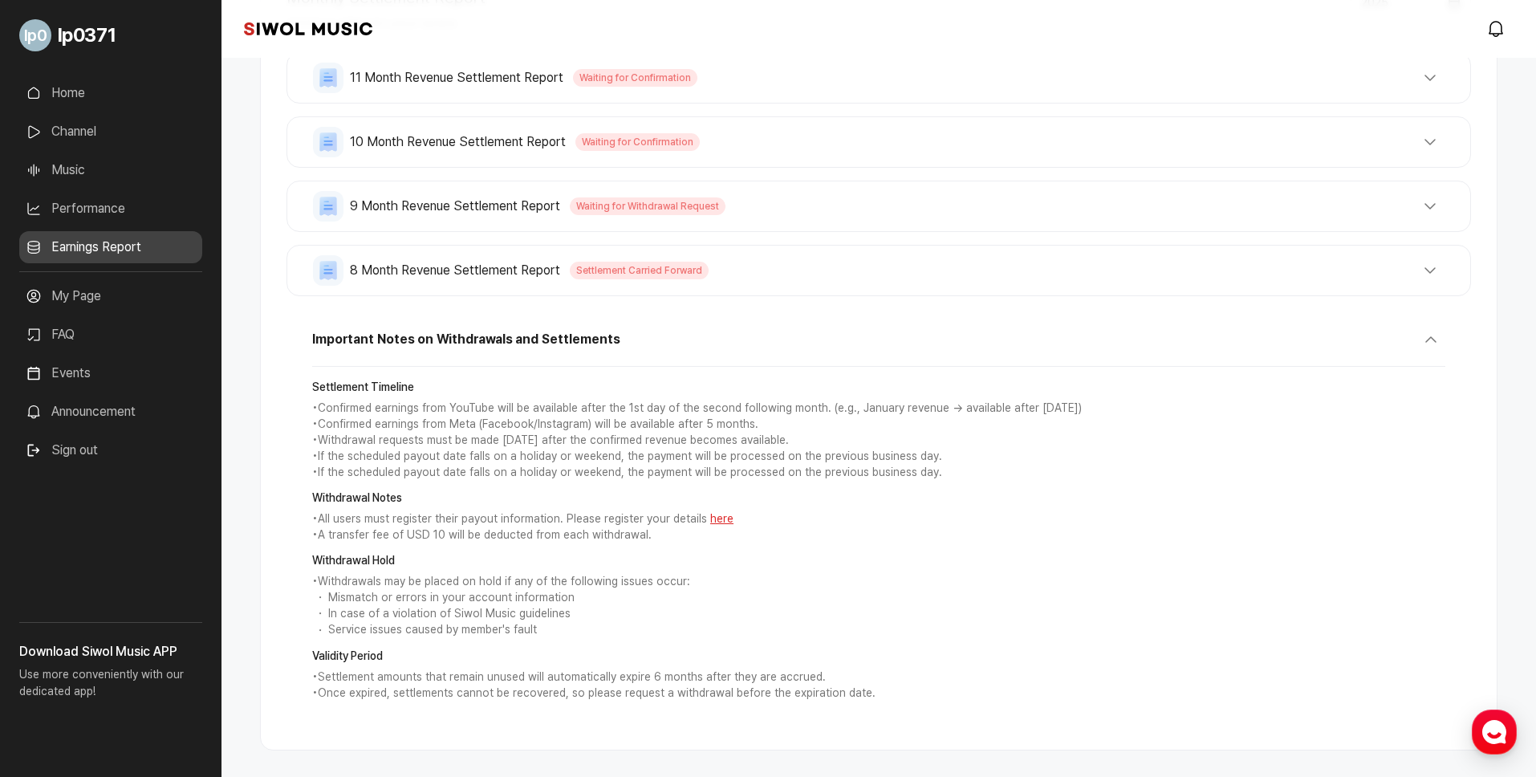
click at [834, 280] on button "8 Month Revenue Settlement Report Settlement Carried Forward" at bounding box center [879, 270] width 1132 height 31
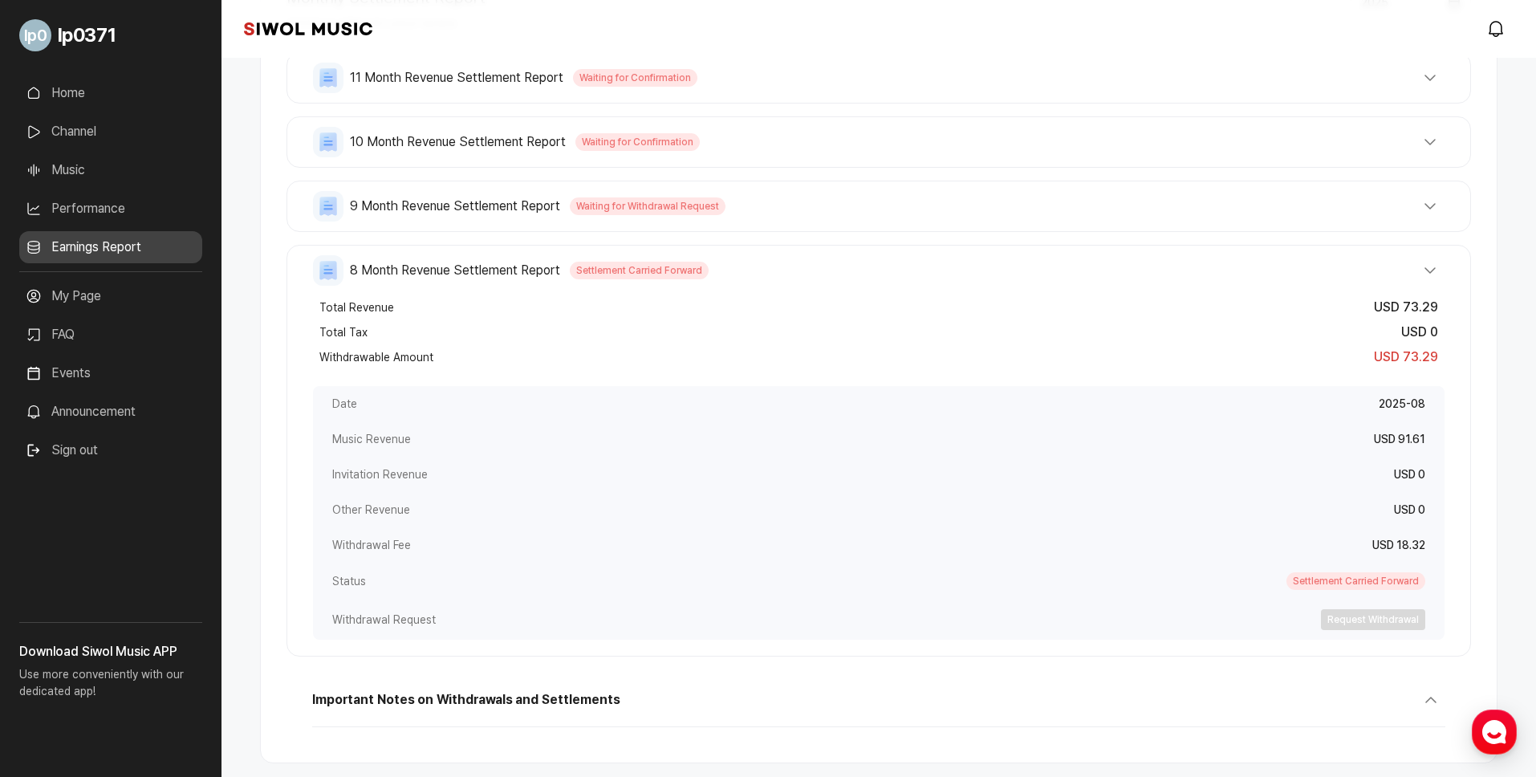
click at [865, 216] on button "9 Month Revenue Settlement Report Waiting for Withdrawal Request" at bounding box center [879, 206] width 1132 height 31
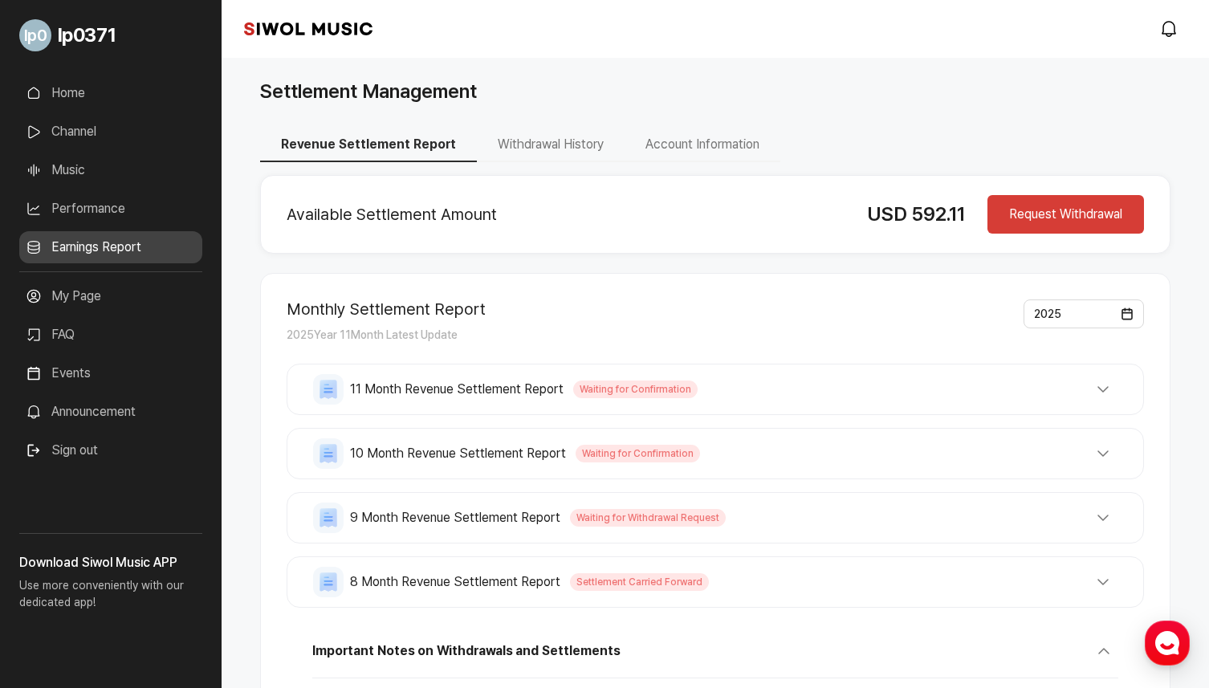
click at [911, 435] on div "10 Month Revenue Settlement Report Waiting for Confirmation Total Revenue USD 0…" at bounding box center [715, 453] width 857 height 51
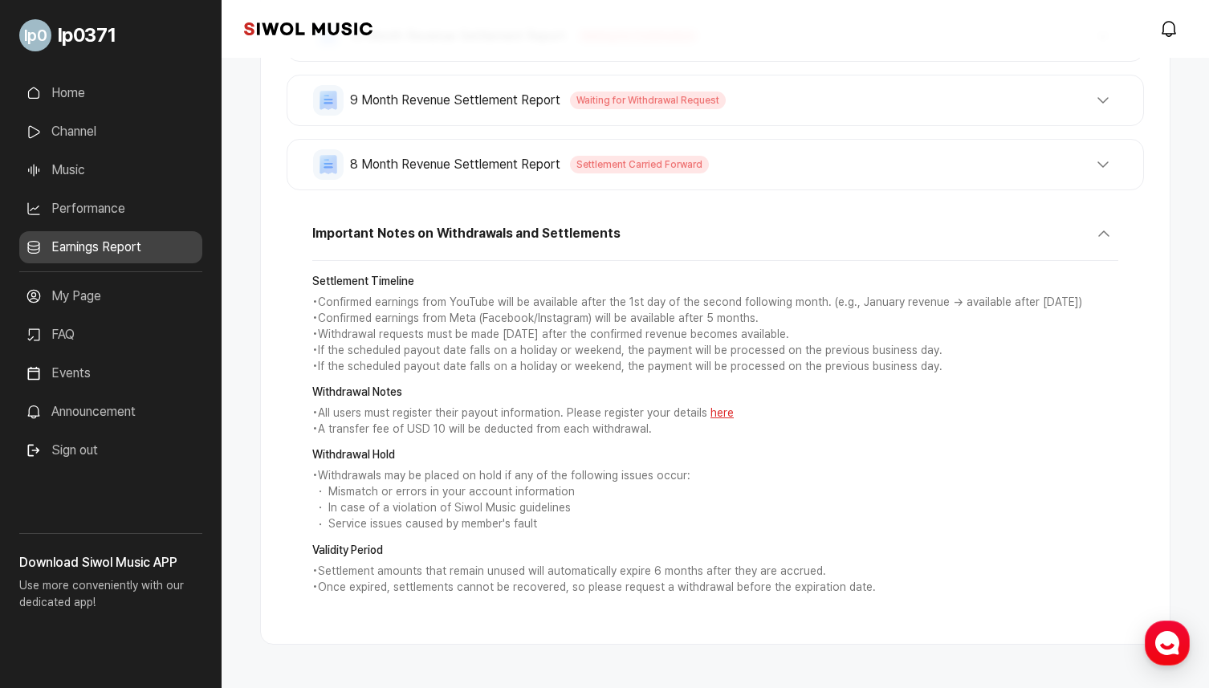
scroll to position [457, 0]
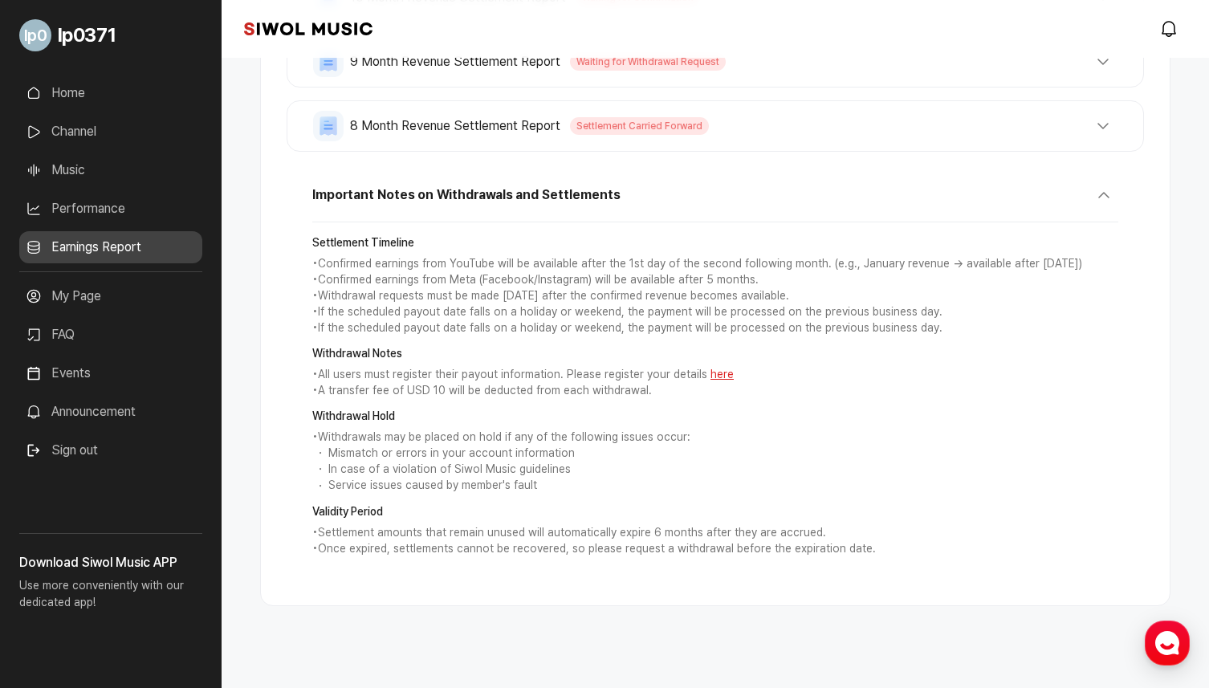
click at [926, 81] on div "9 Month Revenue Settlement Report Waiting for Withdrawal Request Total Revenue …" at bounding box center [715, 61] width 857 height 51
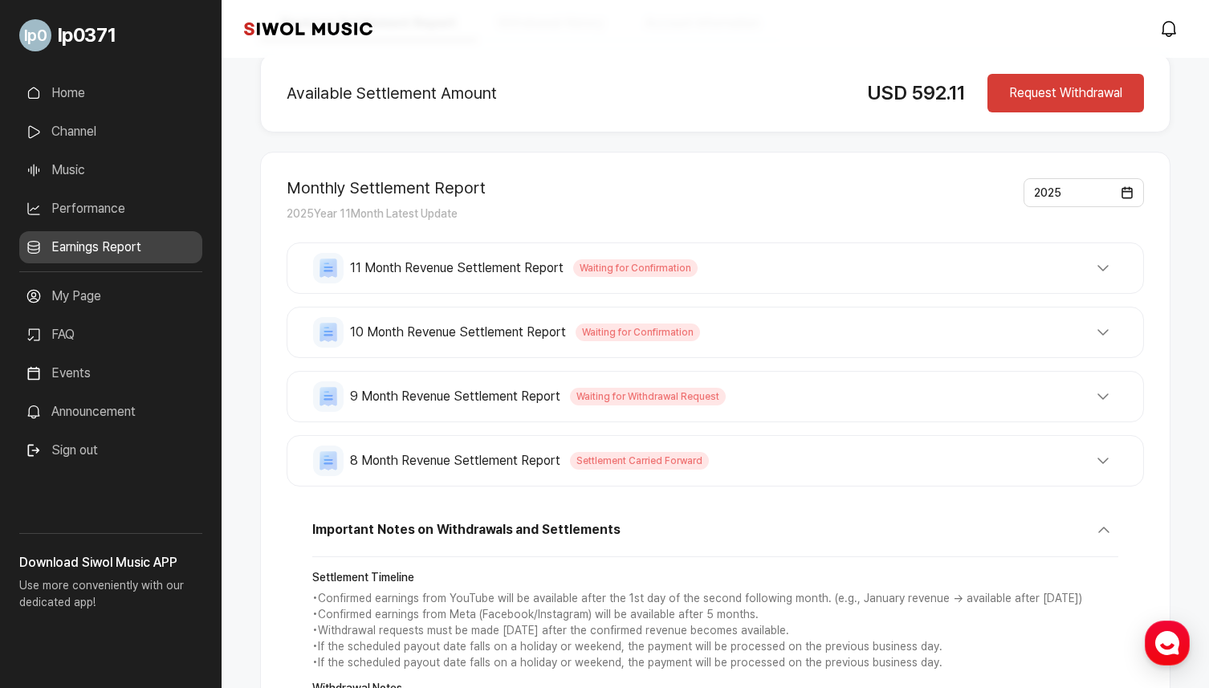
scroll to position [124, 0]
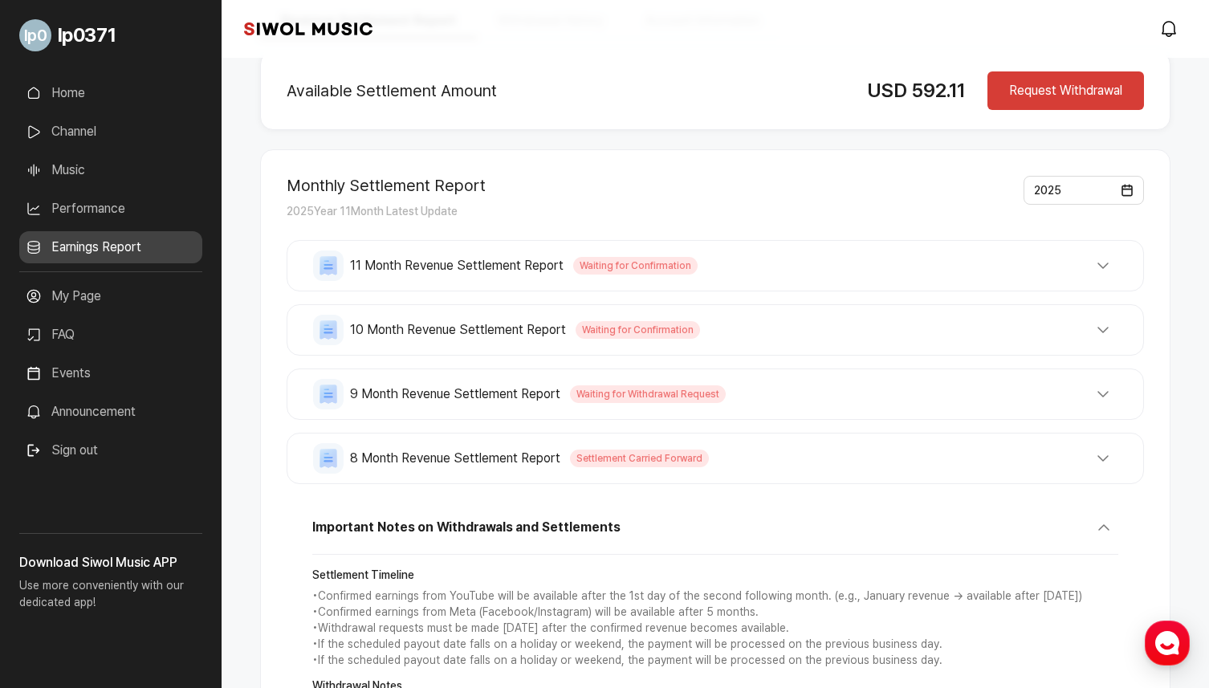
click at [801, 467] on button "8 Month Revenue Settlement Report Settlement Carried Forward" at bounding box center [715, 458] width 804 height 31
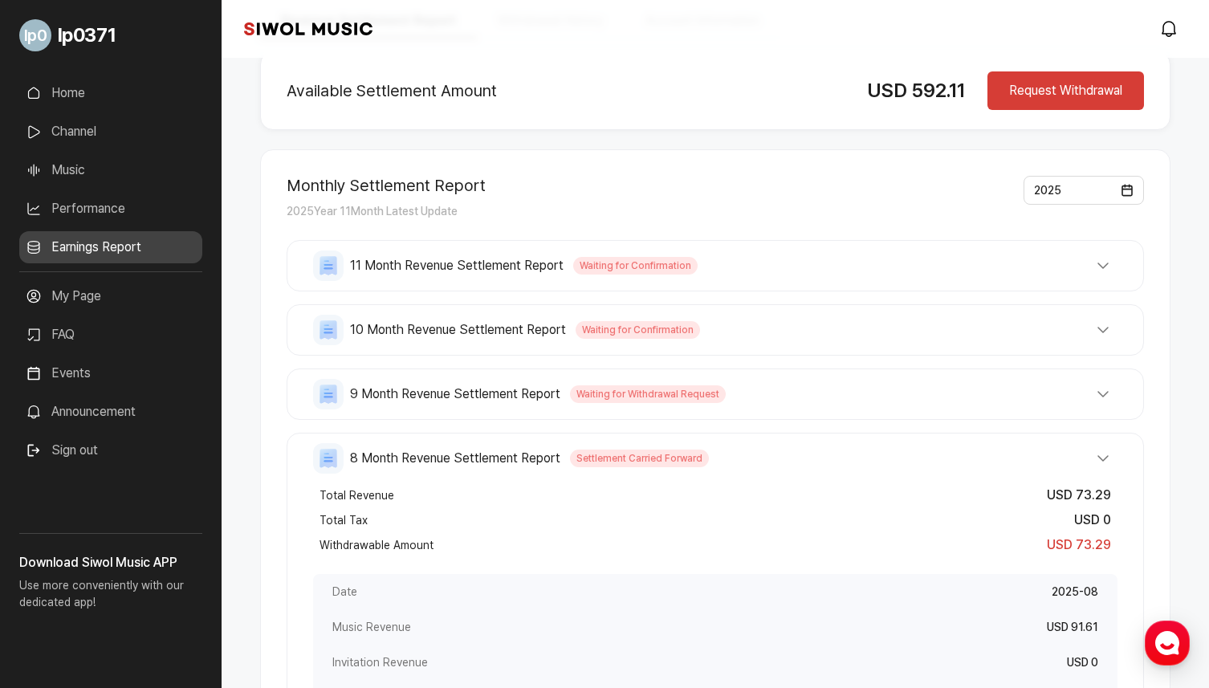
click at [1002, 398] on button "9 Month Revenue Settlement Report Waiting for Withdrawal Request" at bounding box center [715, 394] width 804 height 31
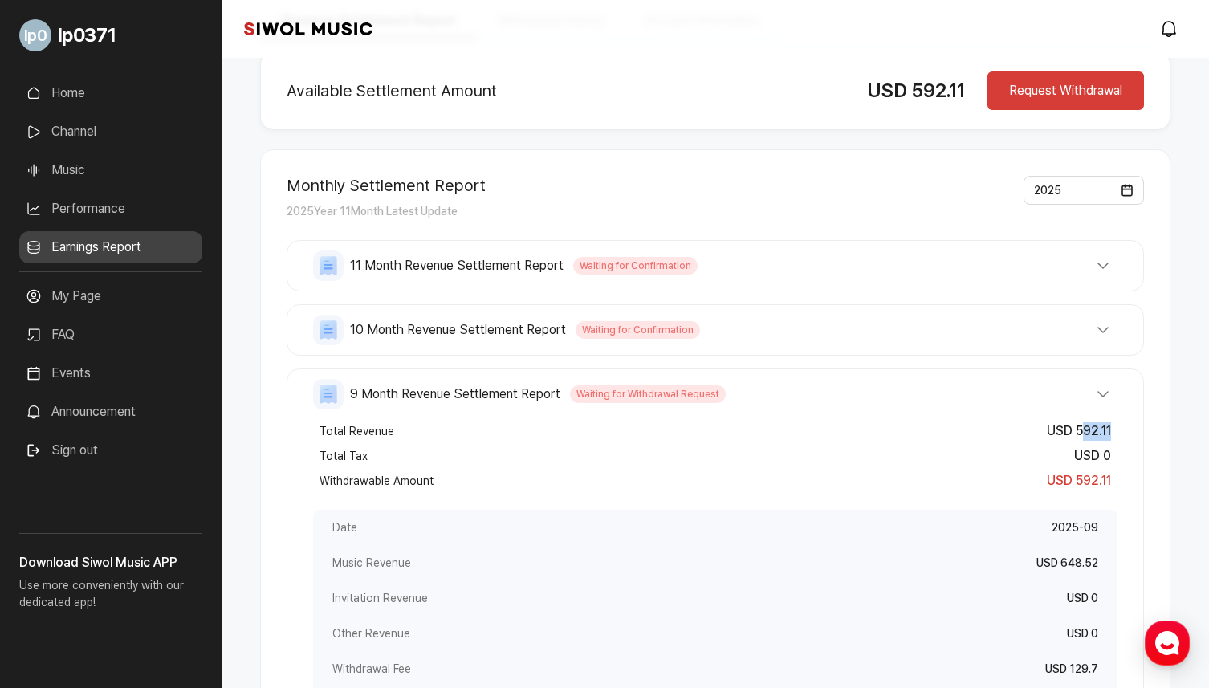
drag, startPoint x: 1079, startPoint y: 431, endPoint x: 1110, endPoint y: 431, distance: 31.3
click at [1110, 431] on span "USD 592.11" at bounding box center [1079, 430] width 64 height 15
drag, startPoint x: 881, startPoint y: 98, endPoint x: 942, endPoint y: 101, distance: 61.1
click at [942, 101] on span "USD 592.11" at bounding box center [916, 90] width 98 height 23
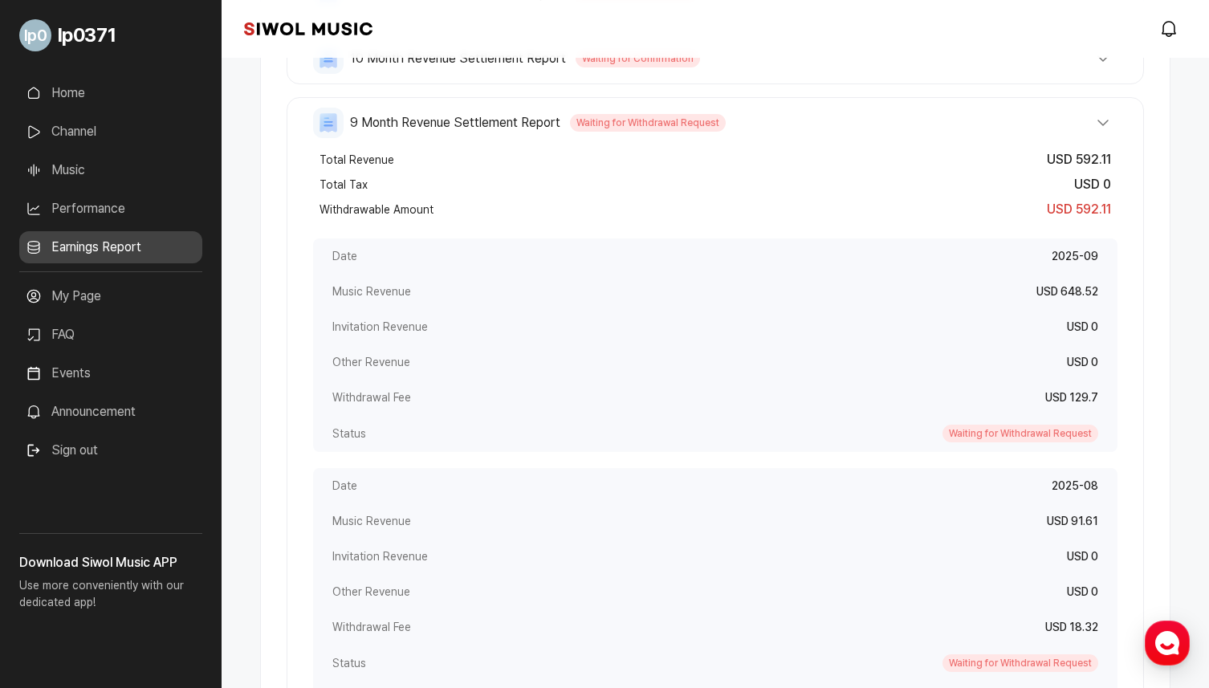
scroll to position [367, 0]
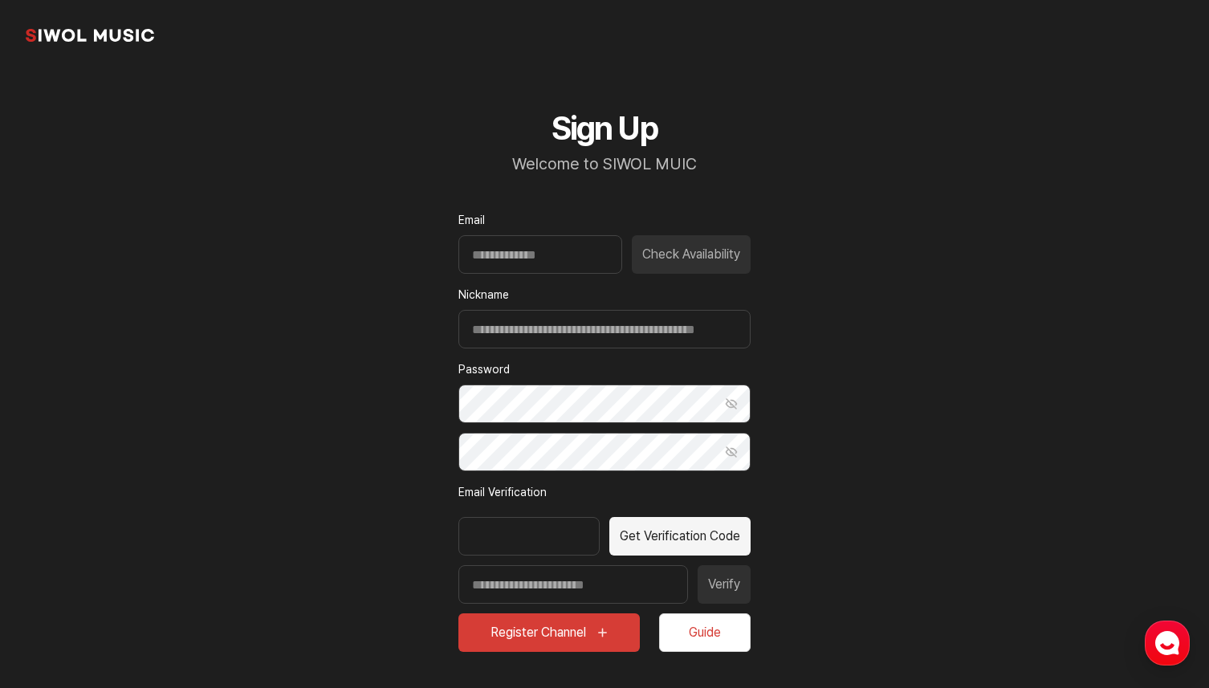
click at [110, 38] on link "common.brand" at bounding box center [90, 35] width 128 height 32
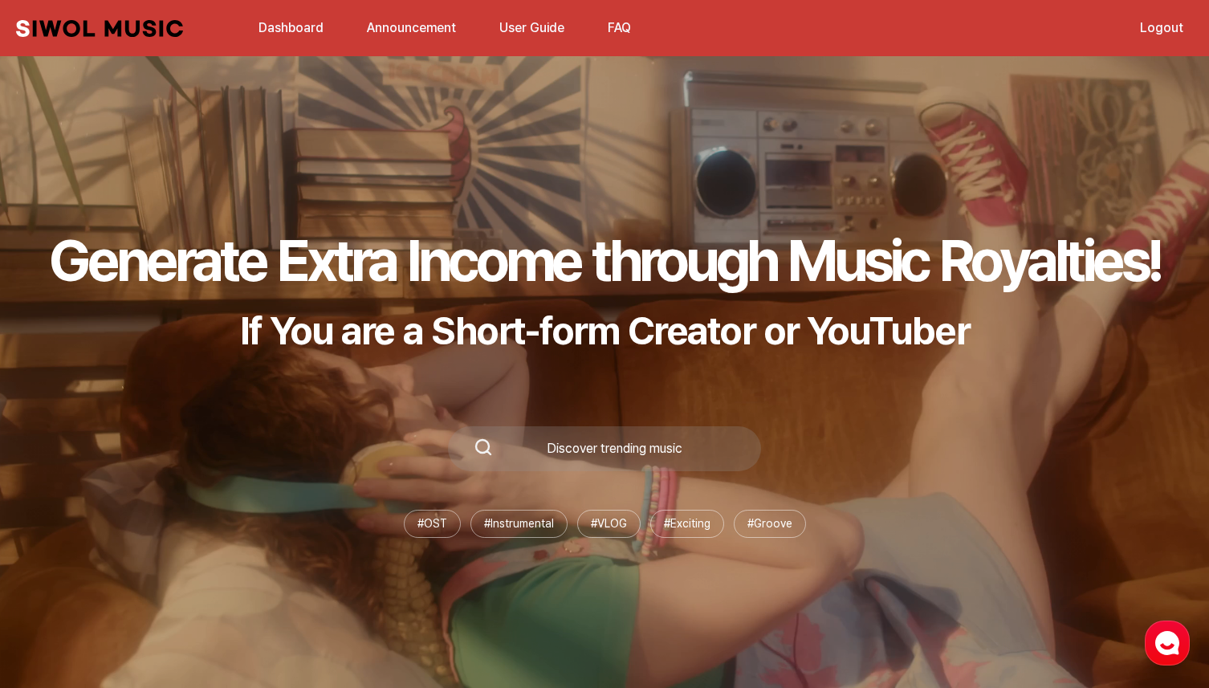
click at [289, 32] on link "Dashboard" at bounding box center [291, 27] width 84 height 35
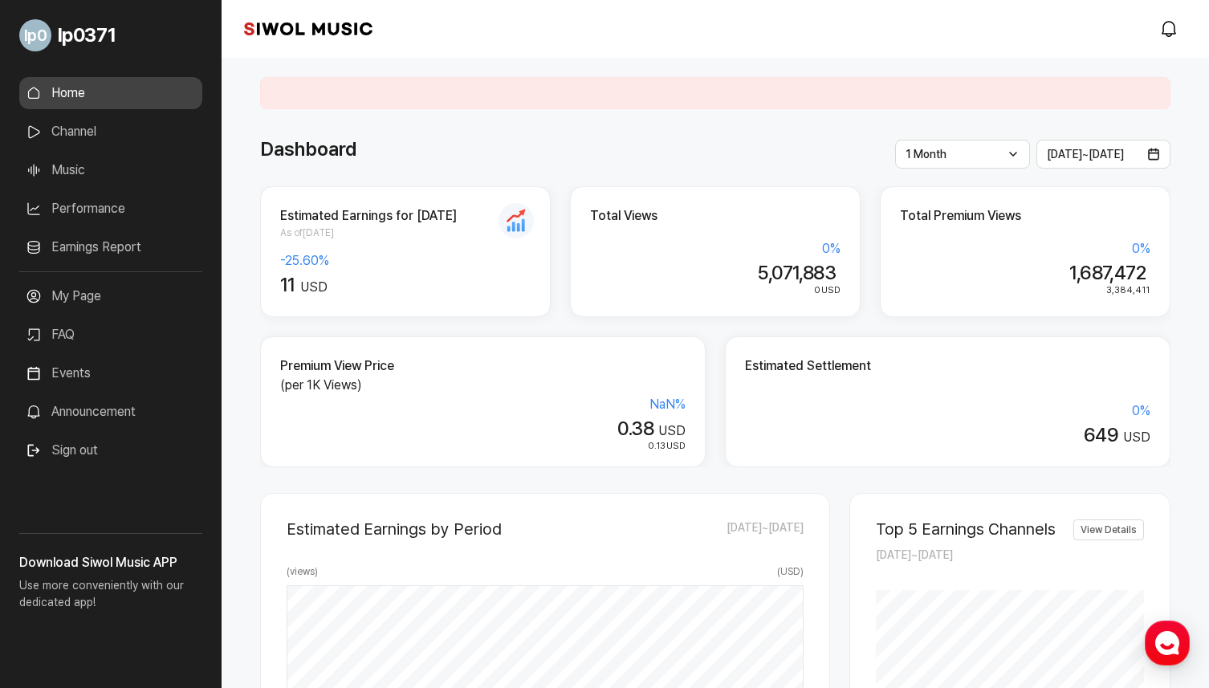
click at [80, 229] on ul "Home Channel Music Performance Earnings Report More" at bounding box center [110, 174] width 183 height 194
click at [86, 252] on link "Earnings Report" at bounding box center [110, 247] width 183 height 32
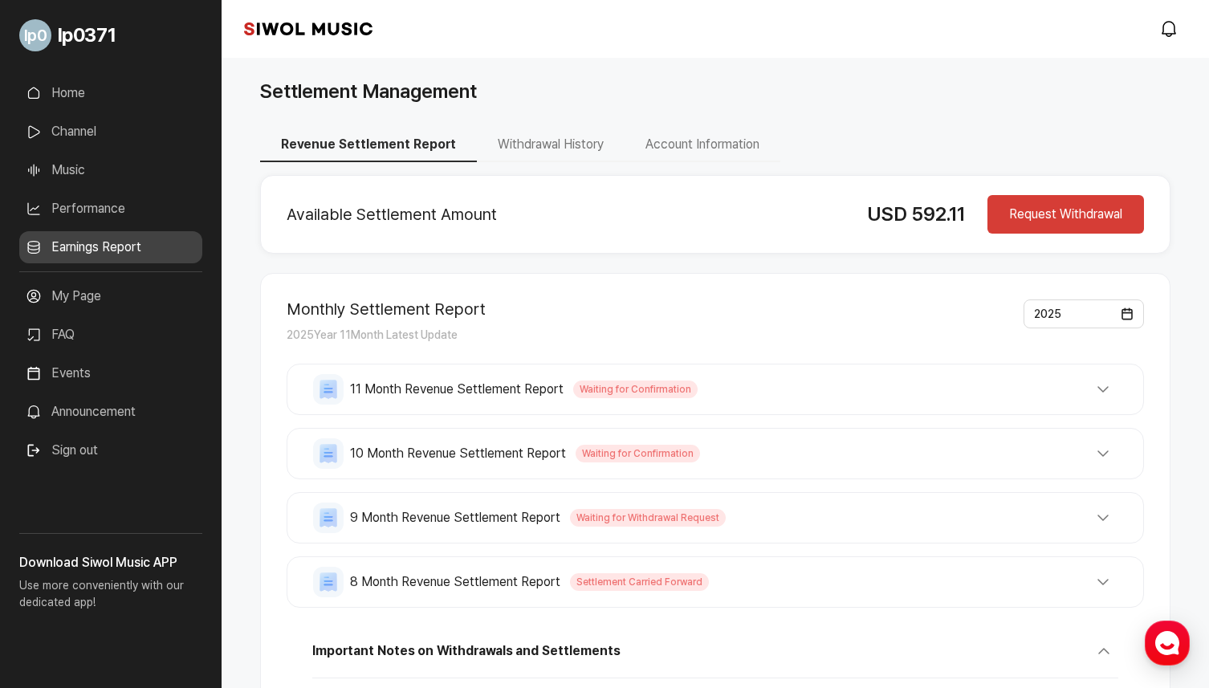
click at [60, 89] on link "Home" at bounding box center [110, 93] width 183 height 32
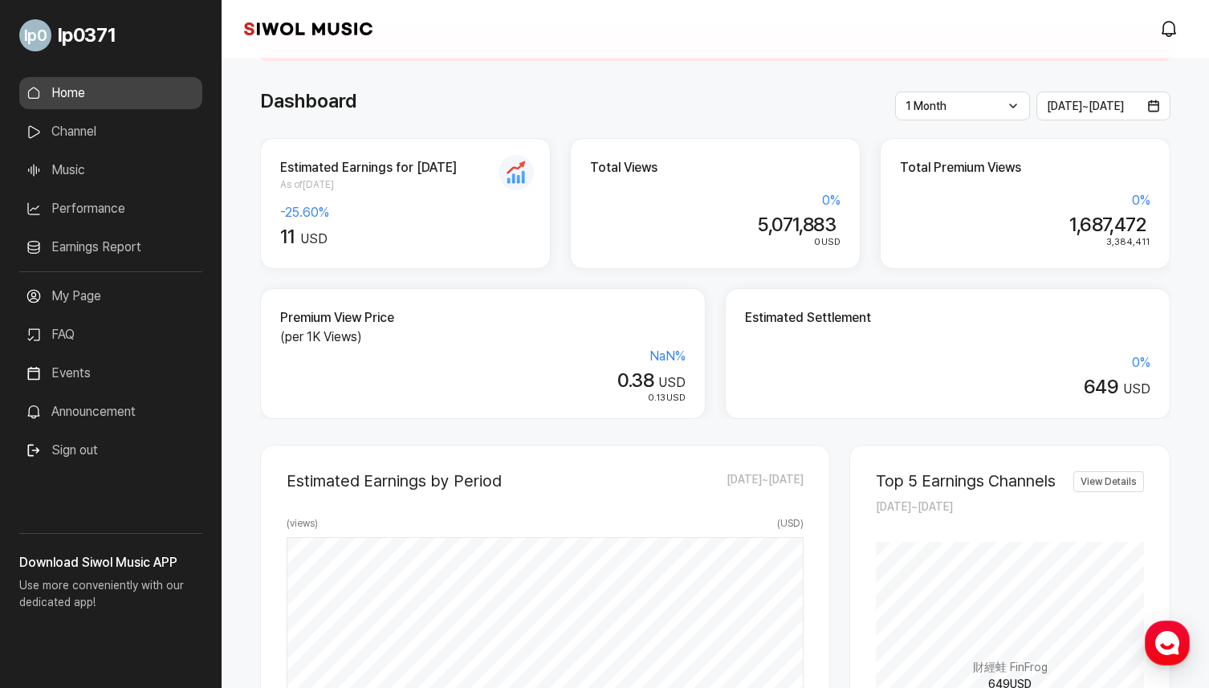
scroll to position [29, 0]
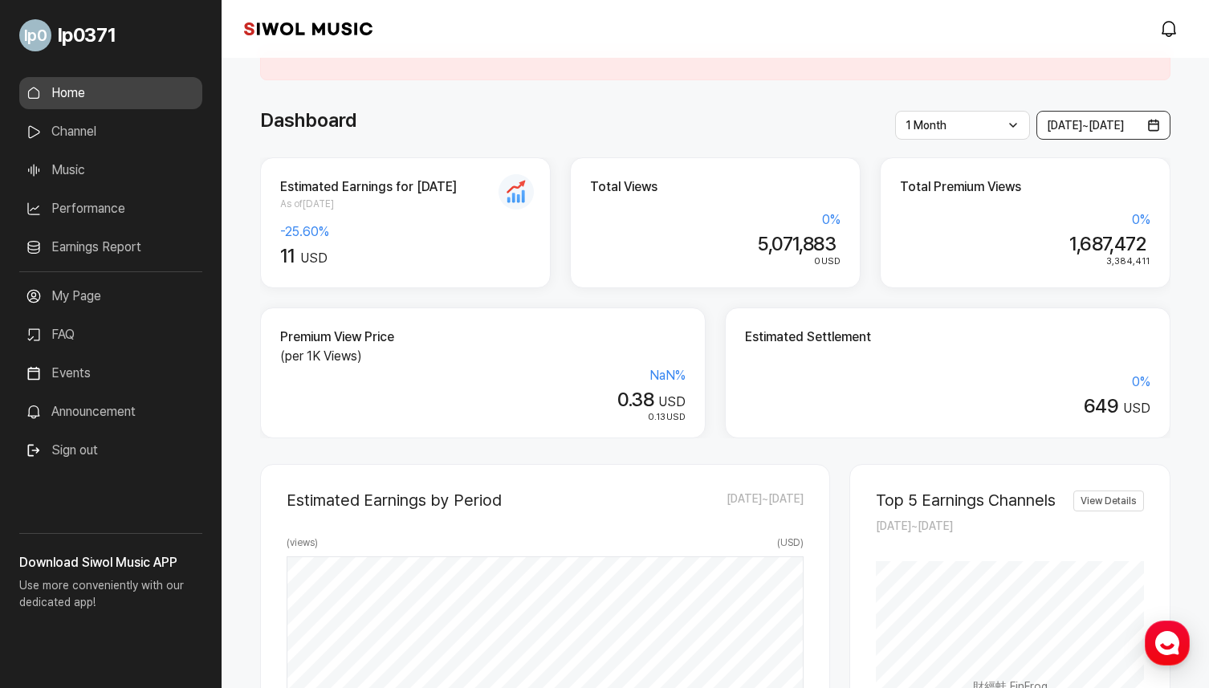
click at [1060, 131] on span "2025.09.01 ~ 2025.10.01" at bounding box center [1085, 125] width 77 height 13
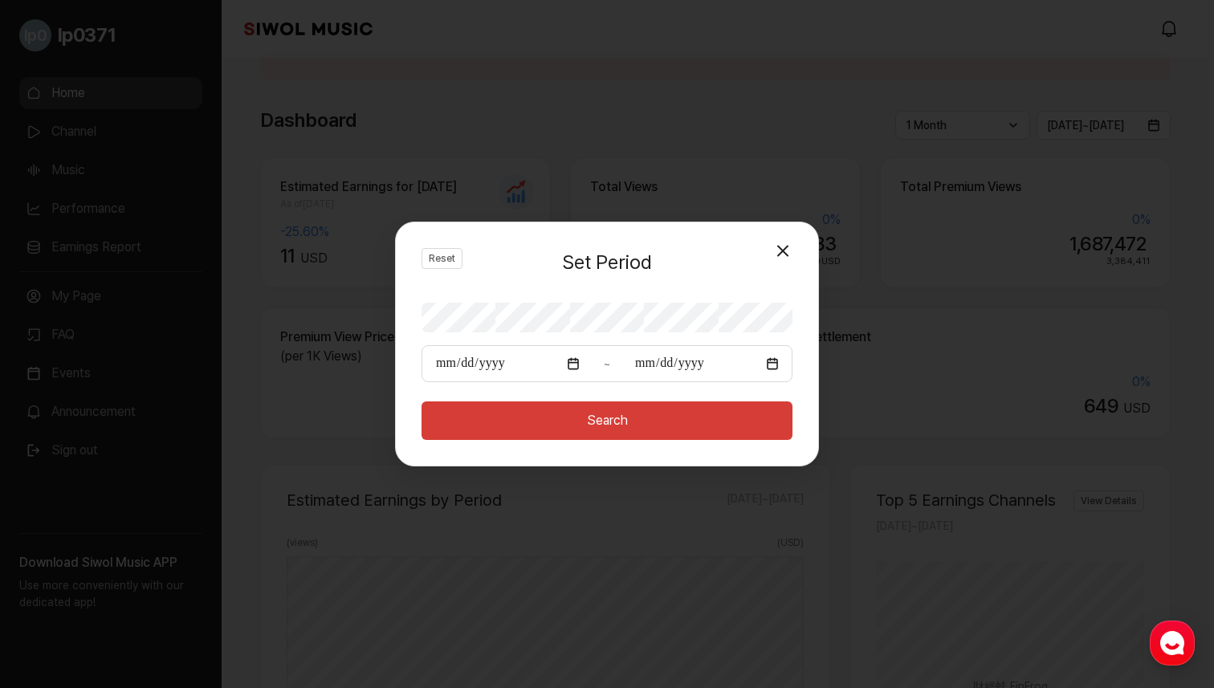
click at [566, 367] on input "**********" at bounding box center [507, 364] width 161 height 24
type input "**********"
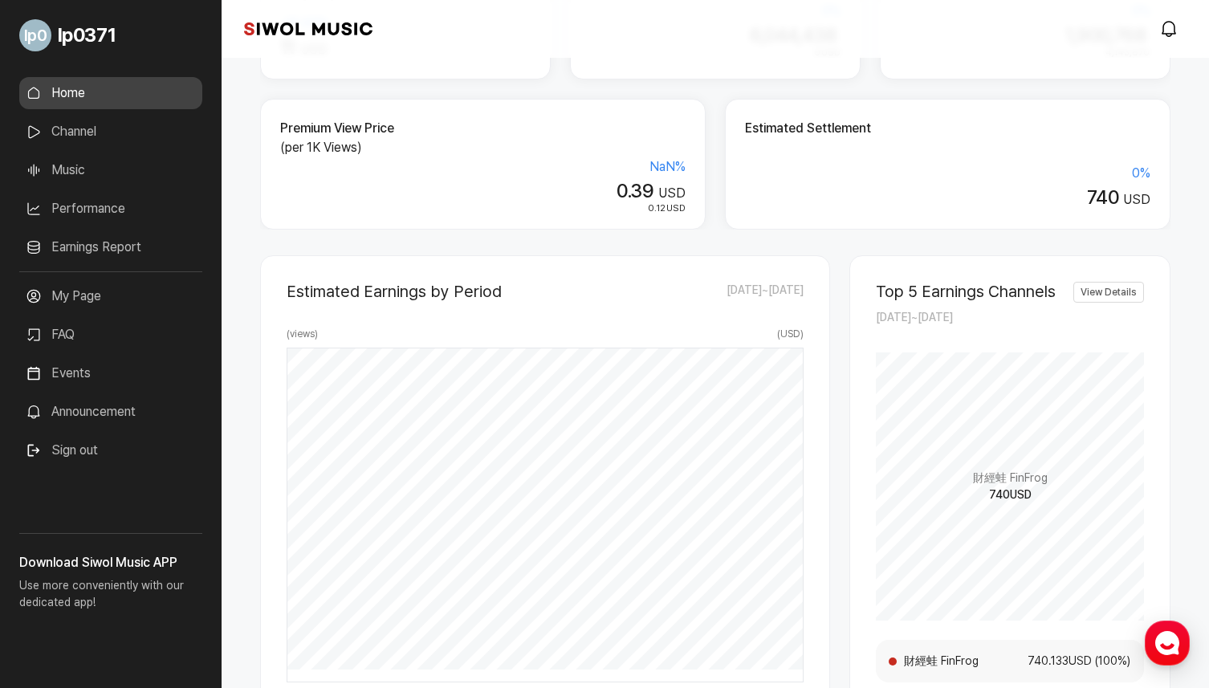
scroll to position [259, 0]
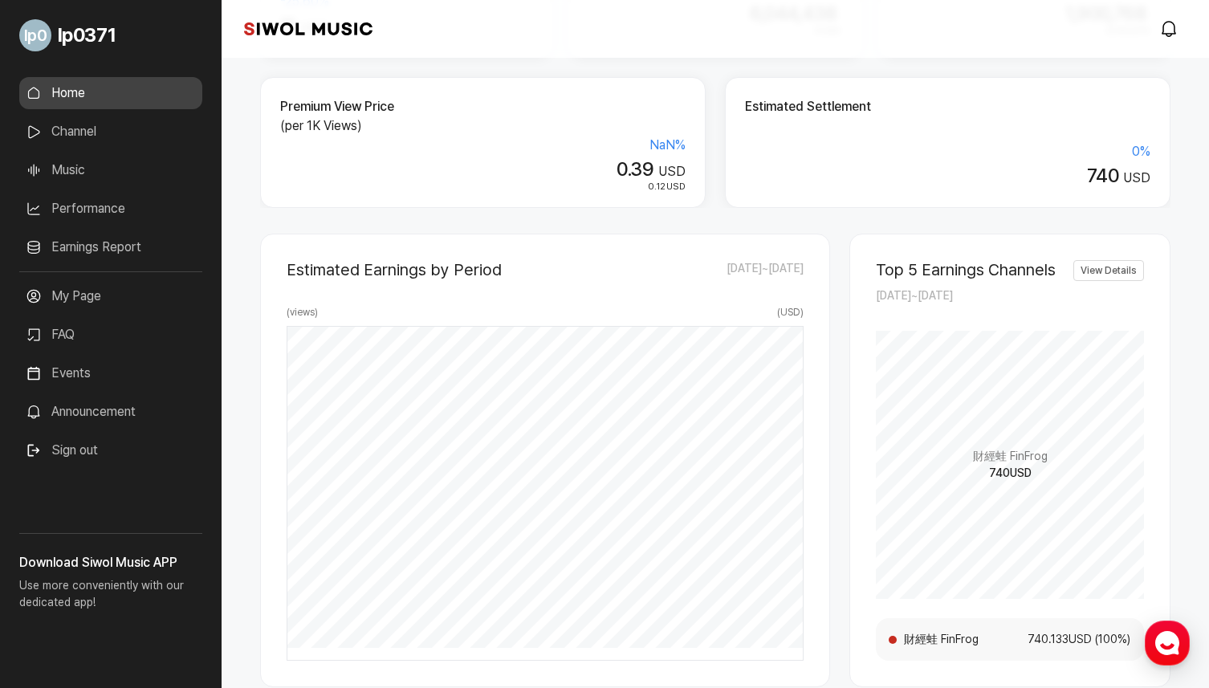
click at [100, 247] on link "Earnings Report" at bounding box center [110, 247] width 183 height 32
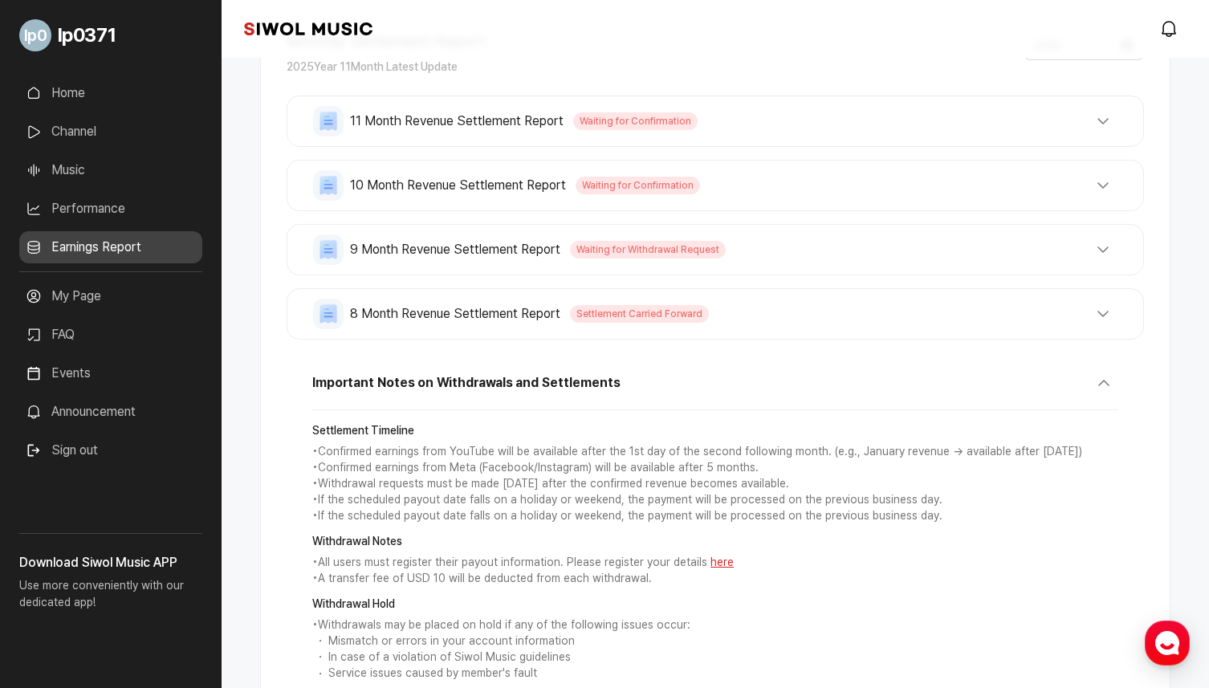
scroll to position [196, 0]
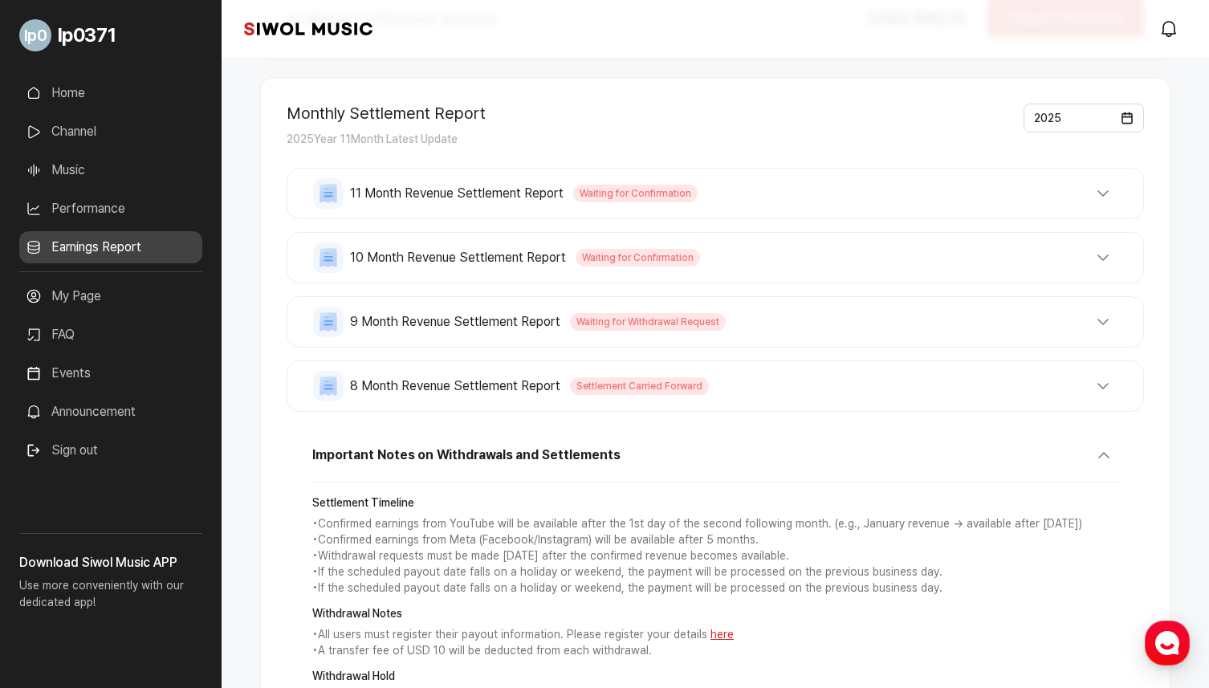
click at [798, 328] on button "9 Month Revenue Settlement Report Waiting for Withdrawal Request" at bounding box center [715, 322] width 804 height 31
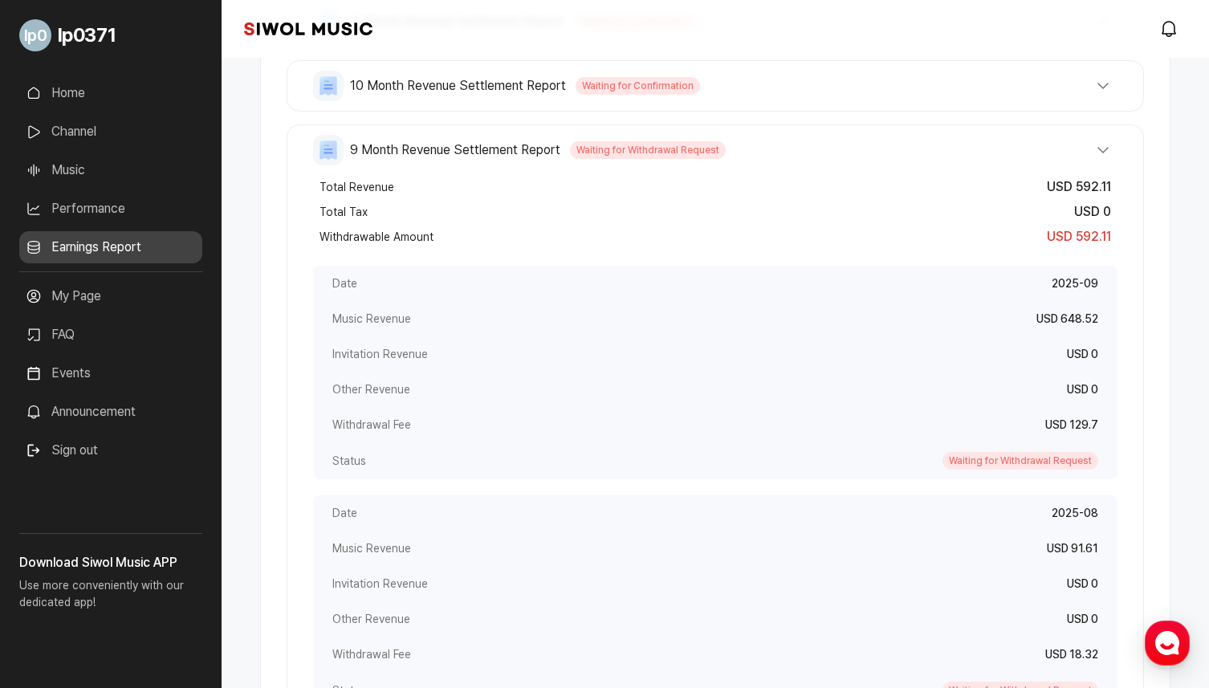
scroll to position [371, 0]
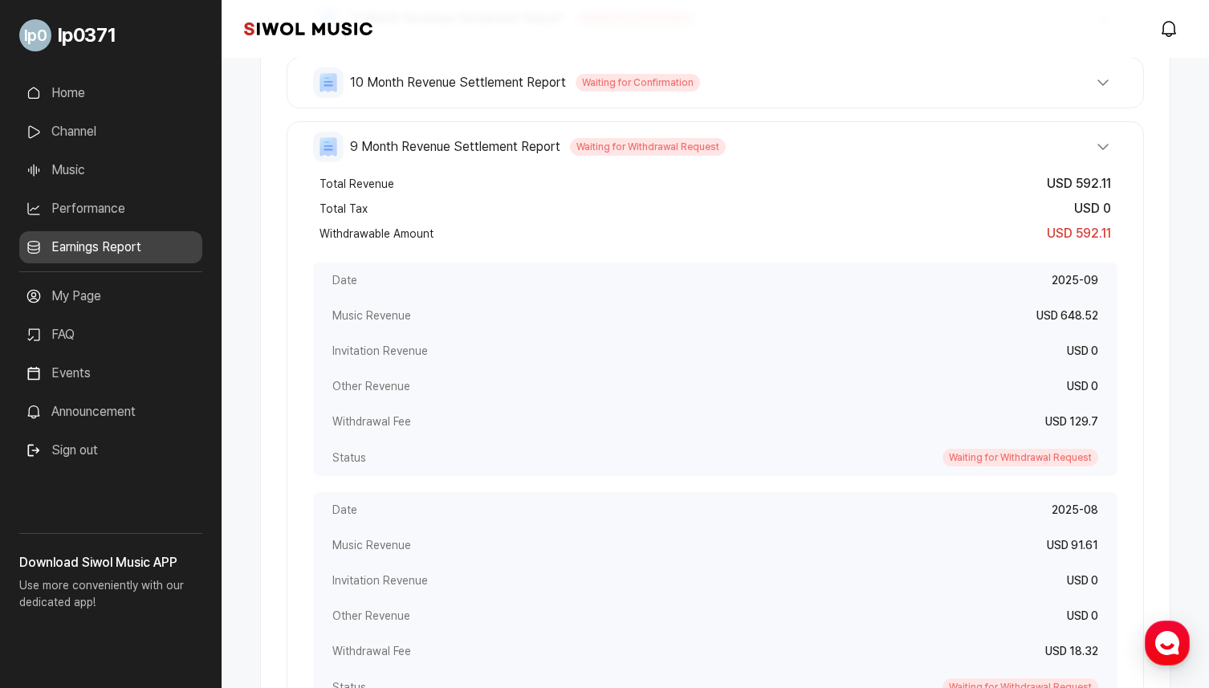
click at [938, 165] on div "Total Revenue USD 592.11 Total Tax USD 0 Withdrawable Amount USD 592.11" at bounding box center [715, 208] width 804 height 87
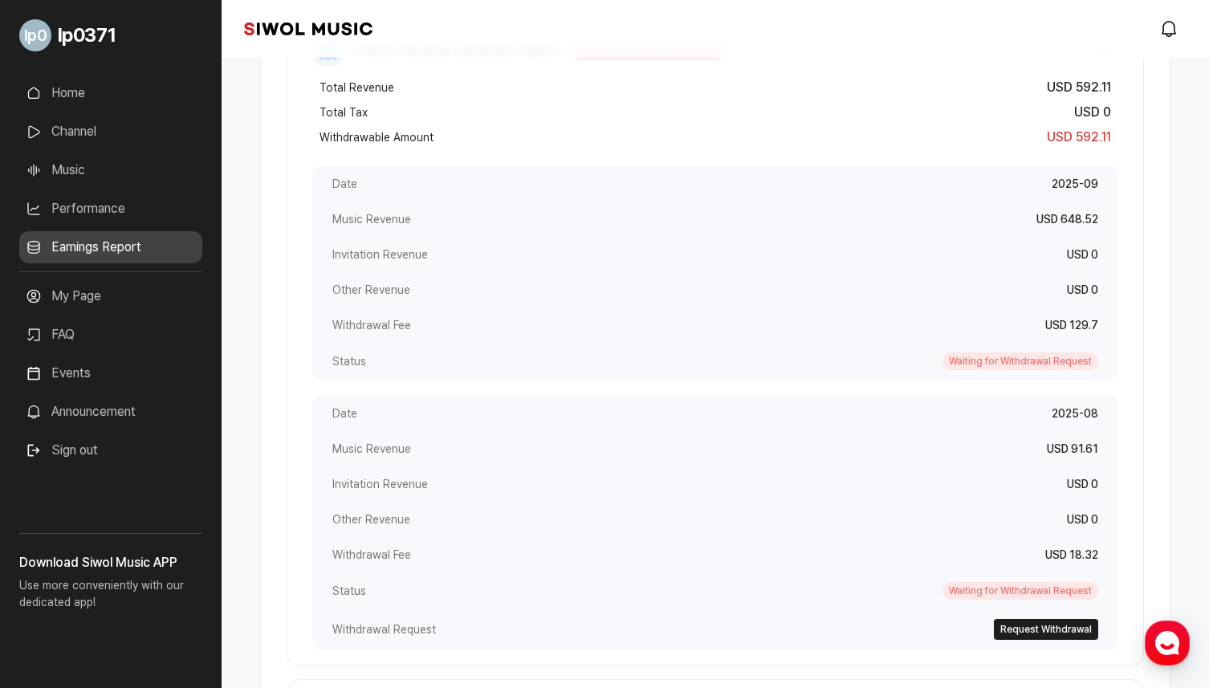
scroll to position [435, 0]
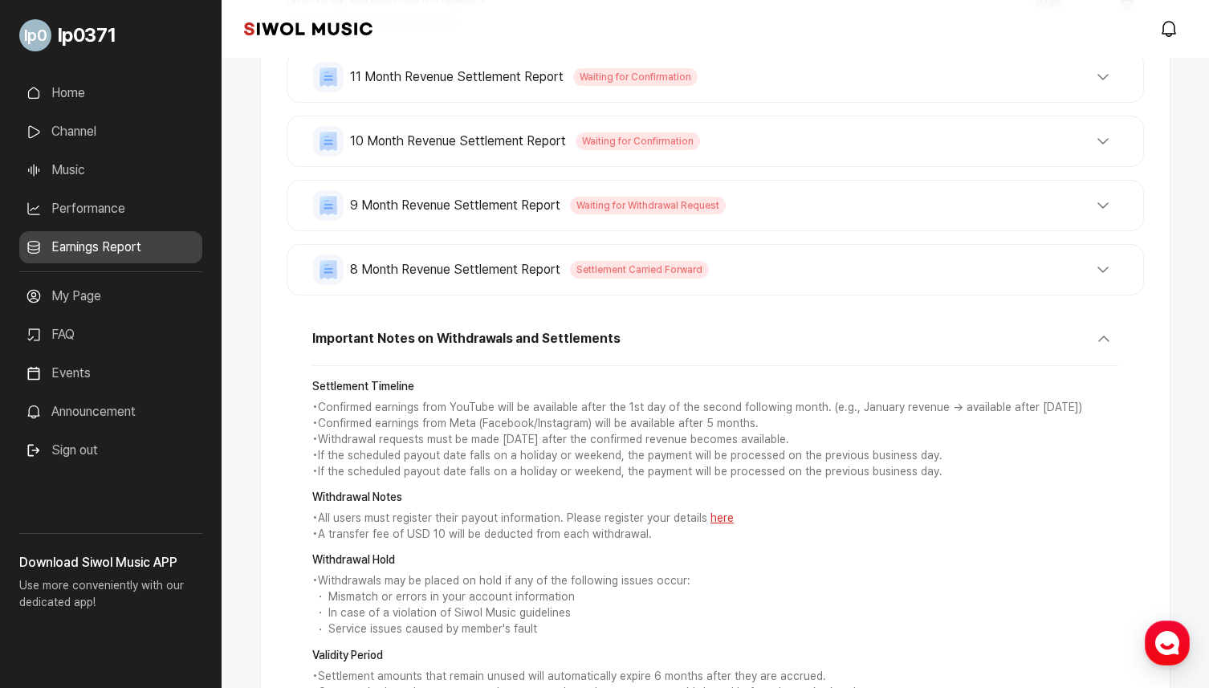
scroll to position [414, 0]
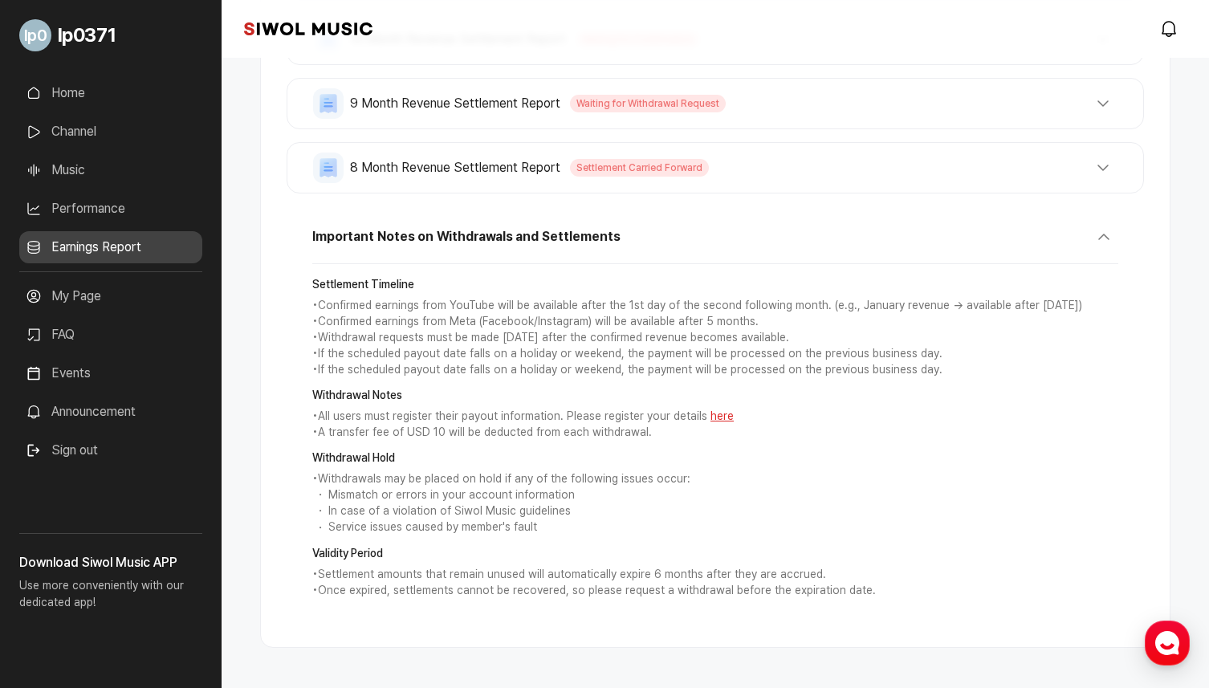
click at [732, 183] on div "8 Month Revenue Settlement Report Settlement Carried Forward Total Revenue USD …" at bounding box center [715, 167] width 857 height 51
click at [764, 159] on button "8 Month Revenue Settlement Report Settlement Carried Forward" at bounding box center [715, 168] width 804 height 31
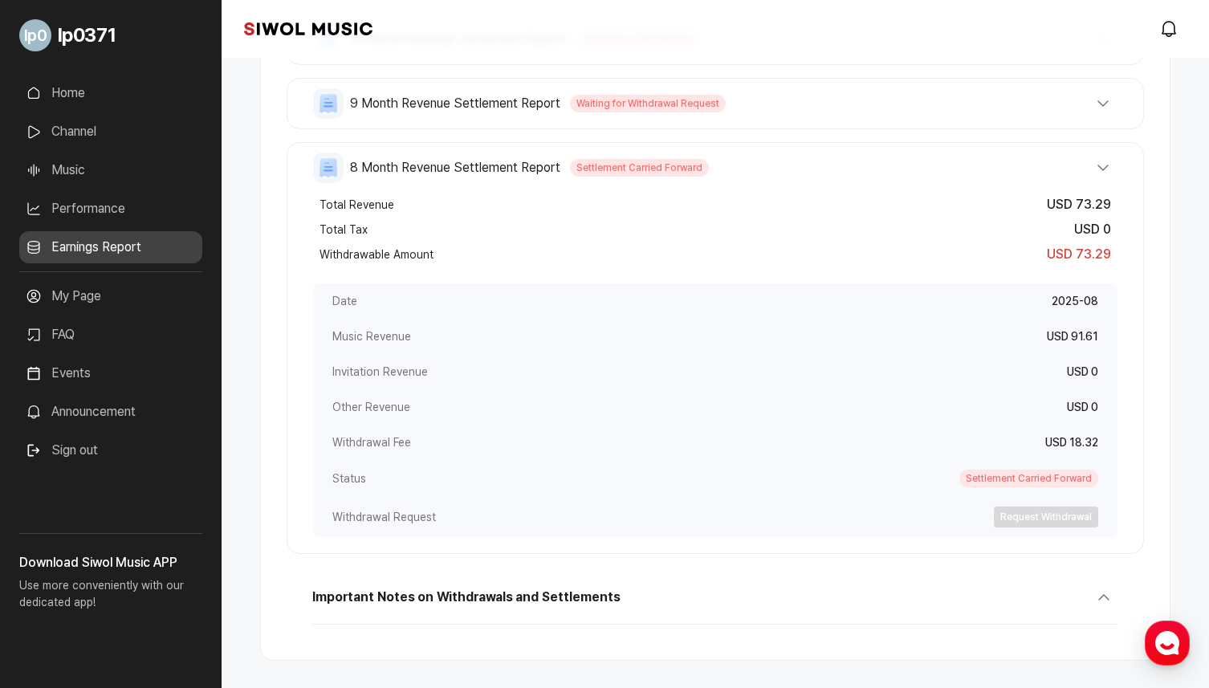
click at [801, 103] on button "9 Month Revenue Settlement Report Waiting for Withdrawal Request" at bounding box center [715, 103] width 804 height 31
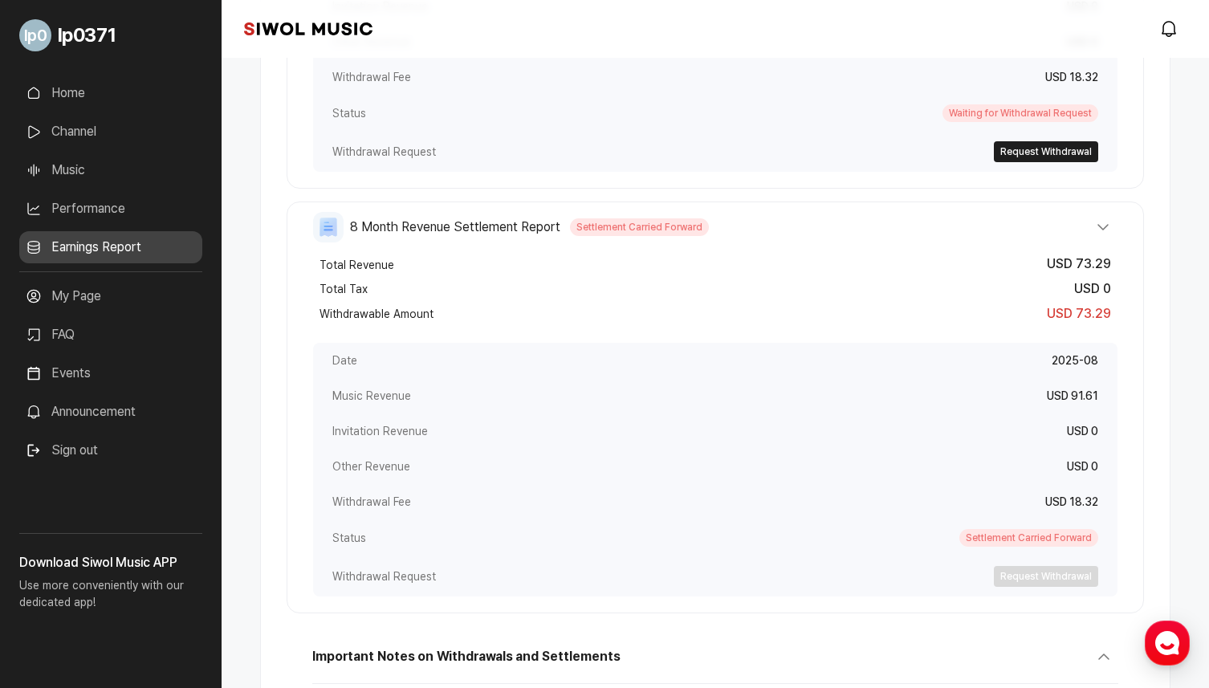
scroll to position [1059, 0]
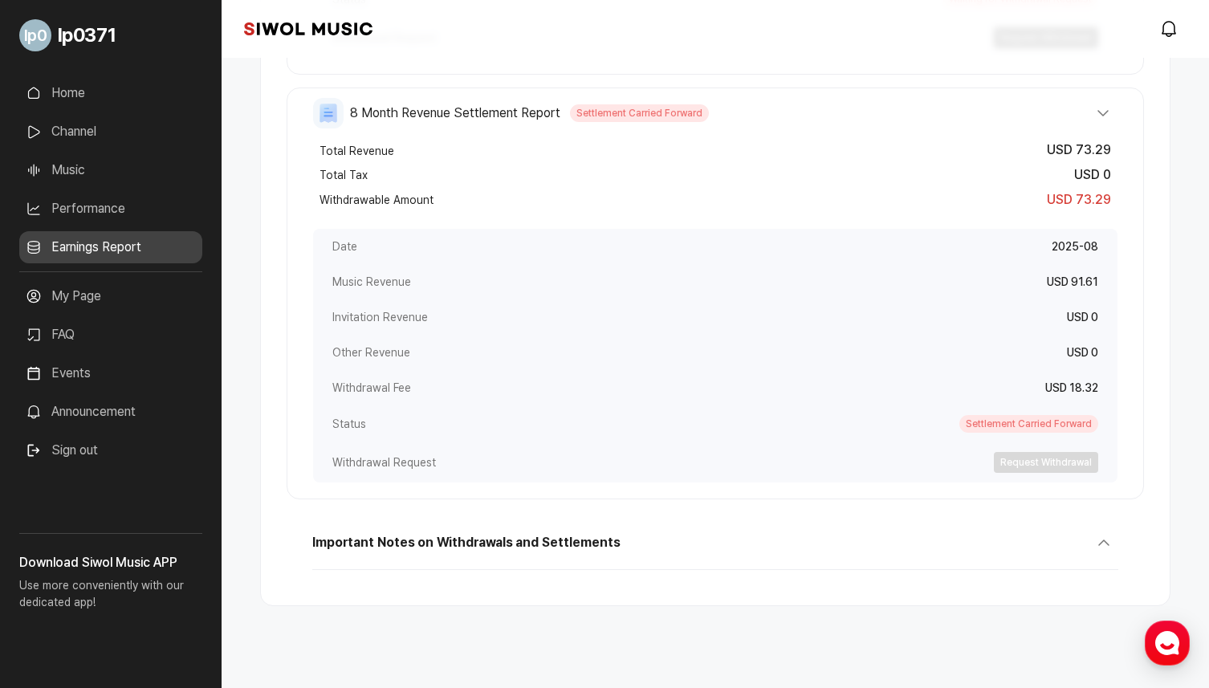
click at [690, 547] on button "Important Notes on Withdrawals and Settlements" at bounding box center [715, 549] width 806 height 42
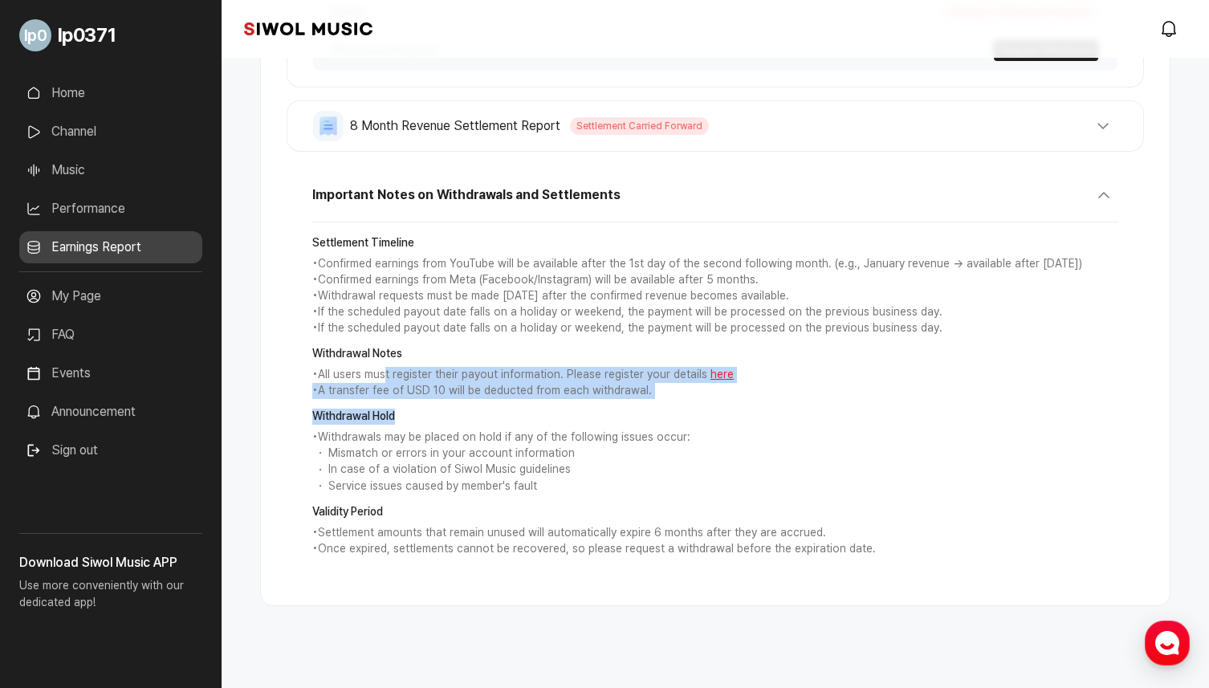
drag, startPoint x: 385, startPoint y: 376, endPoint x: 579, endPoint y: 405, distance: 195.5
click at [579, 405] on div "Settlement Timeline • Confirmed earnings from YouTube will be available after t…" at bounding box center [715, 396] width 806 height 348
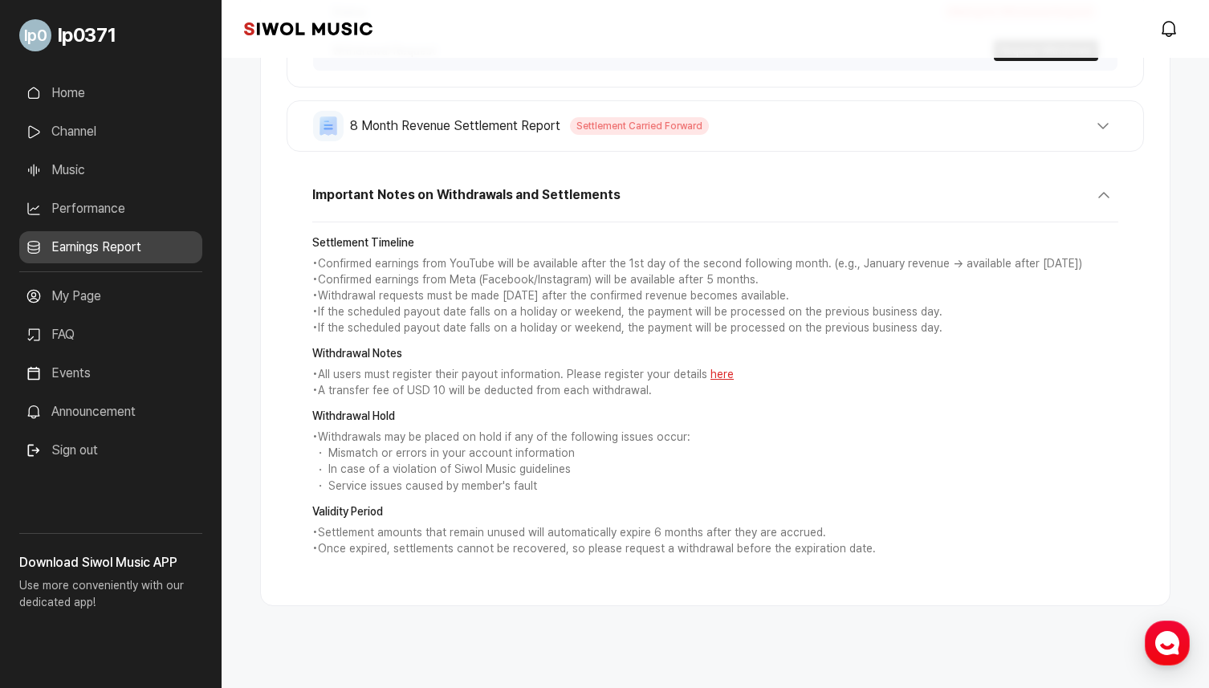
drag, startPoint x: 475, startPoint y: 406, endPoint x: 600, endPoint y: 405, distance: 124.4
click at [600, 405] on div "Settlement Timeline • Confirmed earnings from YouTube will be available after t…" at bounding box center [715, 396] width 806 height 348
drag, startPoint x: 397, startPoint y: 384, endPoint x: 647, endPoint y: 395, distance: 249.9
click at [647, 396] on p "• A transfer fee of USD 10 will be deducted from each withdrawal." at bounding box center [715, 391] width 806 height 16
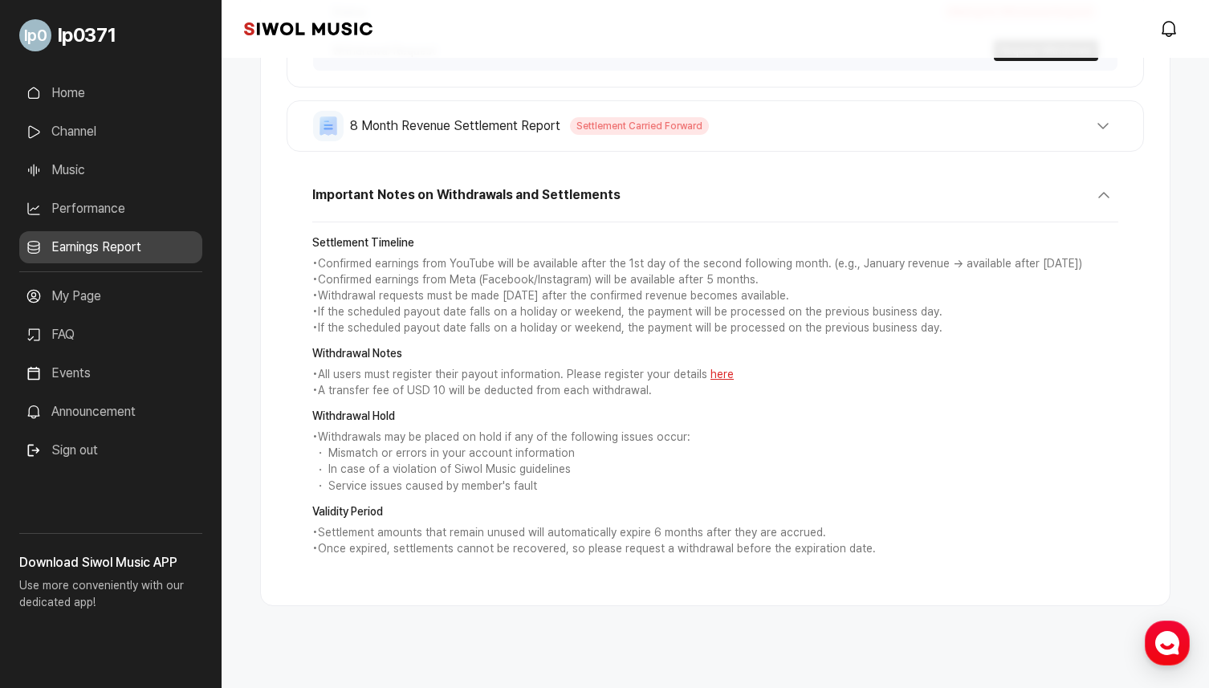
click at [623, 409] on strong "Withdrawal Hold" at bounding box center [715, 417] width 806 height 16
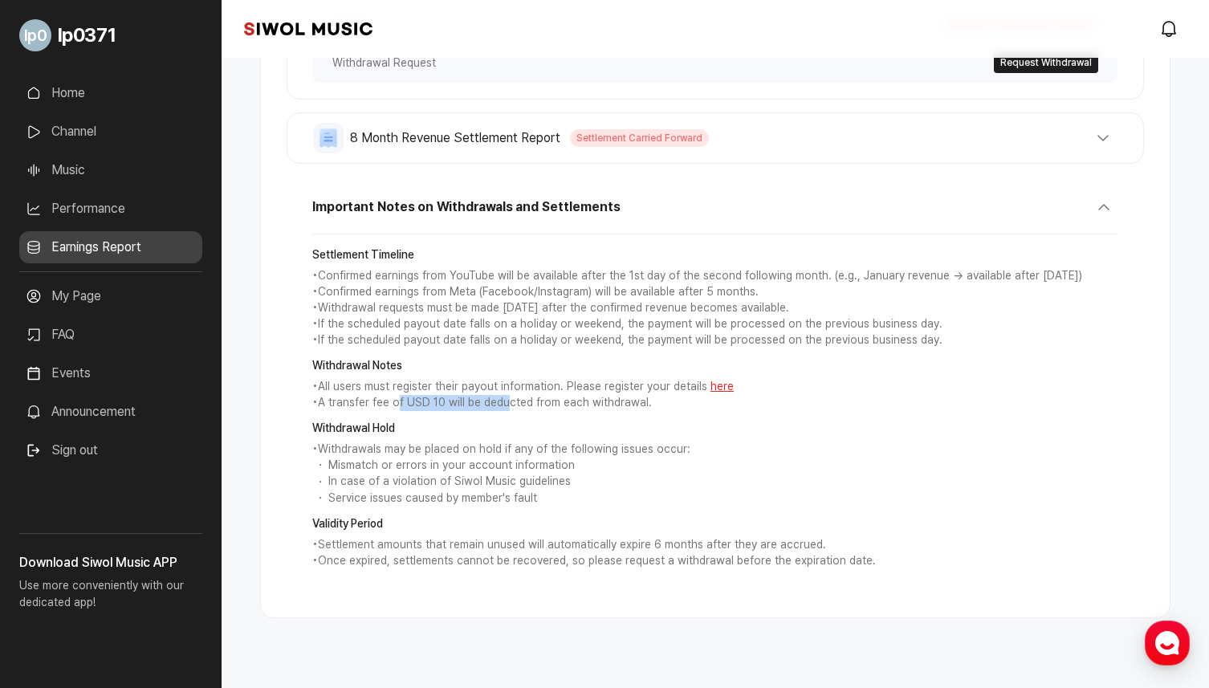
drag, startPoint x: 397, startPoint y: 405, endPoint x: 507, endPoint y: 405, distance: 110.8
click at [507, 405] on p "• A transfer fee of USD 10 will be deducted from each withdrawal." at bounding box center [715, 403] width 806 height 16
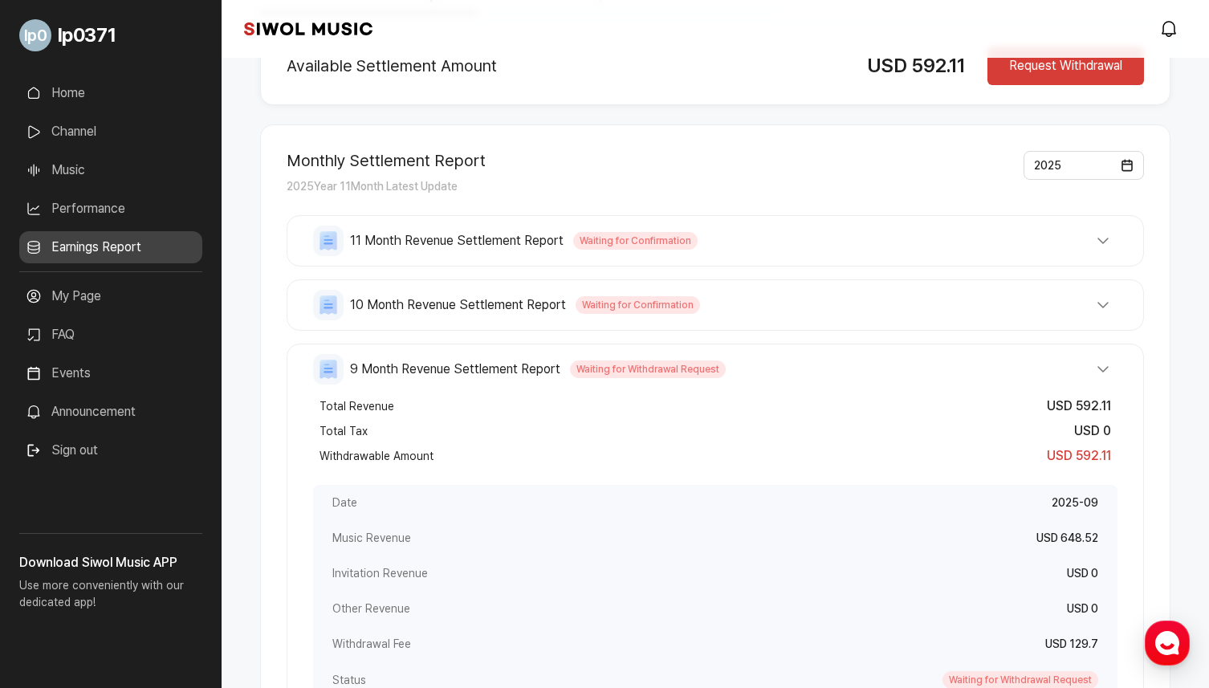
scroll to position [139, 0]
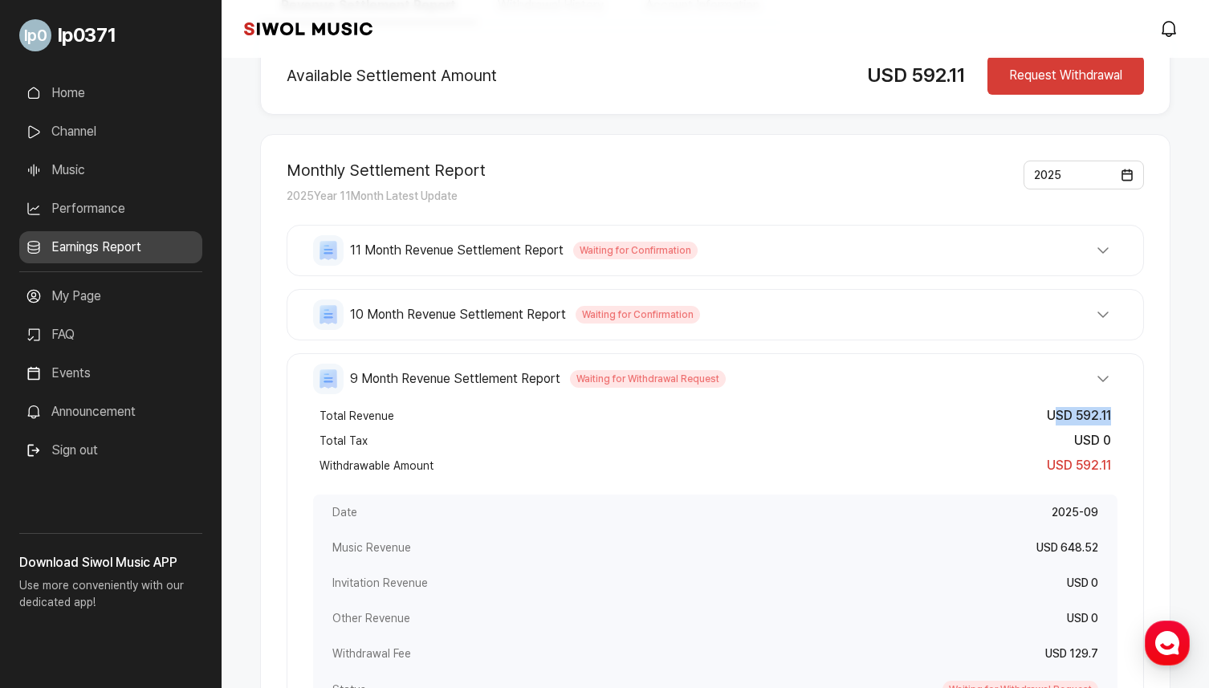
drag, startPoint x: 1052, startPoint y: 414, endPoint x: 1129, endPoint y: 417, distance: 77.9
click at [1129, 417] on div "9 Month Revenue Settlement Report Waiting for Withdrawal Request Total Revenue …" at bounding box center [715, 673] width 857 height 641
drag, startPoint x: 1018, startPoint y: 421, endPoint x: 1112, endPoint y: 420, distance: 93.9
click at [1112, 420] on div "Total Revenue USD 592.11" at bounding box center [715, 416] width 804 height 25
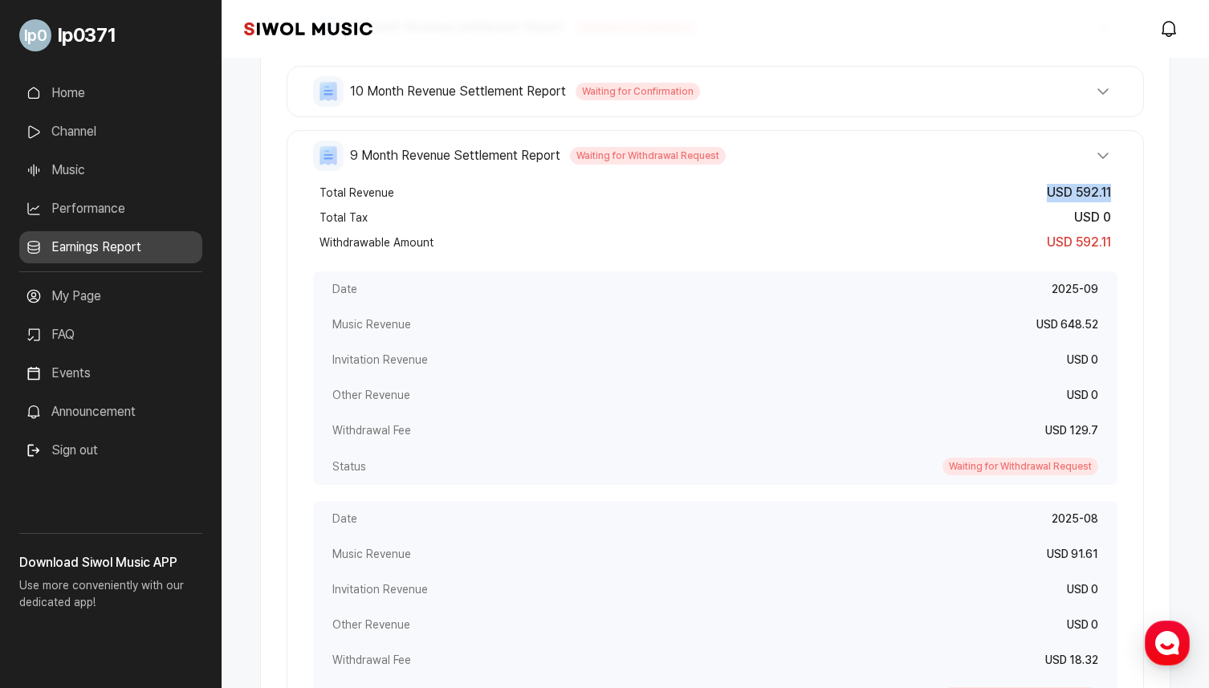
scroll to position [354, 0]
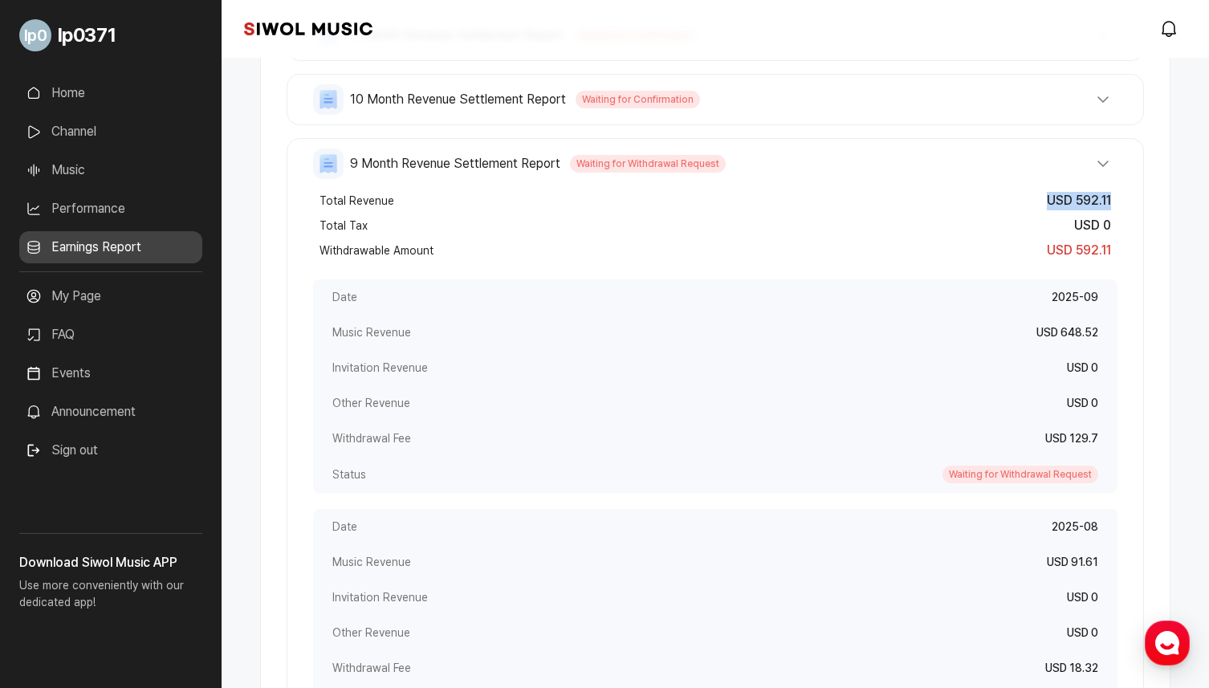
click at [1108, 157] on button "9 Month Revenue Settlement Report Waiting for Withdrawal Request" at bounding box center [715, 163] width 804 height 31
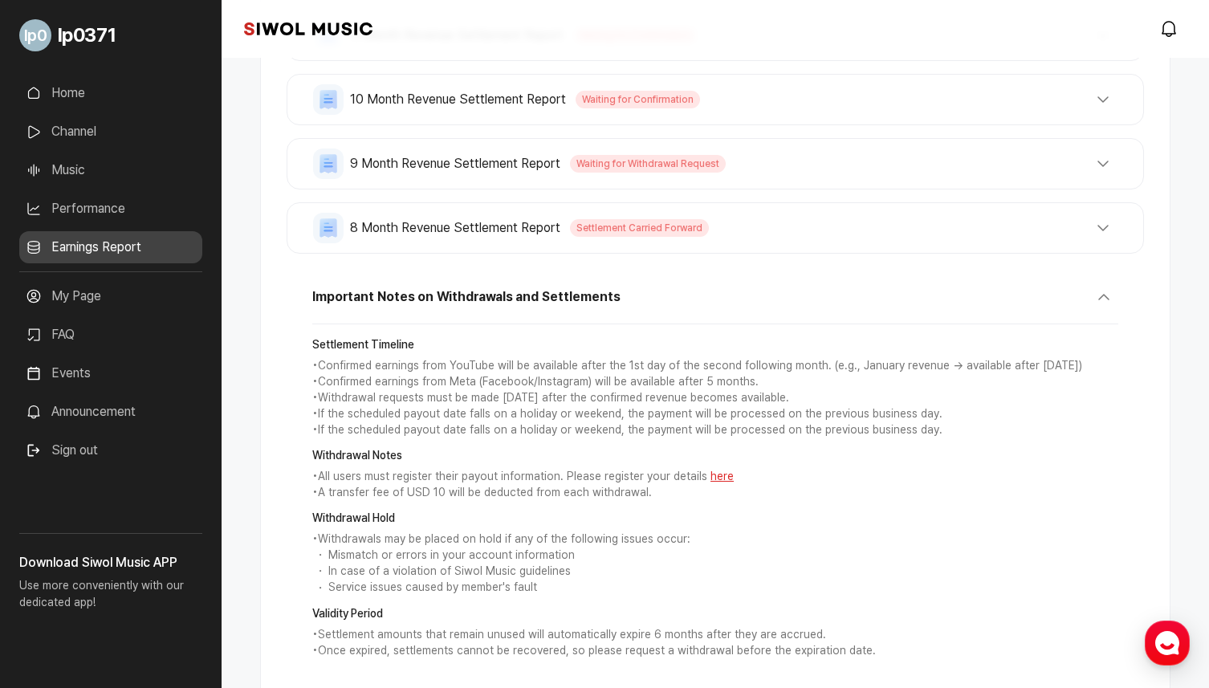
click at [1093, 318] on button "Important Notes on Withdrawals and Settlements" at bounding box center [715, 304] width 806 height 42
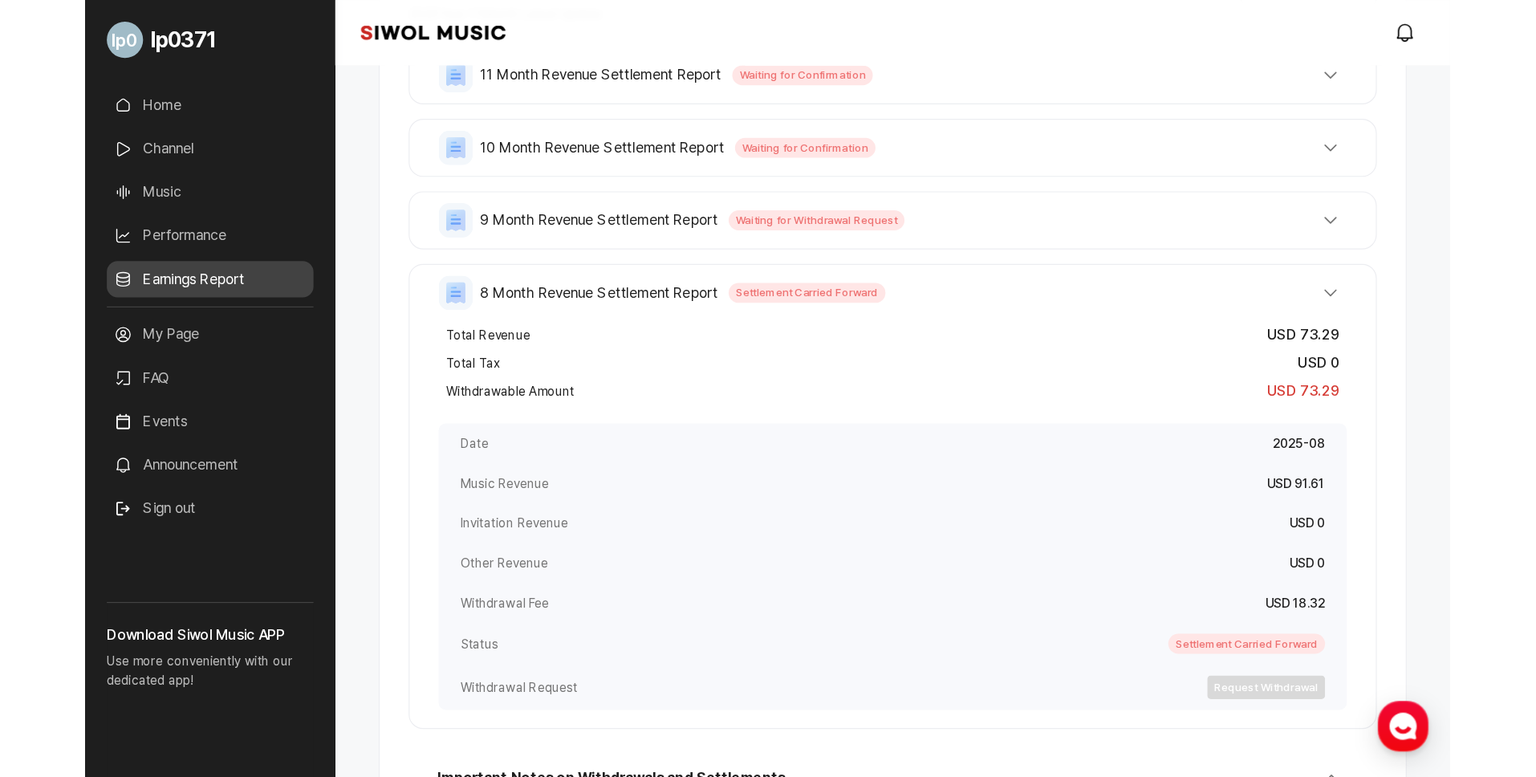
scroll to position [299, 0]
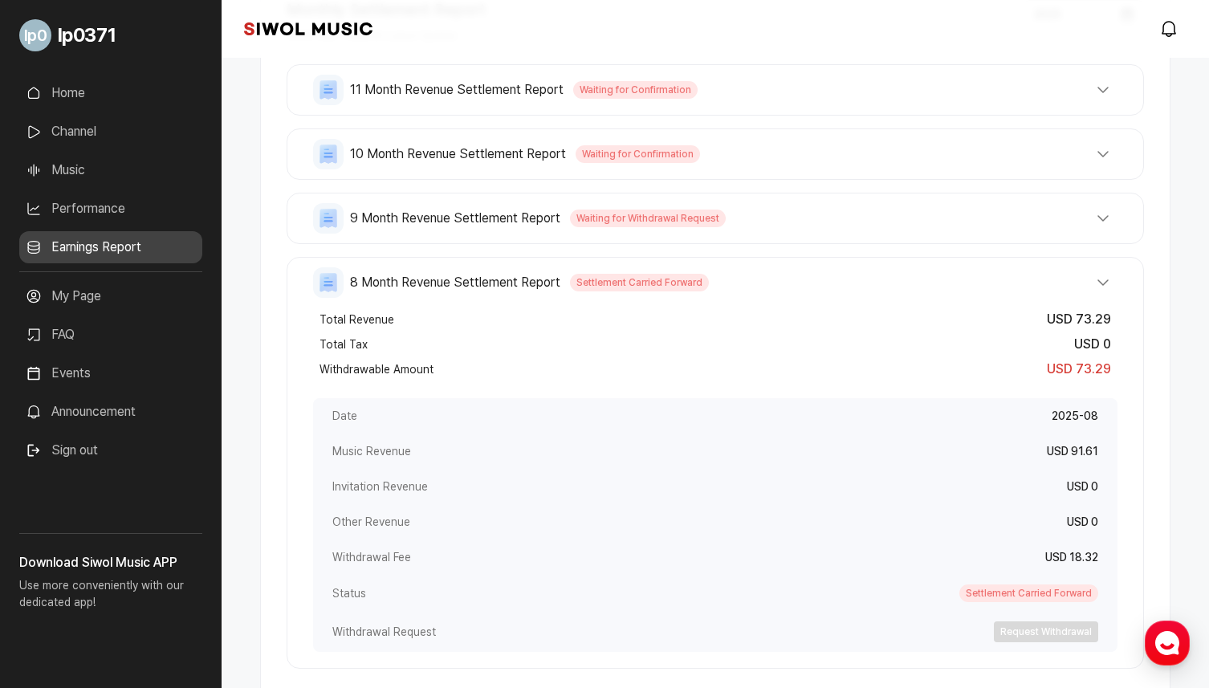
click at [1091, 283] on button "8 Month Revenue Settlement Report Settlement Carried Forward" at bounding box center [715, 282] width 804 height 31
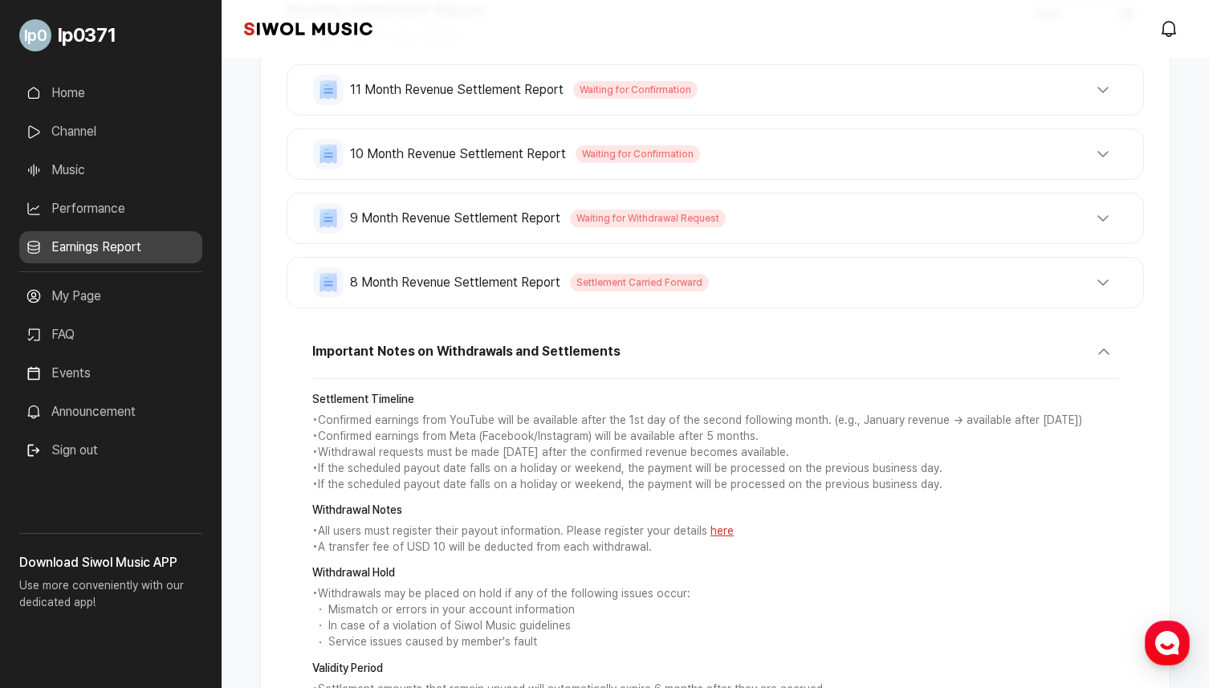
click at [1098, 285] on button "8 Month Revenue Settlement Report Settlement Carried Forward" at bounding box center [715, 282] width 804 height 31
